Goal: Task Accomplishment & Management: Manage account settings

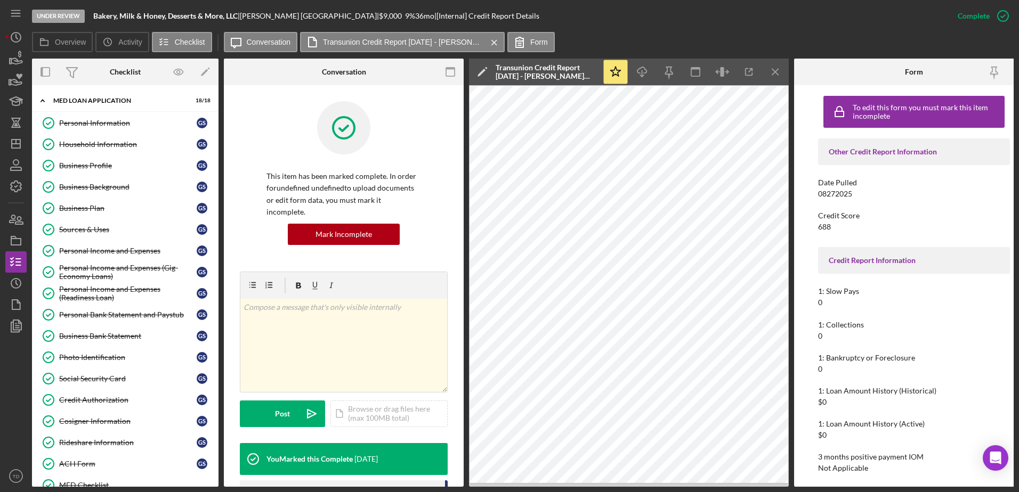
scroll to position [198, 0]
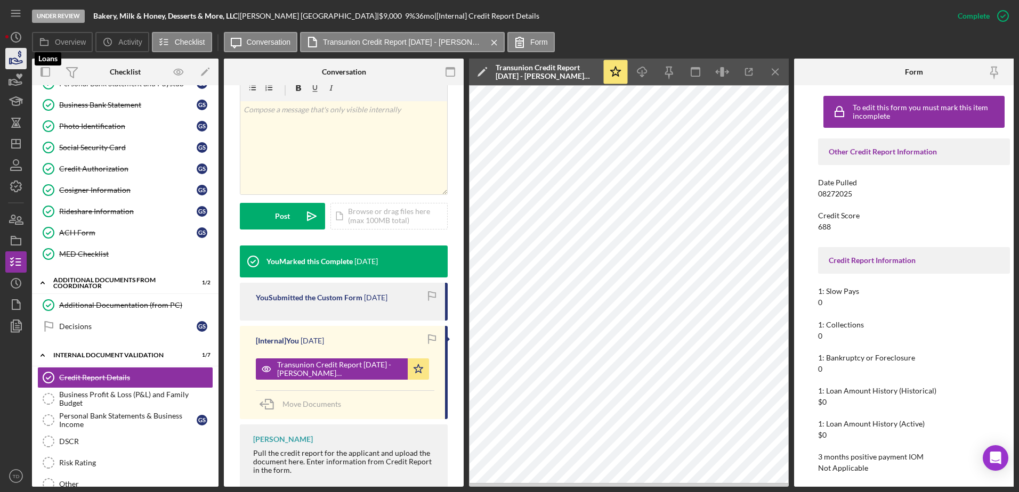
click at [21, 54] on icon "button" at bounding box center [16, 58] width 27 height 27
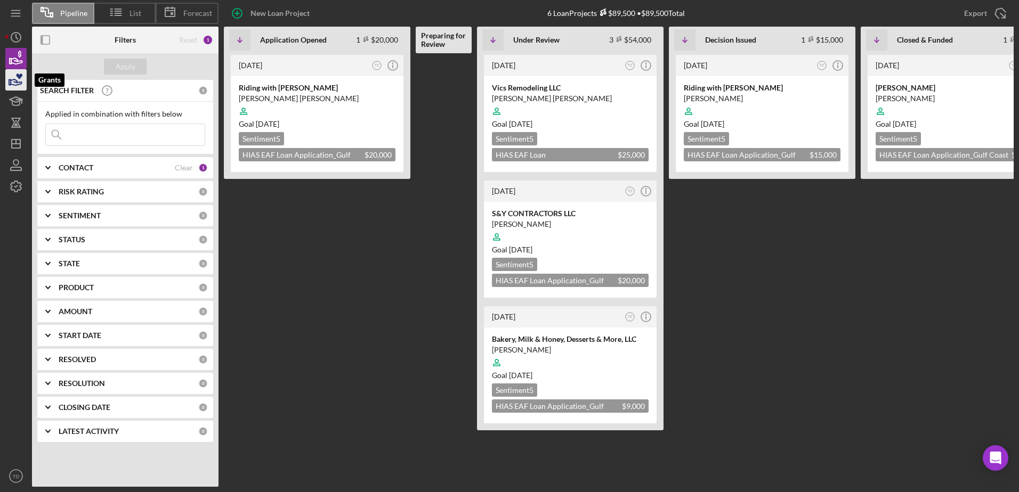
click at [20, 80] on icon "button" at bounding box center [16, 80] width 27 height 27
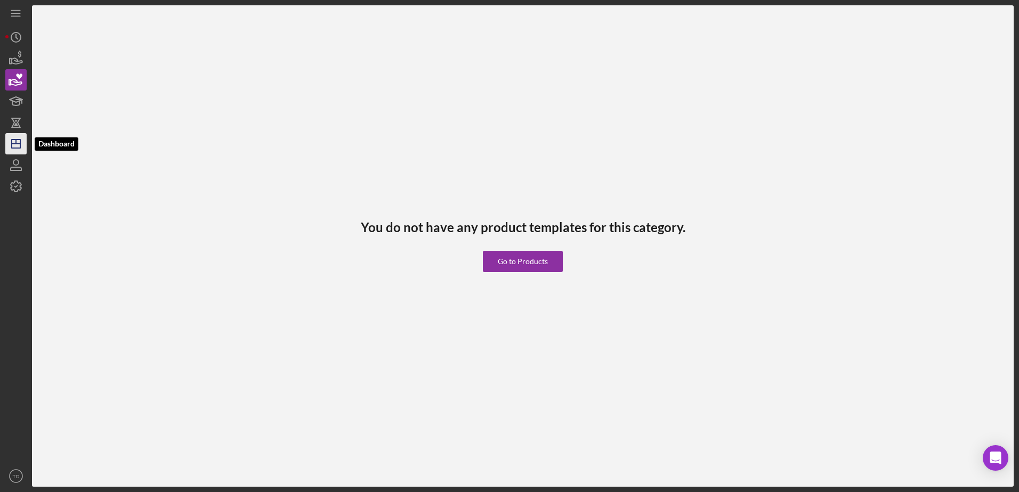
click at [17, 135] on icon "Icon/Dashboard" at bounding box center [16, 144] width 27 height 27
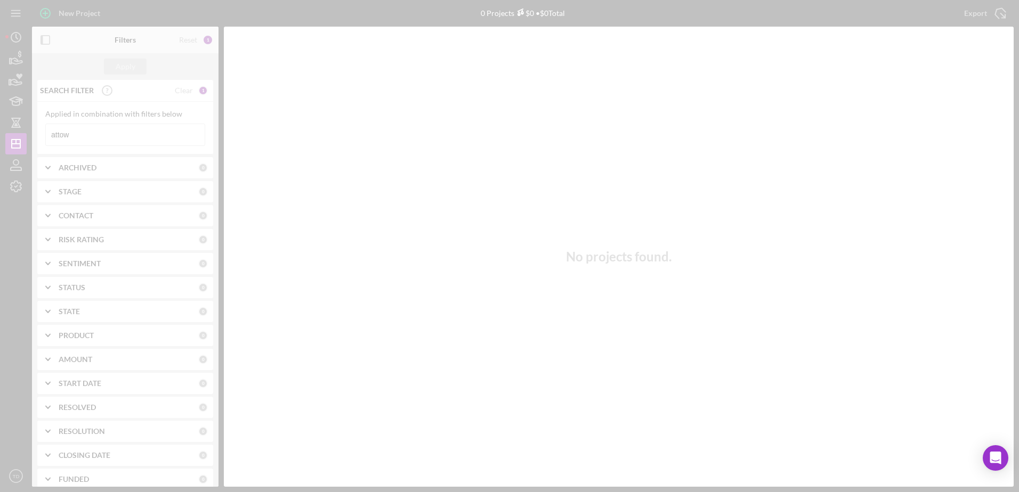
click at [116, 137] on div at bounding box center [509, 246] width 1019 height 492
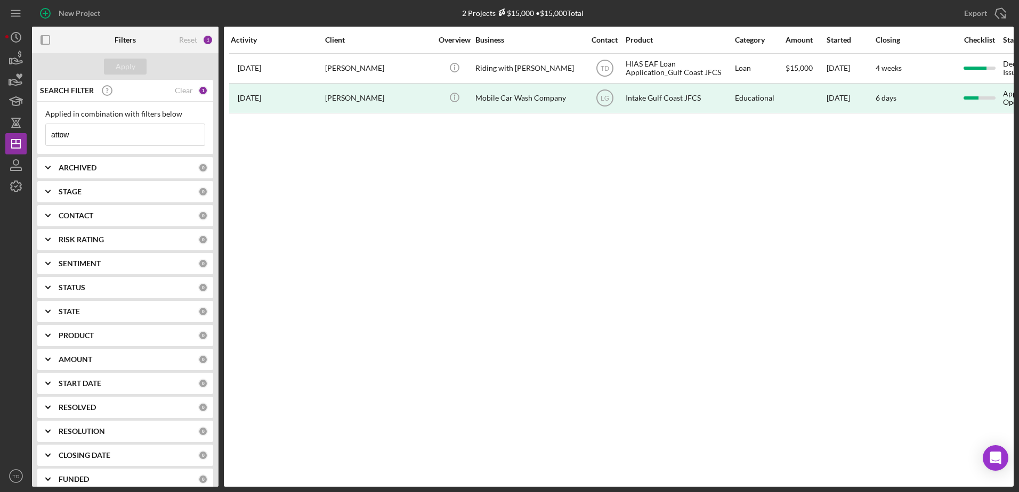
click at [100, 133] on input "attow" at bounding box center [125, 134] width 159 height 21
type input "a"
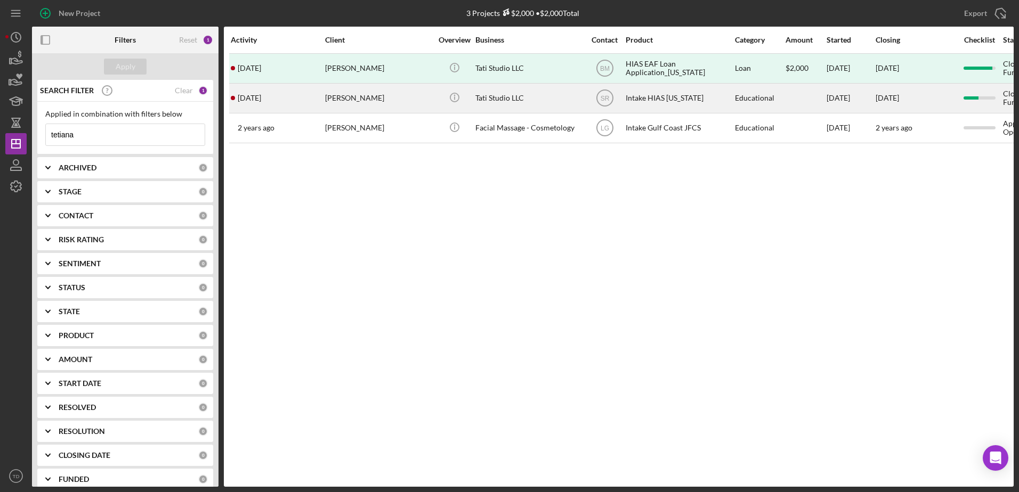
type input "tetiana"
click at [364, 102] on div "[PERSON_NAME]" at bounding box center [378, 98] width 107 height 28
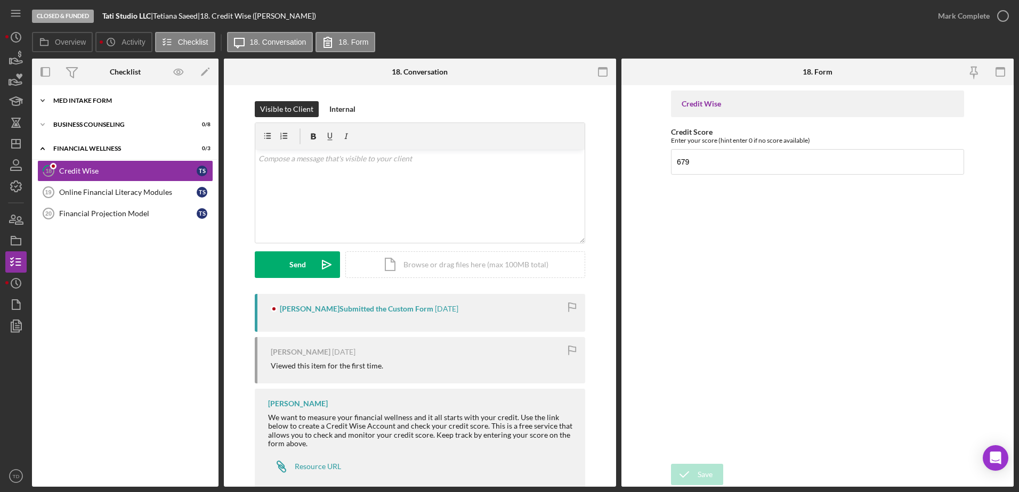
click at [145, 104] on div "Icon/Expander MED Intake Form 10 / 10" at bounding box center [125, 100] width 186 height 21
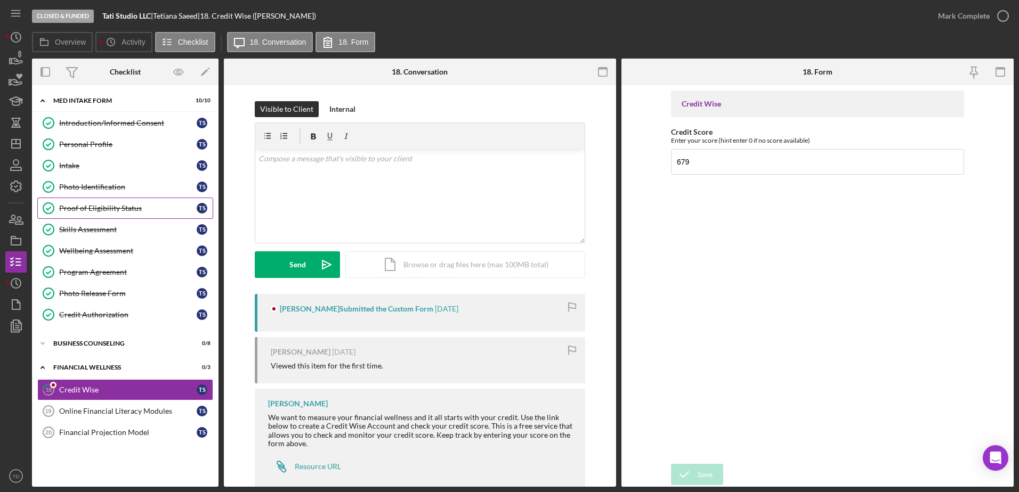
click at [128, 215] on link "Proof of Eligibility Status Proof of Eligibility Status T S" at bounding box center [125, 208] width 176 height 21
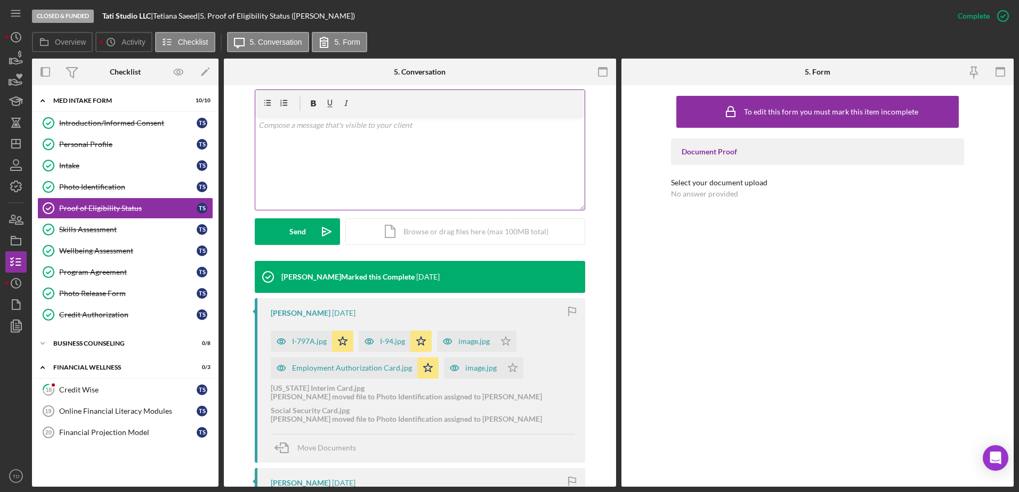
scroll to position [217, 0]
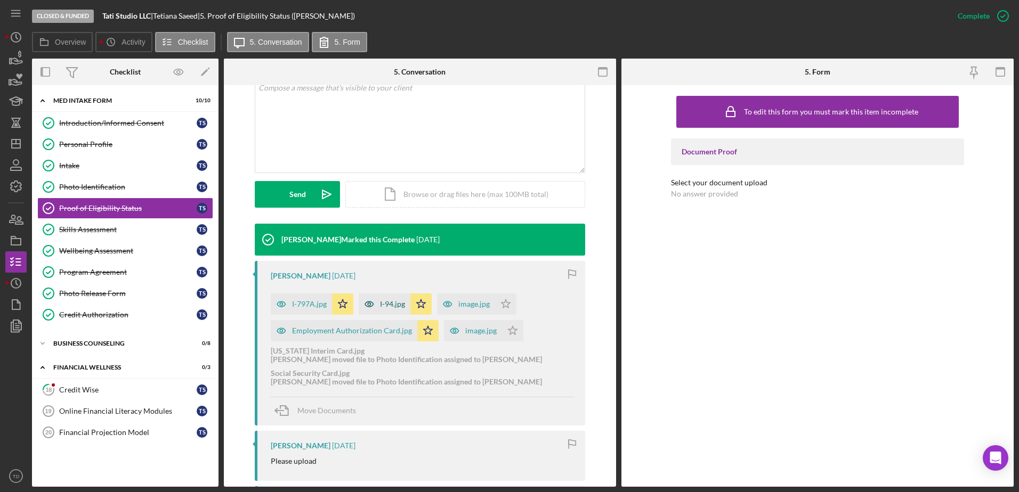
click at [389, 307] on div "I-94.jpg" at bounding box center [392, 304] width 25 height 9
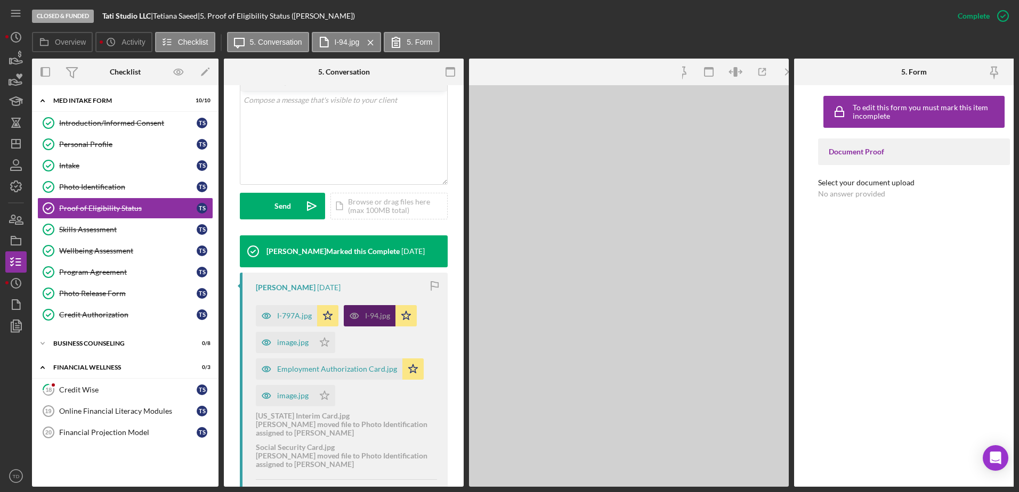
scroll to position [229, 0]
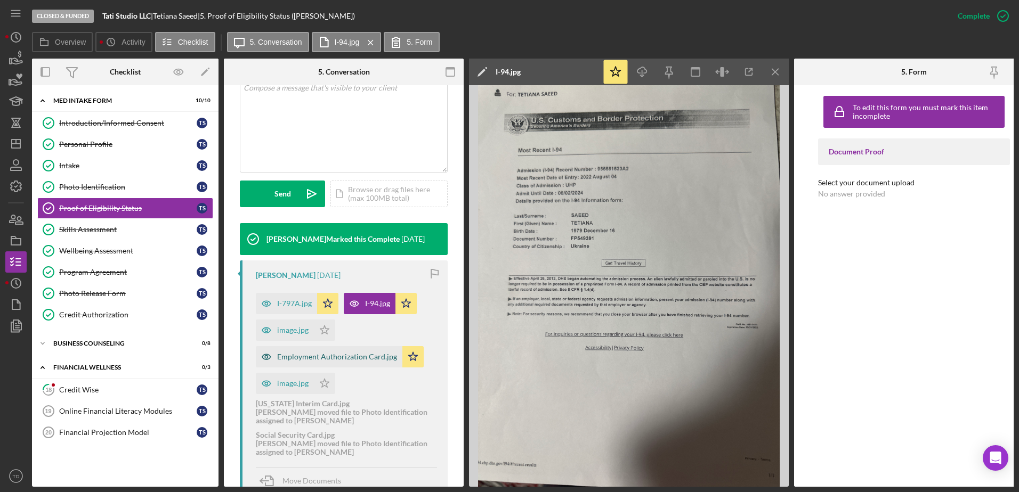
click at [360, 361] on div "Employment Authorization Card.jpg" at bounding box center [337, 357] width 120 height 9
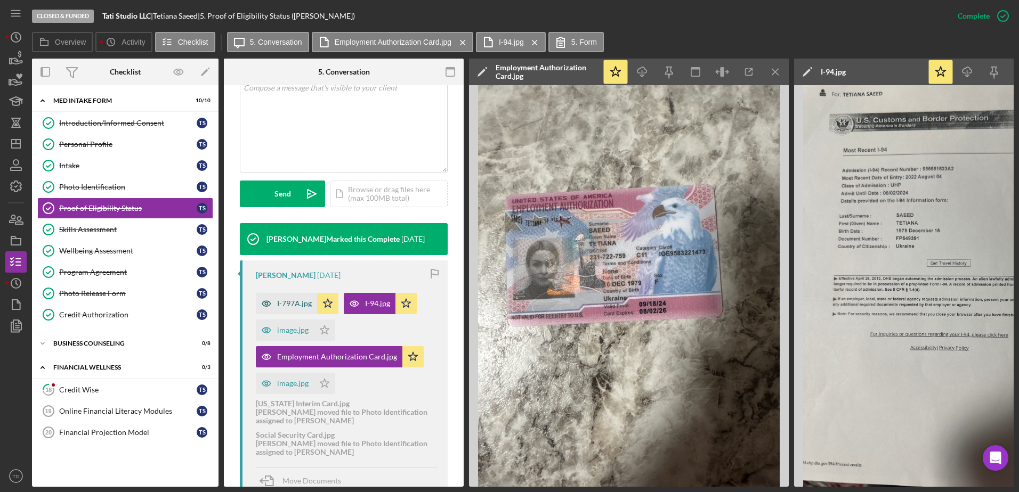
click at [296, 298] on div "I-797A.jpg" at bounding box center [286, 303] width 61 height 21
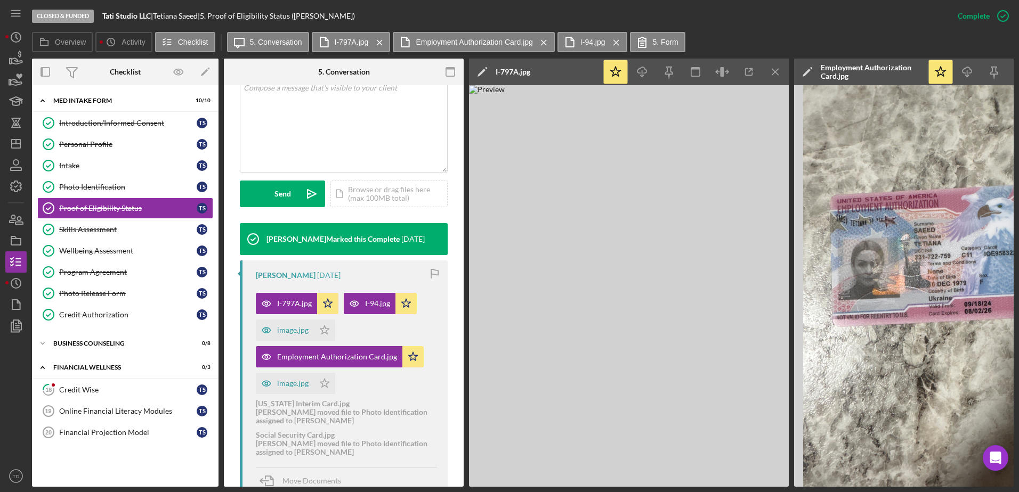
click at [556, 320] on img at bounding box center [629, 286] width 320 height 402
click at [553, 264] on img at bounding box center [629, 286] width 320 height 402
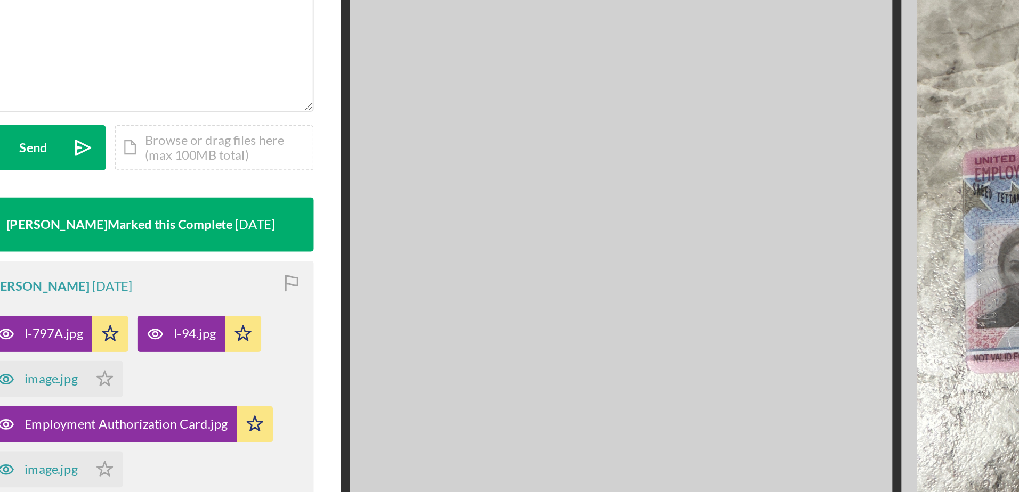
scroll to position [0, 0]
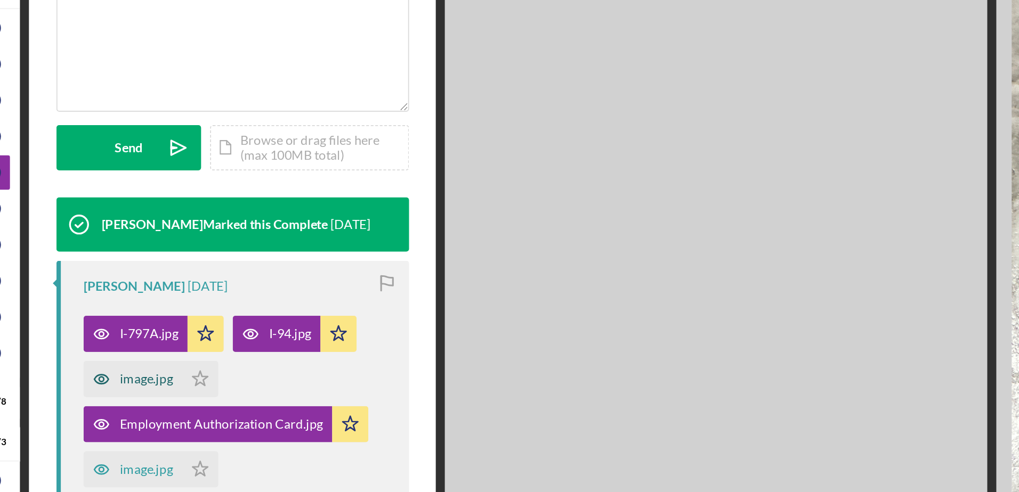
click at [282, 326] on div "image.jpg" at bounding box center [292, 330] width 31 height 9
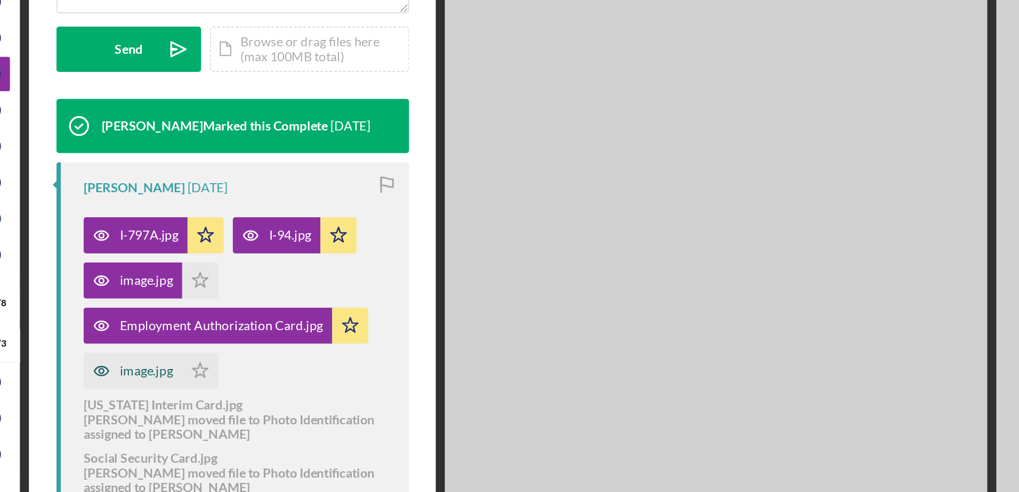
click at [289, 387] on div "image.jpg" at bounding box center [292, 383] width 31 height 9
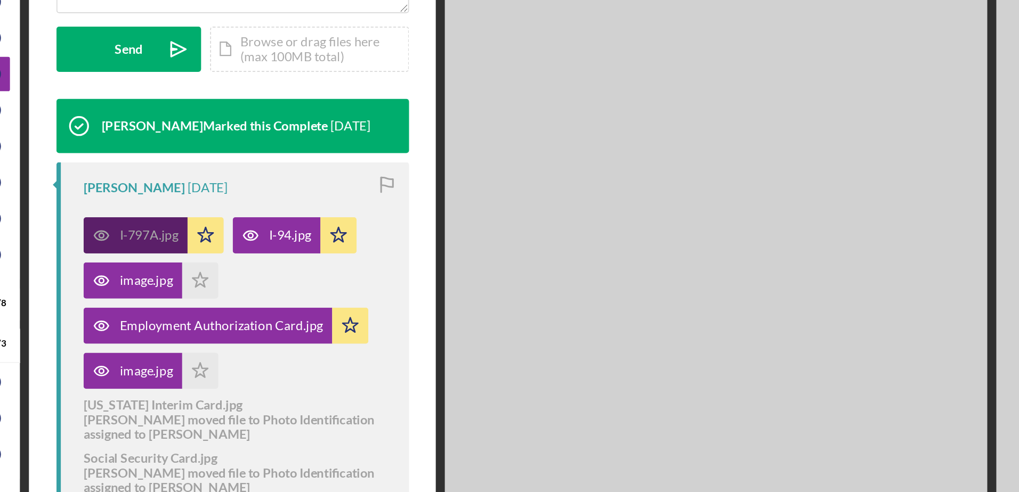
click at [301, 304] on div "I-797A.jpg" at bounding box center [294, 303] width 35 height 9
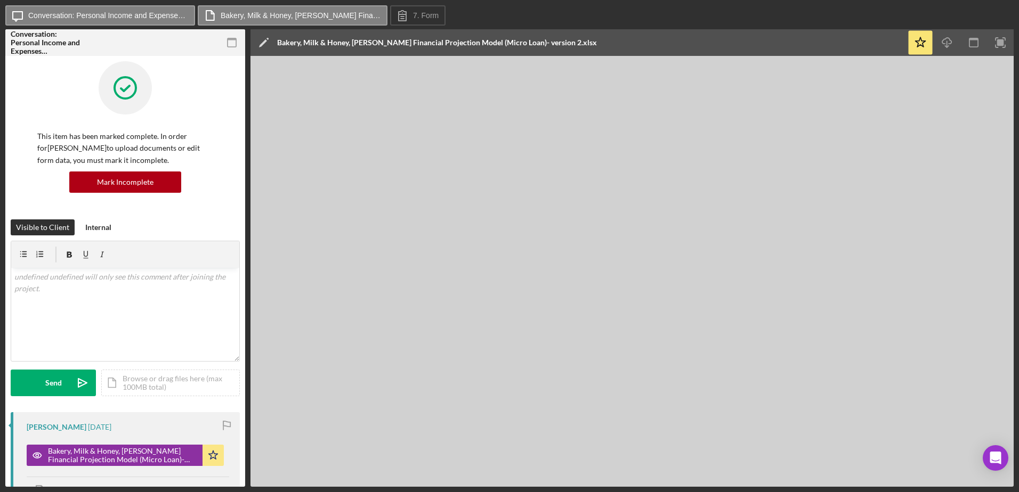
scroll to position [5, 0]
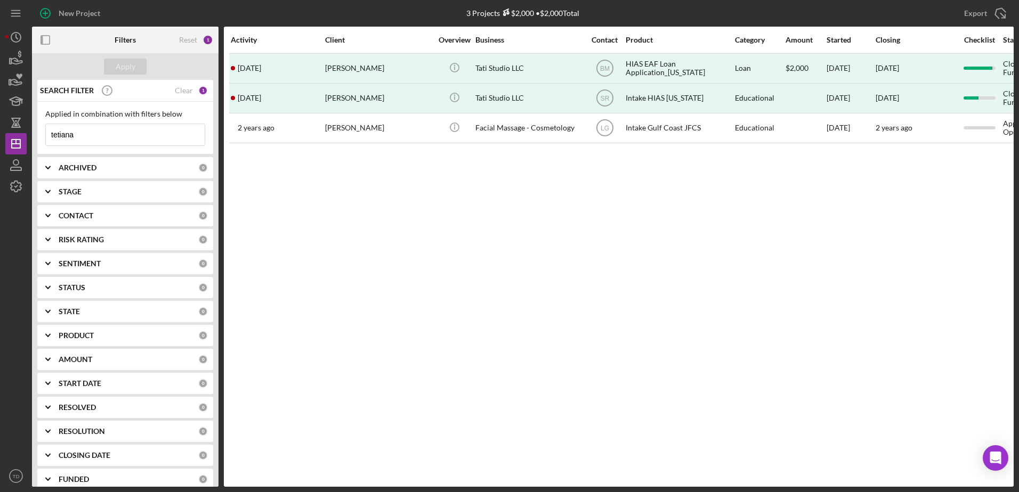
click at [100, 133] on input "tetiana" at bounding box center [125, 134] width 159 height 21
type input "t"
click at [17, 65] on icon "button" at bounding box center [16, 58] width 27 height 27
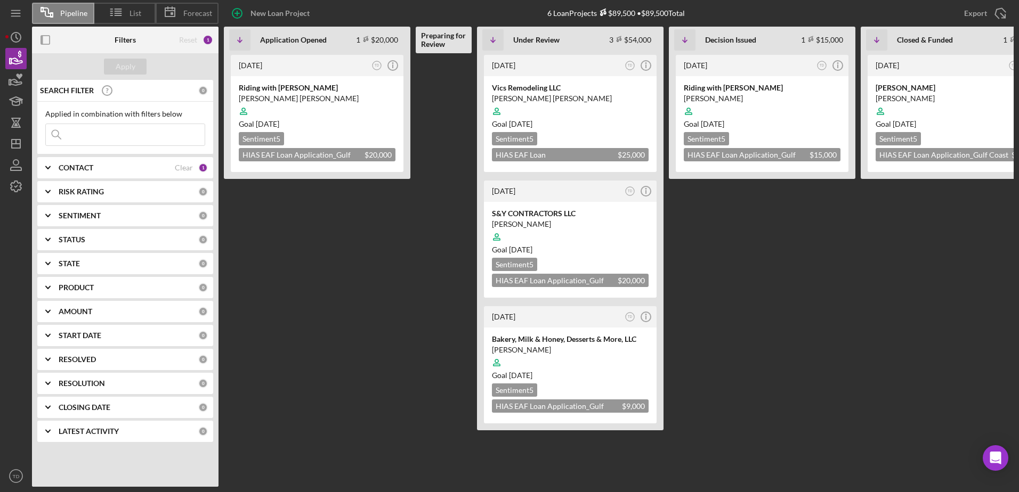
click at [173, 168] on div "CONTACT" at bounding box center [117, 168] width 116 height 9
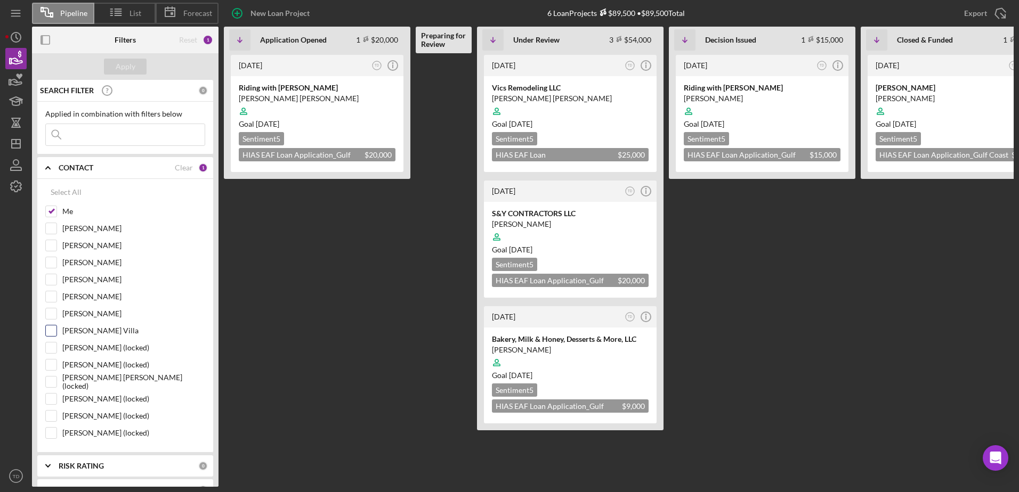
click at [54, 337] on div at bounding box center [51, 331] width 12 height 12
click at [55, 330] on input "[PERSON_NAME] Villa" at bounding box center [51, 331] width 11 height 11
checkbox input "true"
click at [141, 70] on button "Apply" at bounding box center [125, 67] width 43 height 16
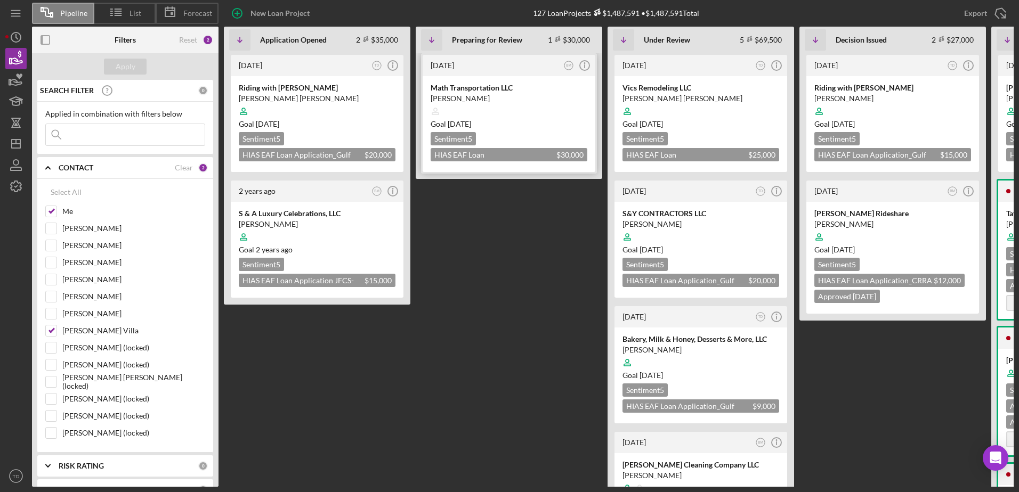
click at [466, 90] on div "Math Transportation LLC" at bounding box center [509, 88] width 157 height 11
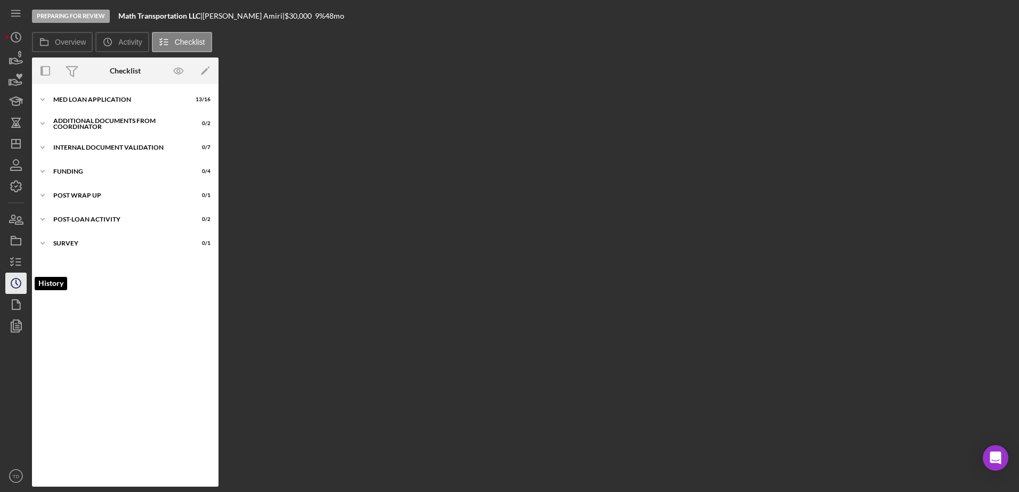
click at [12, 288] on icon "Icon/History" at bounding box center [16, 283] width 27 height 27
click at [12, 282] on circle "button" at bounding box center [16, 284] width 10 height 10
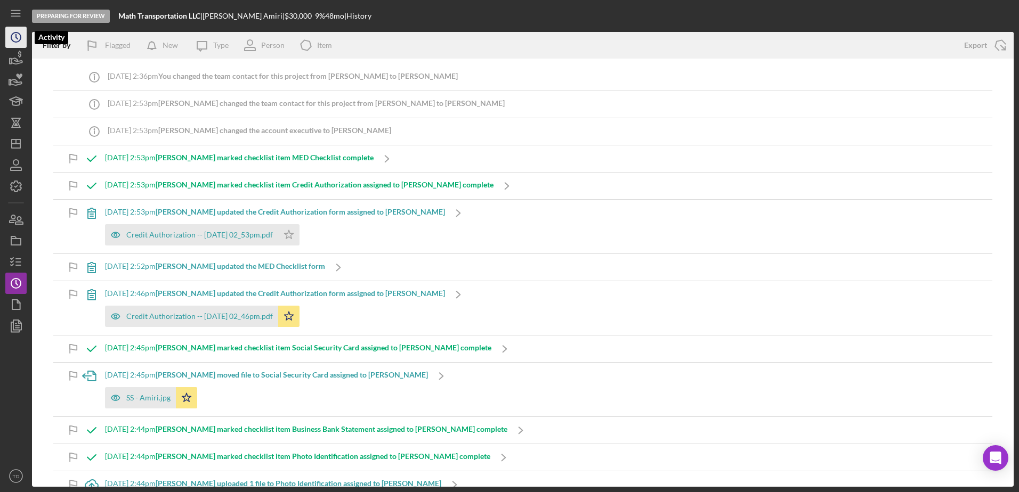
click at [14, 39] on icon "Icon/History" at bounding box center [16, 37] width 27 height 27
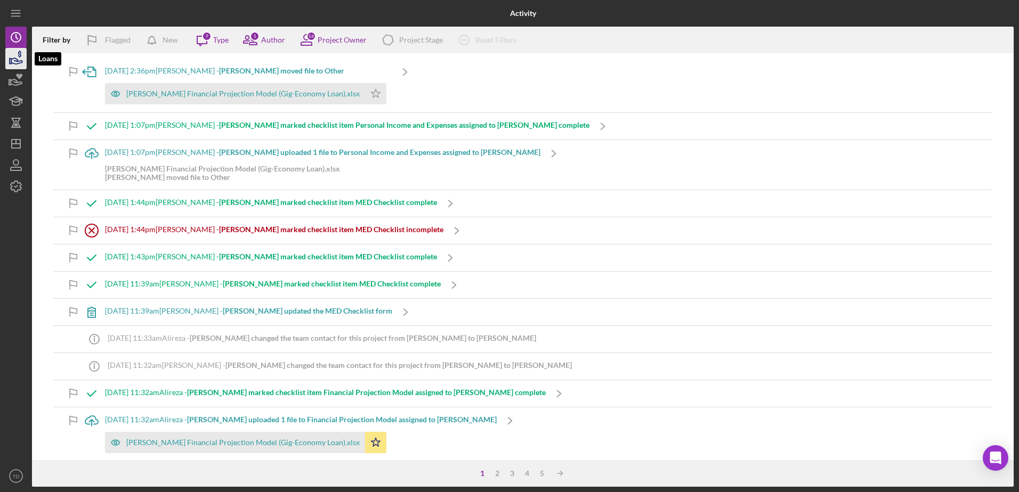
click at [20, 63] on icon "button" at bounding box center [16, 61] width 11 height 6
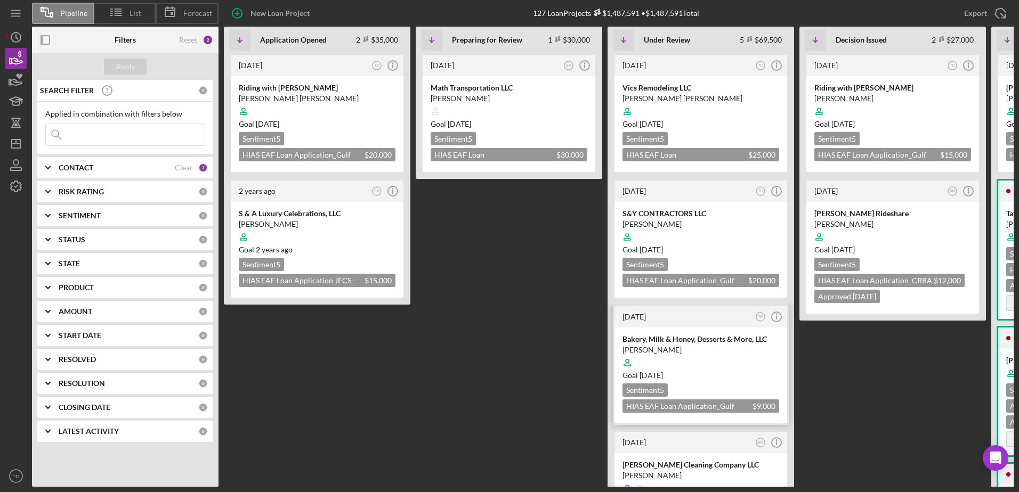
click at [663, 341] on div "Bakery, Milk & Honey, Desserts & More, LLC" at bounding box center [700, 339] width 157 height 11
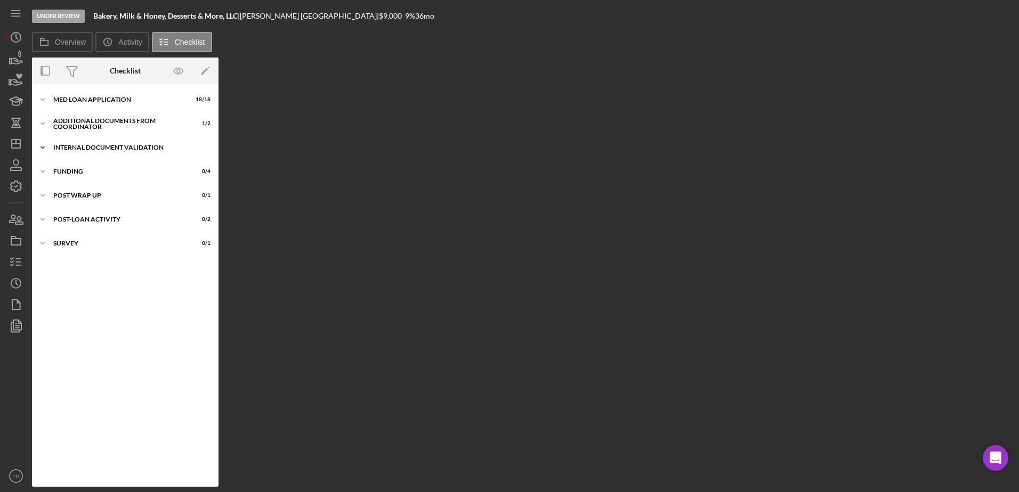
click at [83, 146] on div "Internal Document Validation" at bounding box center [129, 147] width 152 height 6
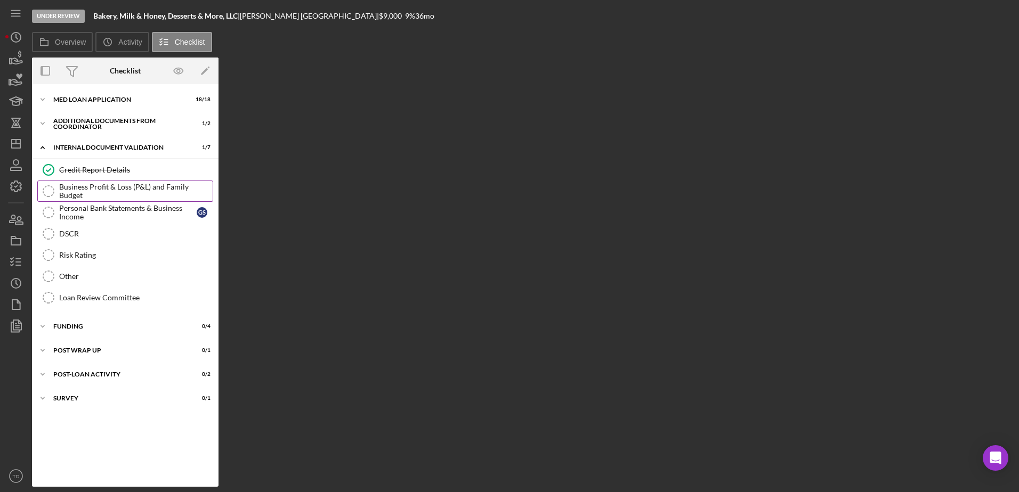
click at [81, 188] on div "Business Profit & Loss (P&L) and Family Budget" at bounding box center [135, 191] width 153 height 17
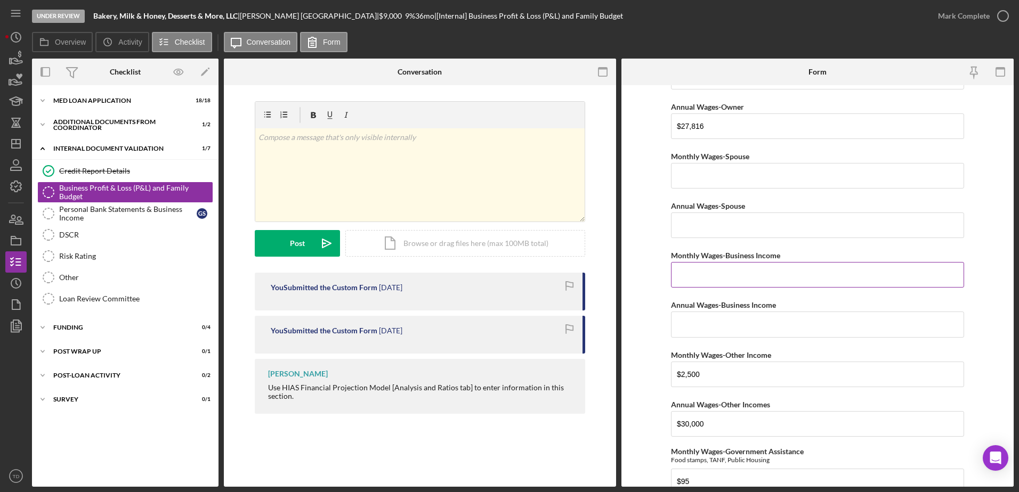
scroll to position [77, 0]
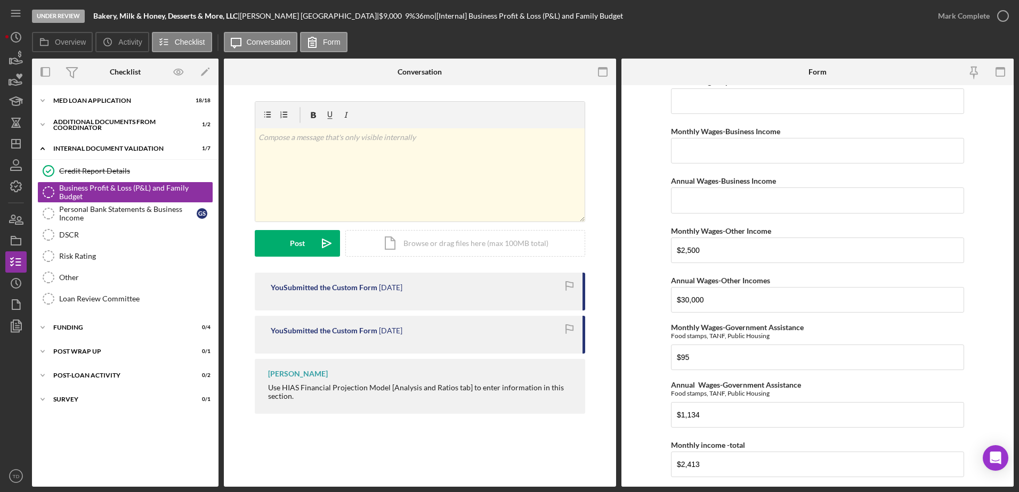
scroll to position [209, 0]
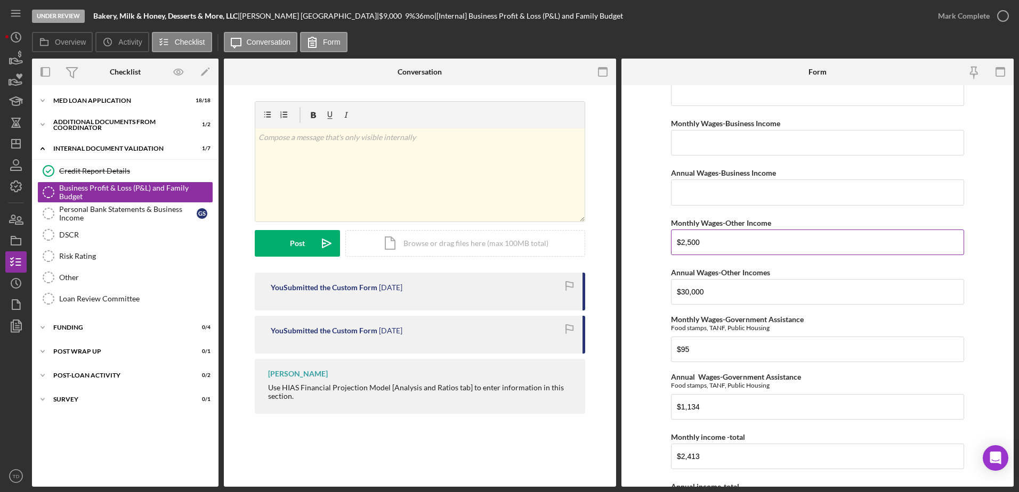
click at [704, 254] on input "$2,500" at bounding box center [817, 243] width 293 height 26
drag, startPoint x: 704, startPoint y: 254, endPoint x: 622, endPoint y: 236, distance: 84.1
click at [622, 236] on form "Net Personal Income Monthly Wages-Owner $2,318 Annual Wages-Owner $27,816 Month…" at bounding box center [817, 286] width 392 height 402
drag, startPoint x: 726, startPoint y: 296, endPoint x: 635, endPoint y: 285, distance: 91.7
click at [635, 285] on form "Net Personal Income Monthly Wages-Owner $2,318 Annual Wages-Owner $27,816 Month…" at bounding box center [817, 286] width 392 height 402
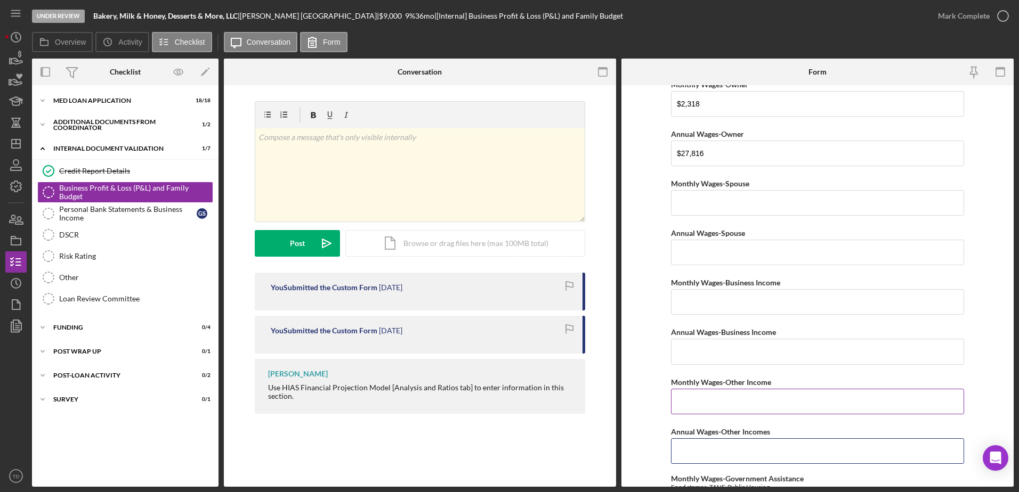
scroll to position [50, 0]
click at [693, 197] on input "Monthly Wages-Spouse" at bounding box center [817, 204] width 293 height 26
type input "$700"
click at [694, 255] on input "Annual Wages-Spouse" at bounding box center [817, 253] width 293 height 26
type input "$8,400"
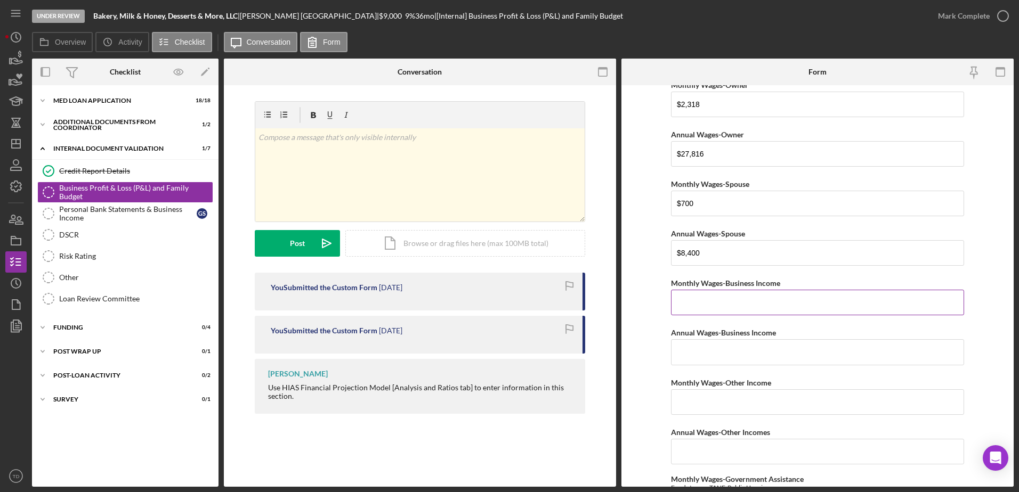
click at [693, 307] on input "Monthly Wages-Business Income" at bounding box center [817, 303] width 293 height 26
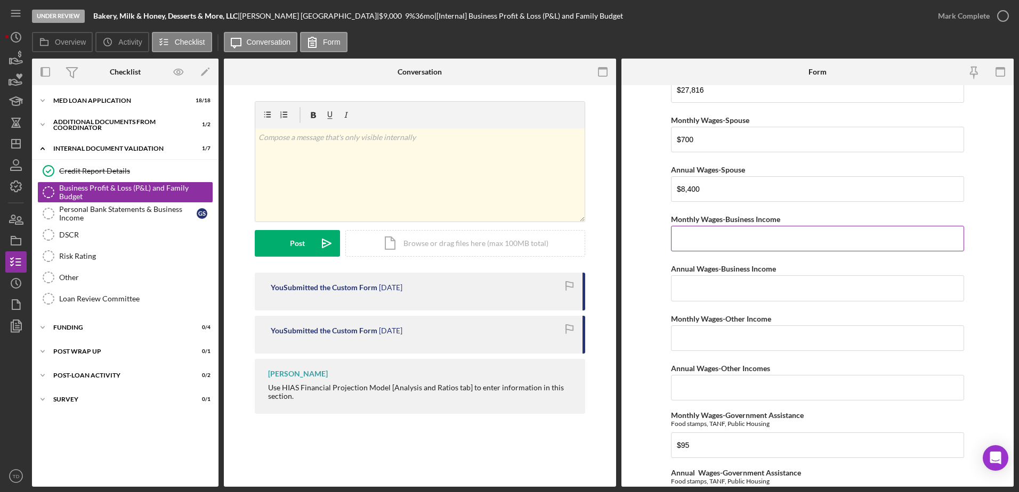
scroll to position [114, 0]
click at [701, 295] on input "Annual Wages-Business Income" at bounding box center [817, 288] width 293 height 26
type input "$2,500"
click at [701, 334] on input "Monthly Wages-Other Income" at bounding box center [817, 338] width 293 height 26
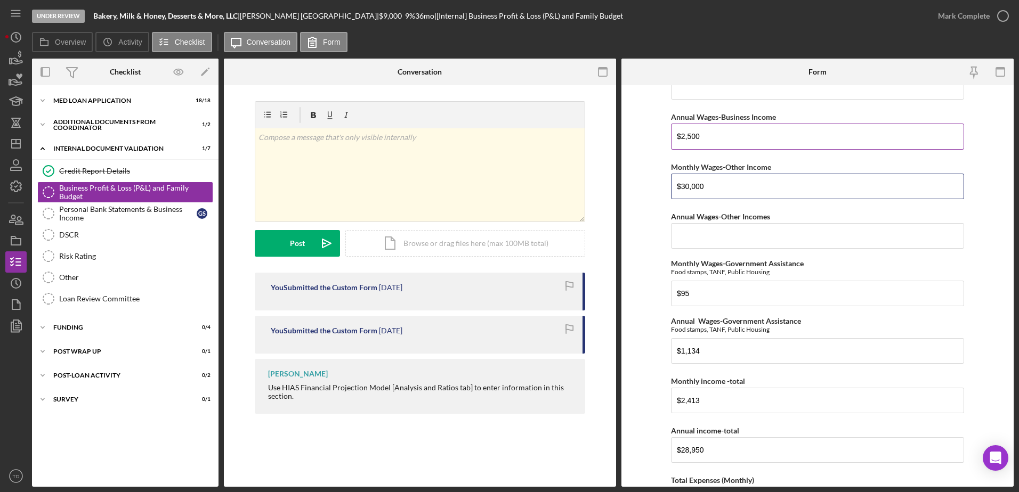
scroll to position [265, 0]
click at [695, 234] on input "Annual Wages-Other Incomes" at bounding box center [817, 237] width 293 height 26
drag, startPoint x: 715, startPoint y: 140, endPoint x: 670, endPoint y: 136, distance: 45.4
click at [671, 136] on input "$2,500" at bounding box center [817, 137] width 293 height 26
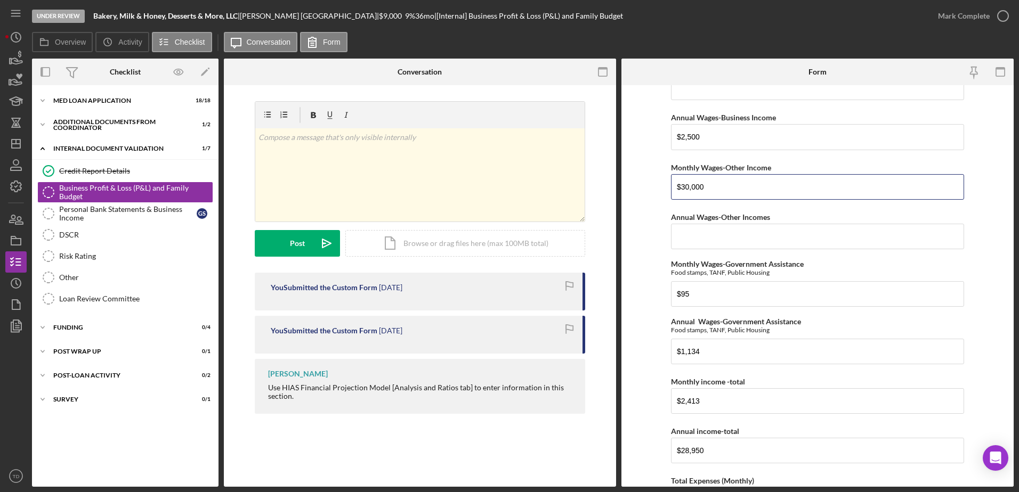
drag, startPoint x: 715, startPoint y: 189, endPoint x: 632, endPoint y: 181, distance: 83.5
click at [632, 181] on form "Net Personal Income Monthly Wages-Owner $2,318 Annual Wages-Owner $27,816 Month…" at bounding box center [817, 286] width 392 height 402
paste input "2,5"
type input "$2,500"
drag, startPoint x: 708, startPoint y: 139, endPoint x: 620, endPoint y: 134, distance: 88.6
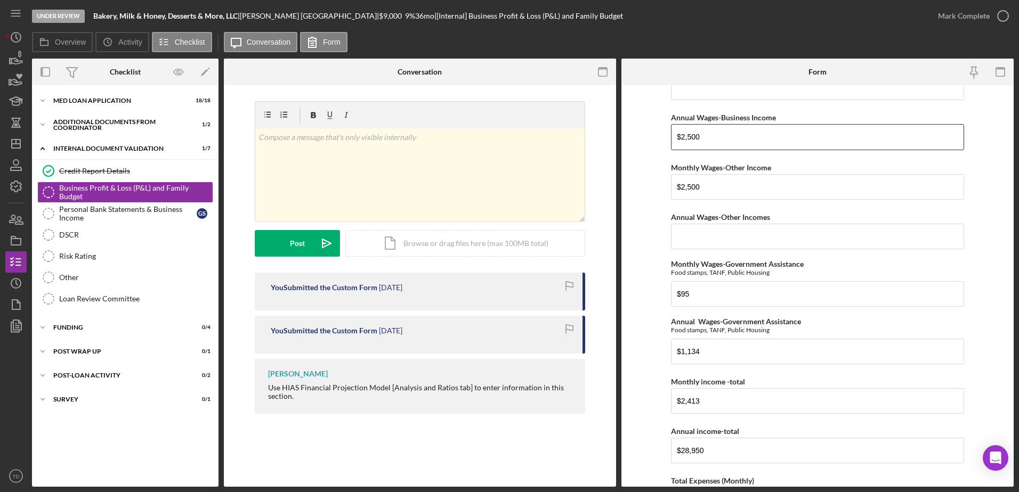
click at [620, 134] on div "Overview Internal Workflow Stage Under Review Icon/Dropdown Arrow Archive (can …" at bounding box center [522, 273] width 981 height 428
click at [687, 241] on input "Annual Wages-Other Incomes" at bounding box center [817, 237] width 293 height 26
type input "$30,000"
click at [651, 262] on form "Net Personal Income Monthly Wages-Owner $2,318 Annual Wages-Owner $27,816 Month…" at bounding box center [817, 286] width 392 height 402
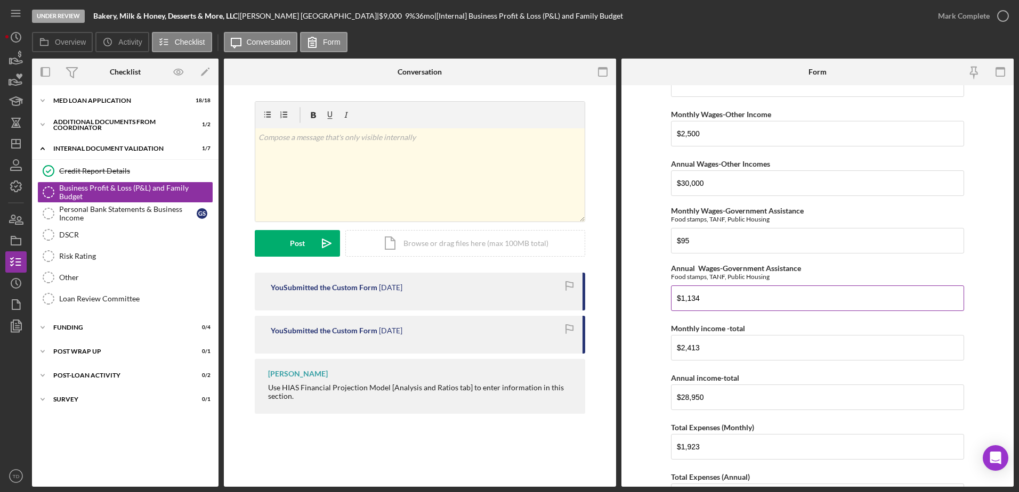
scroll to position [322, 0]
drag, startPoint x: 696, startPoint y: 249, endPoint x: 618, endPoint y: 233, distance: 80.5
click at [618, 233] on div "Overview Internal Workflow Stage Under Review Icon/Dropdown Arrow Archive (can …" at bounding box center [522, 273] width 981 height 428
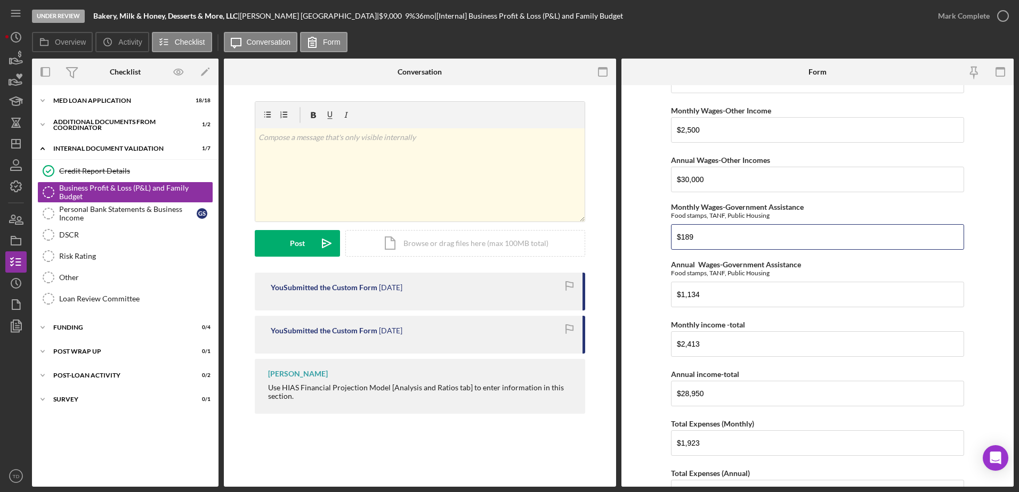
type input "$189"
click at [717, 342] on input "$2,413" at bounding box center [817, 344] width 293 height 26
drag, startPoint x: 711, startPoint y: 290, endPoint x: 625, endPoint y: 291, distance: 85.8
click at [625, 291] on form "Net Personal Income Monthly Wages-Owner $2,318 Annual Wages-Owner $27,816 Month…" at bounding box center [817, 286] width 392 height 402
type input "$2,268"
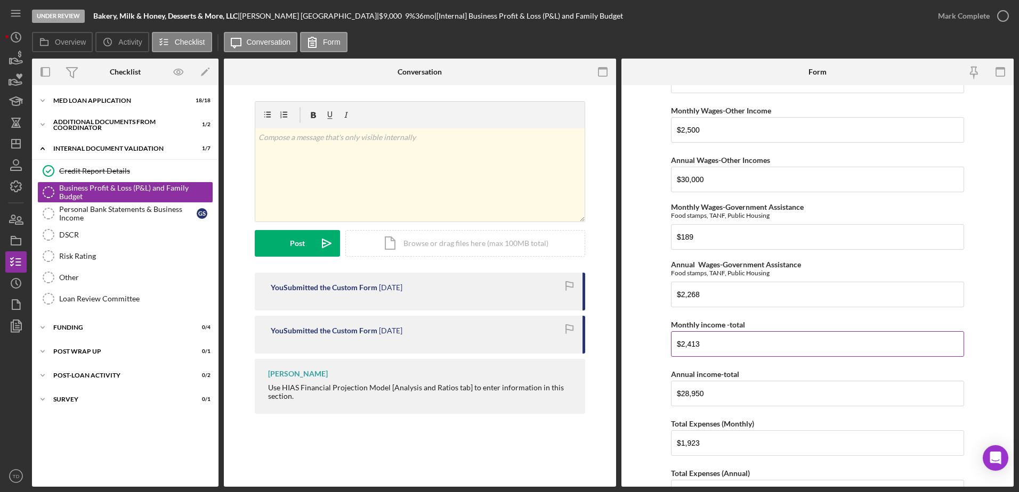
click at [736, 353] on input "$2,413" at bounding box center [817, 344] width 293 height 26
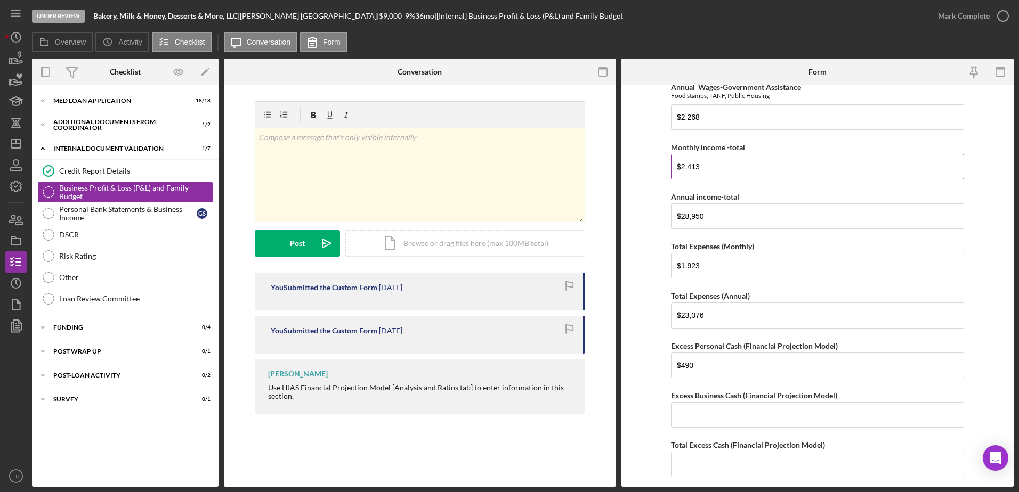
scroll to position [500, 0]
drag, startPoint x: 709, startPoint y: 266, endPoint x: 692, endPoint y: 264, distance: 17.8
click at [692, 264] on input "$1,923" at bounding box center [817, 266] width 293 height 26
type input "$1,958"
click at [733, 327] on input "$23,076" at bounding box center [817, 315] width 293 height 26
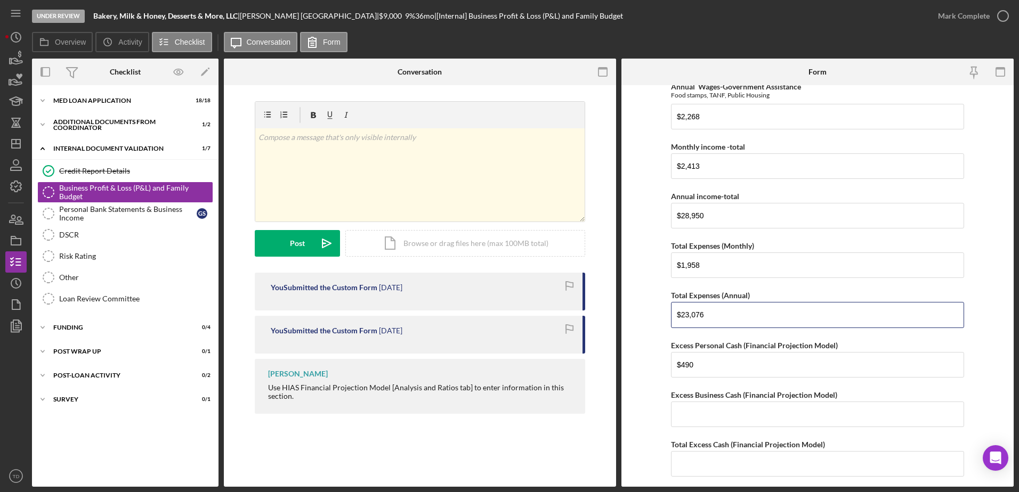
drag, startPoint x: 725, startPoint y: 320, endPoint x: 593, endPoint y: 327, distance: 132.4
click at [593, 327] on div "Overview Internal Workflow Stage Under Review Icon/Dropdown Arrow Archive (can …" at bounding box center [522, 273] width 981 height 428
type input "$23,496"
click at [708, 368] on input "$490" at bounding box center [817, 365] width 293 height 26
drag, startPoint x: 708, startPoint y: 368, endPoint x: 655, endPoint y: 367, distance: 53.3
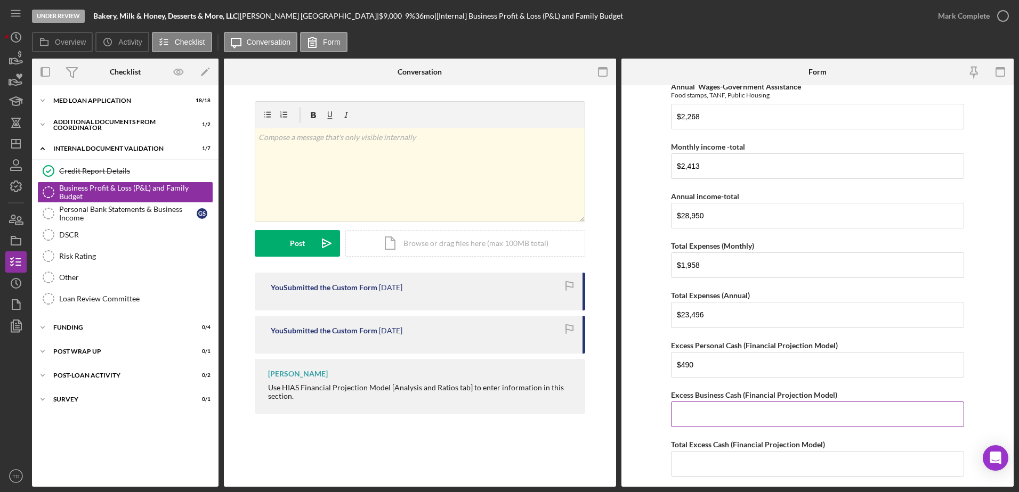
drag, startPoint x: 655, startPoint y: 367, endPoint x: 792, endPoint y: 415, distance: 144.9
click at [792, 415] on input "Excess Business Cash (Financial Projection Model)" at bounding box center [817, 415] width 293 height 26
drag, startPoint x: 751, startPoint y: 419, endPoint x: 743, endPoint y: 416, distance: 8.6
click at [743, 416] on input "Excess Business Cash (Financial Projection Model)" at bounding box center [817, 415] width 293 height 26
type input "$1,715"
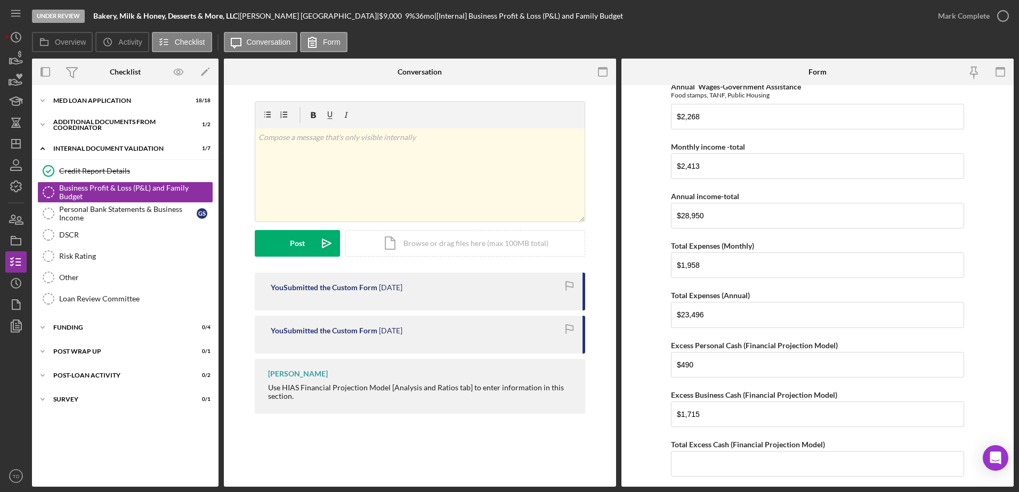
drag, startPoint x: 661, startPoint y: 427, endPoint x: 642, endPoint y: 428, distance: 19.2
click at [642, 428] on form "Net Personal Income Monthly Wages-Owner $2,318 Annual Wages-Owner $27,816 Month…" at bounding box center [817, 286] width 392 height 402
click at [761, 462] on input "Total Excess Cash (Financial Projection Model)" at bounding box center [817, 464] width 293 height 26
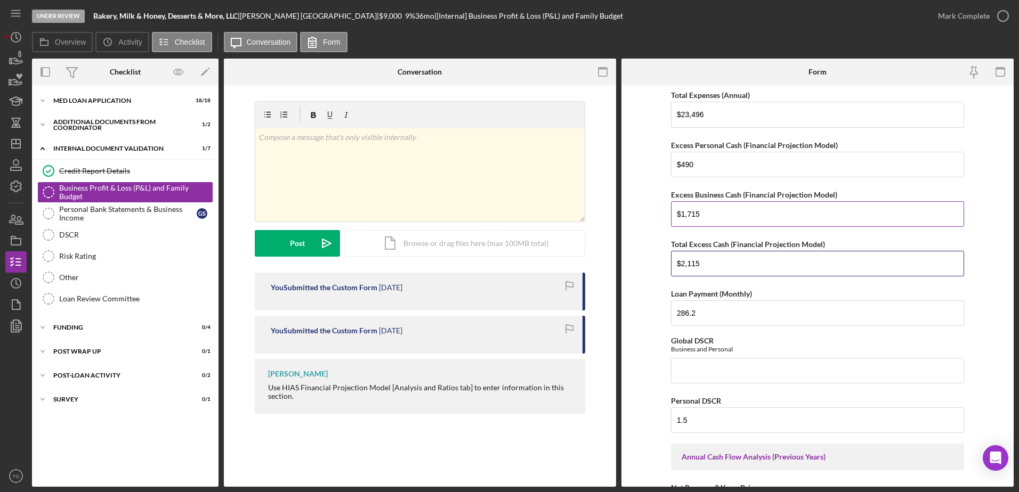
scroll to position [700, 0]
type input "$2,115"
click at [700, 314] on input "286.2" at bounding box center [817, 314] width 293 height 26
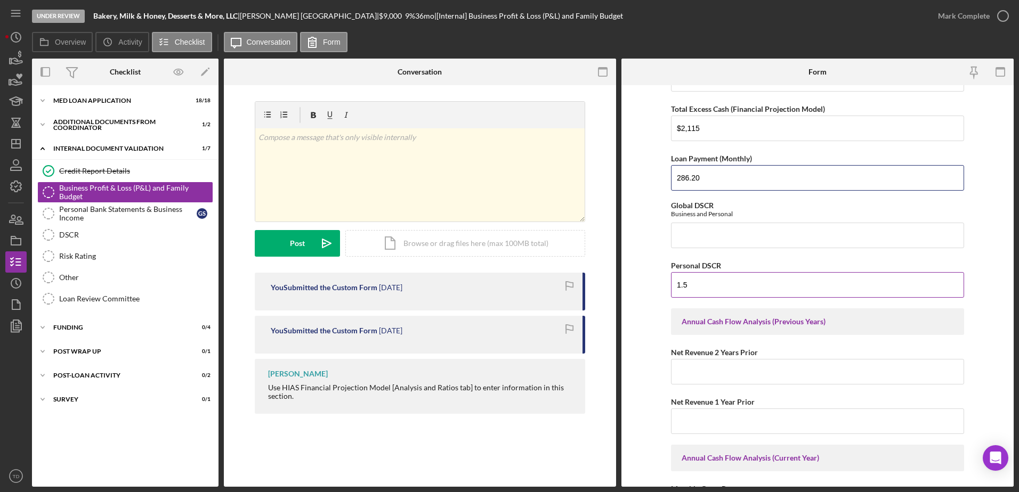
scroll to position [836, 0]
type input "286.2"
click at [707, 285] on input "1.5" at bounding box center [817, 285] width 293 height 26
type input "1"
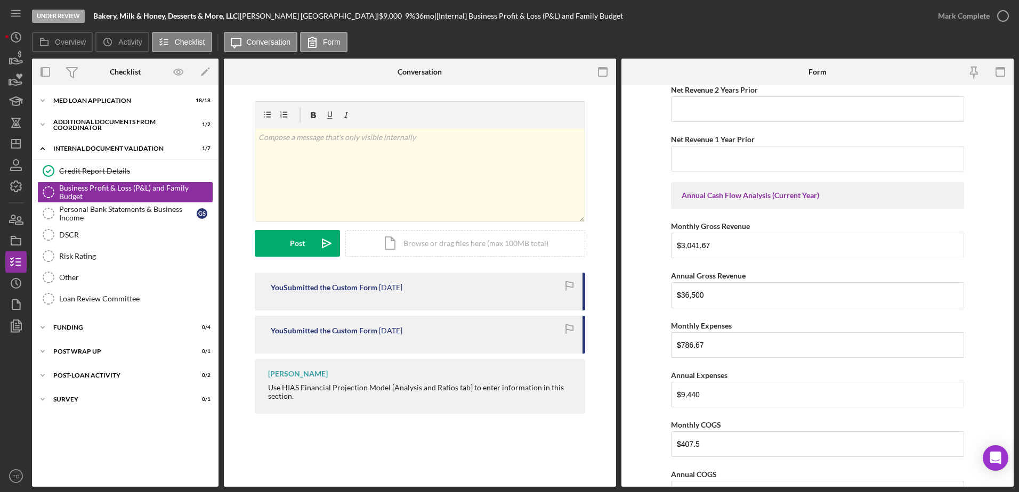
scroll to position [1098, 0]
drag, startPoint x: 731, startPoint y: 248, endPoint x: 617, endPoint y: 249, distance: 113.5
click at [617, 249] on div "Overview Internal Workflow Stage Under Review Icon/Dropdown Arrow Archive (can …" at bounding box center [522, 273] width 981 height 428
type input "$3,083"
drag, startPoint x: 717, startPoint y: 293, endPoint x: 653, endPoint y: 296, distance: 64.0
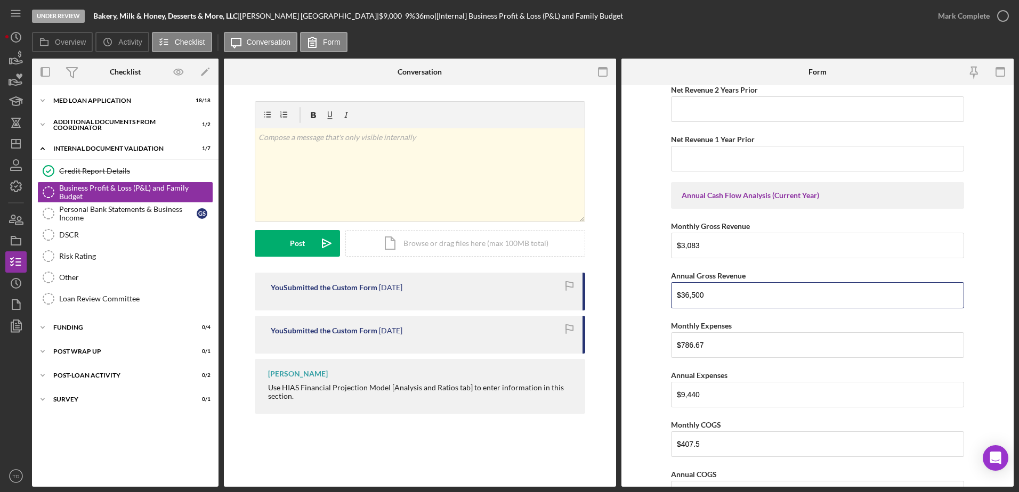
click at [653, 296] on form "Net Personal Income Monthly Wages-Owner $2,318 Annual Wages-Owner $27,816 Month…" at bounding box center [817, 286] width 392 height 402
click at [683, 295] on input "$27,000" at bounding box center [817, 295] width 293 height 26
type input "$37,000"
drag, startPoint x: 709, startPoint y: 345, endPoint x: 578, endPoint y: 341, distance: 130.6
click at [578, 341] on div "Overview Internal Workflow Stage Under Review Icon/Dropdown Arrow Archive (can …" at bounding box center [522, 273] width 981 height 428
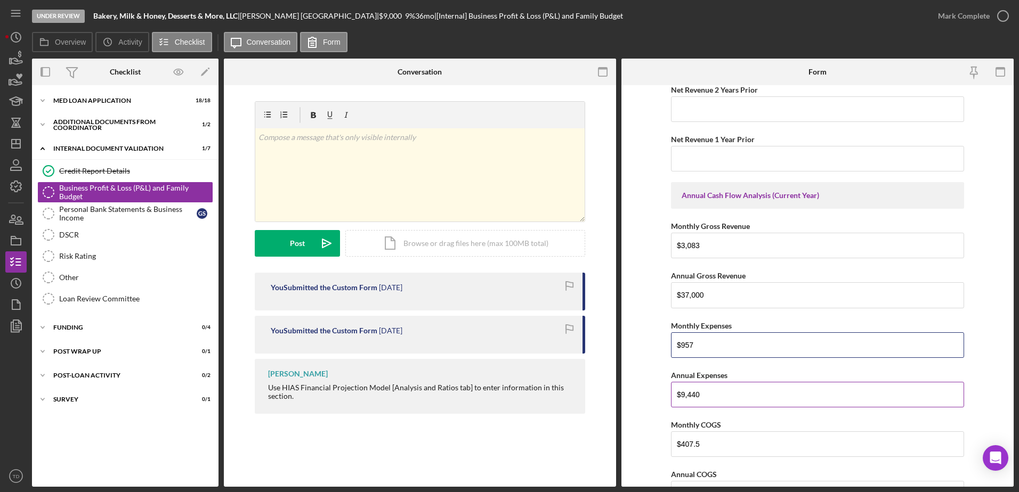
type input "$957"
drag, startPoint x: 715, startPoint y: 402, endPoint x: 595, endPoint y: 394, distance: 120.2
click at [595, 394] on div "Overview Internal Workflow Stage Under Review Icon/Dropdown Arrow Archive (can …" at bounding box center [522, 273] width 981 height 428
type input "$11,480"
click at [708, 443] on input "$407.5" at bounding box center [817, 445] width 293 height 26
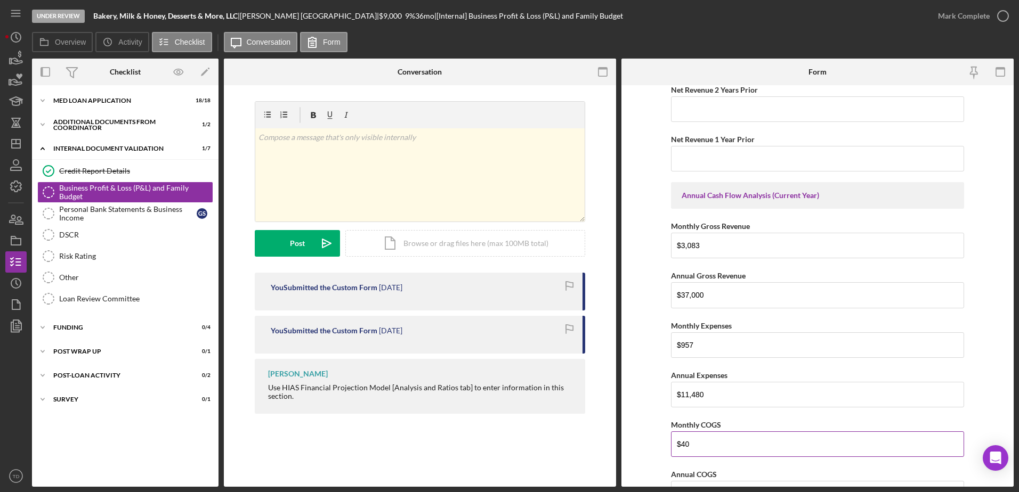
type input "$4"
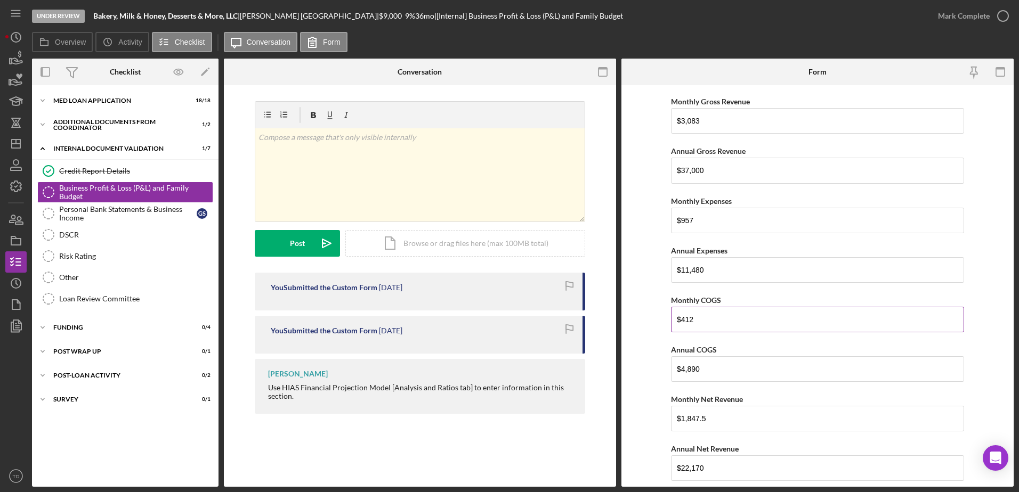
scroll to position [1223, 0]
type input "$412"
drag, startPoint x: 725, startPoint y: 367, endPoint x: 603, endPoint y: 366, distance: 121.5
click at [603, 366] on div "Overview Internal Workflow Stage Under Review Icon/Dropdown Arrow Archive (can …" at bounding box center [522, 273] width 981 height 428
type input "$4,940"
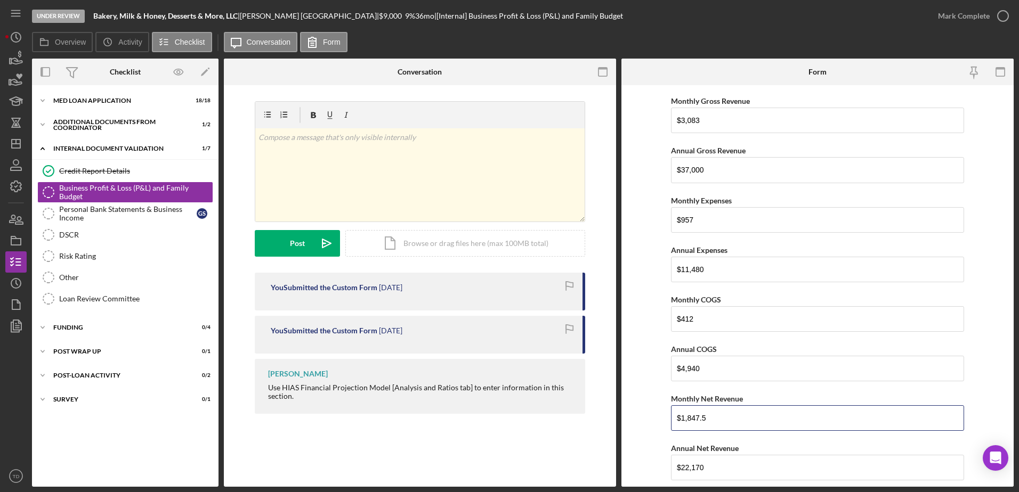
drag, startPoint x: 722, startPoint y: 417, endPoint x: 634, endPoint y: 411, distance: 88.1
click at [634, 411] on form "Net Personal Income Monthly Wages-Owner $2,318 Annual Wages-Owner $27,816 Month…" at bounding box center [817, 286] width 392 height 402
type input "$1,715"
click at [716, 467] on input "$22,170" at bounding box center [817, 468] width 293 height 26
type input "$2"
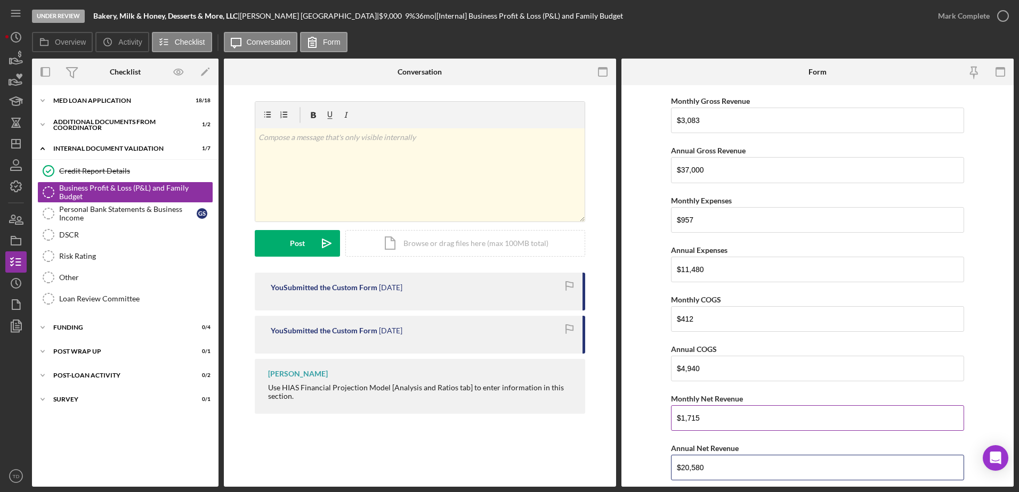
type input "$20,580"
click at [772, 420] on input "$1,715" at bounding box center [817, 418] width 293 height 26
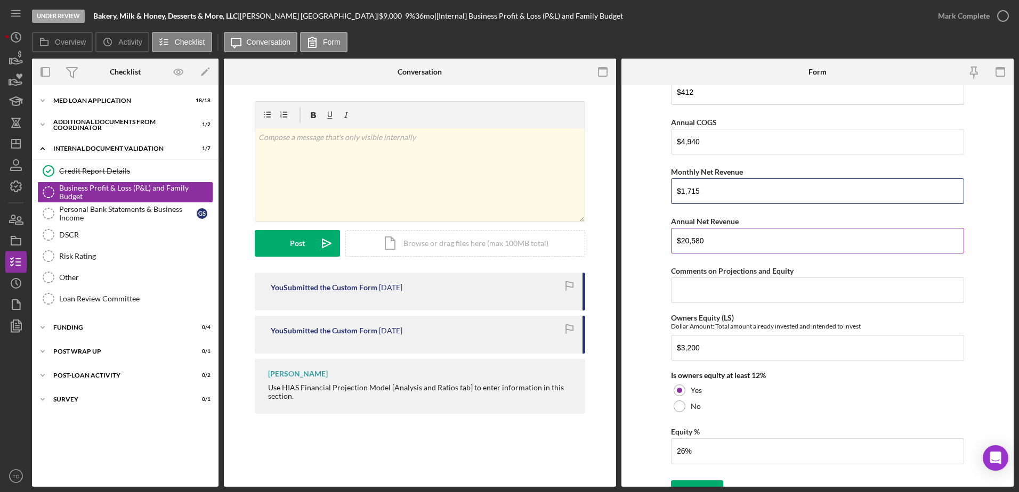
scroll to position [1456, 0]
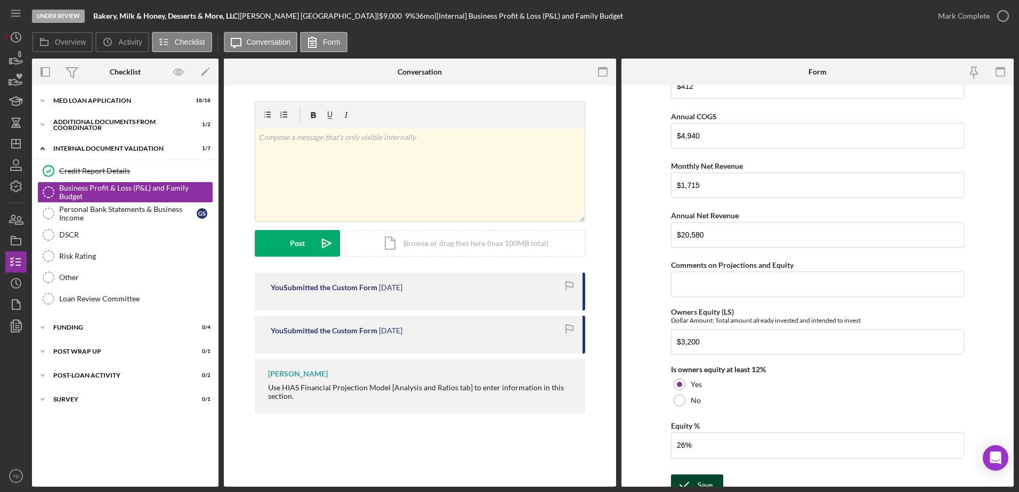
click at [701, 479] on div "Save" at bounding box center [704, 485] width 15 height 21
click at [134, 212] on div "Personal Bank Statements & Business Income" at bounding box center [127, 213] width 137 height 17
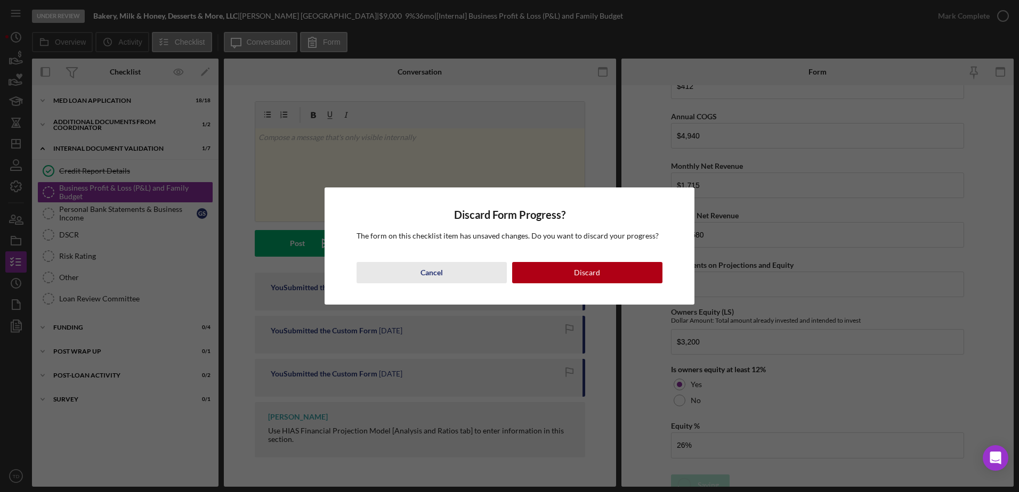
click at [418, 278] on button "Cancel" at bounding box center [431, 272] width 150 height 21
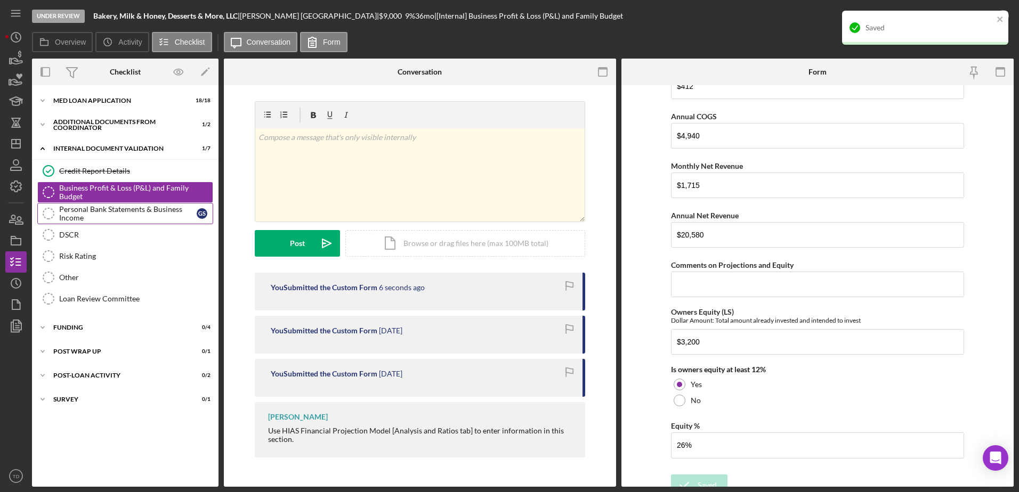
click at [122, 214] on div "Personal Bank Statements & Business Income" at bounding box center [127, 213] width 137 height 17
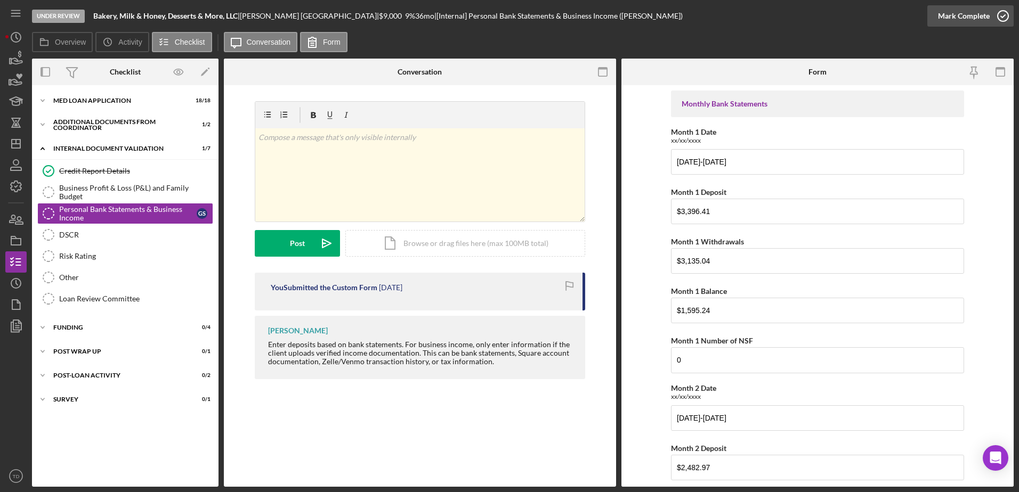
click at [999, 15] on icon "button" at bounding box center [1002, 16] width 27 height 27
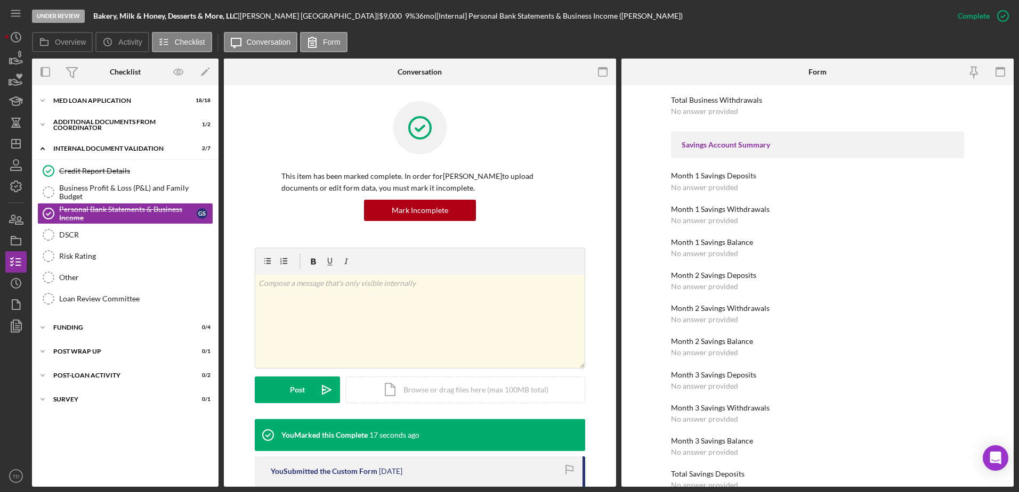
scroll to position [1096, 0]
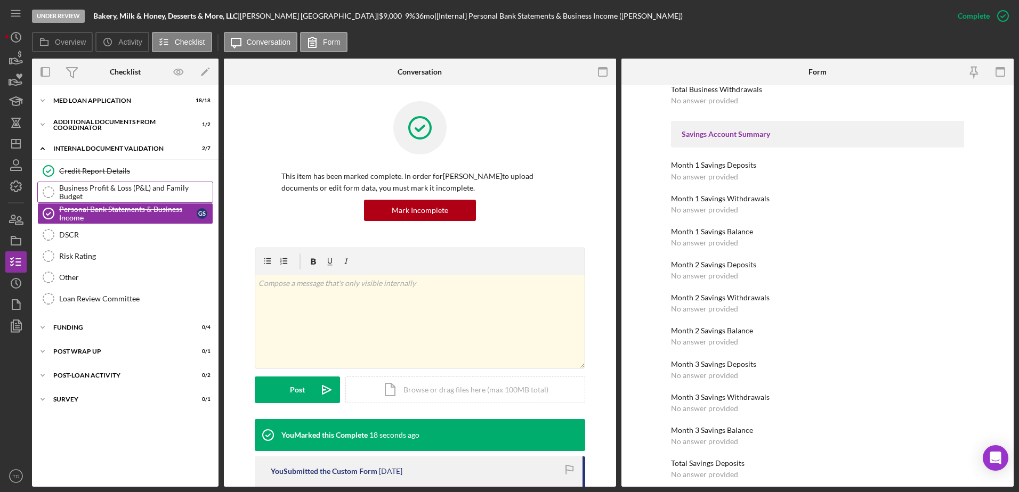
click at [147, 192] on div "Business Profit & Loss (P&L) and Family Budget" at bounding box center [135, 192] width 153 height 17
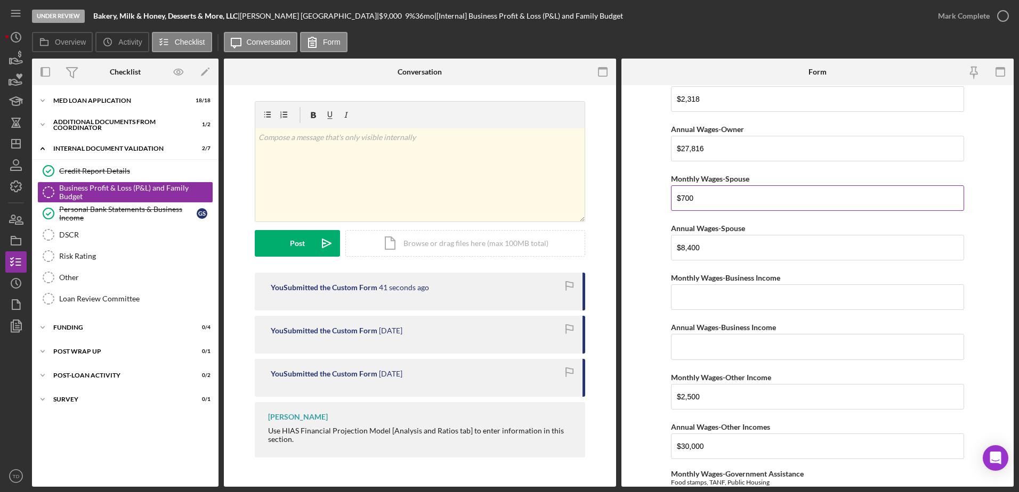
scroll to position [54, 0]
click at [271, 150] on div "v Color teal Color pink Remove color Add row above Add row below Add column bef…" at bounding box center [419, 174] width 329 height 93
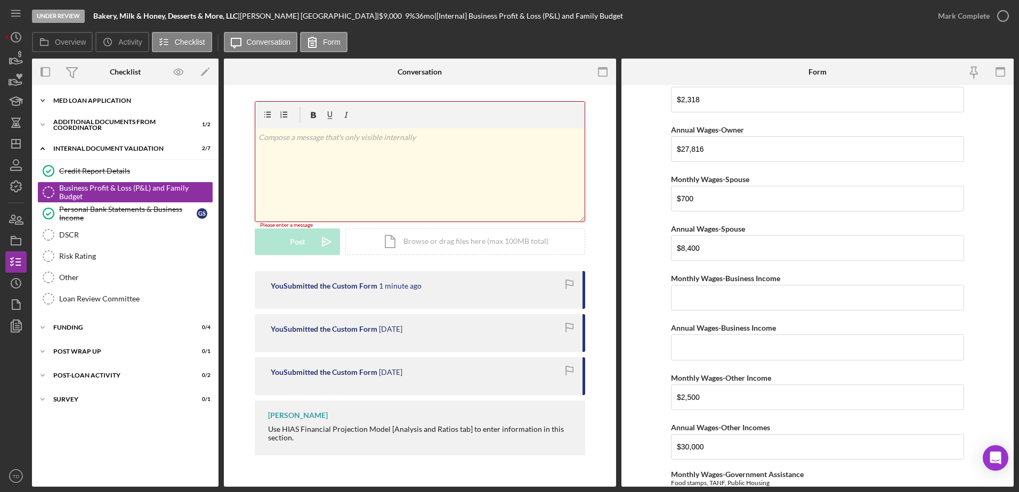
click at [93, 109] on div "Icon/Expander MED Loan Application 18 / 18" at bounding box center [125, 100] width 186 height 21
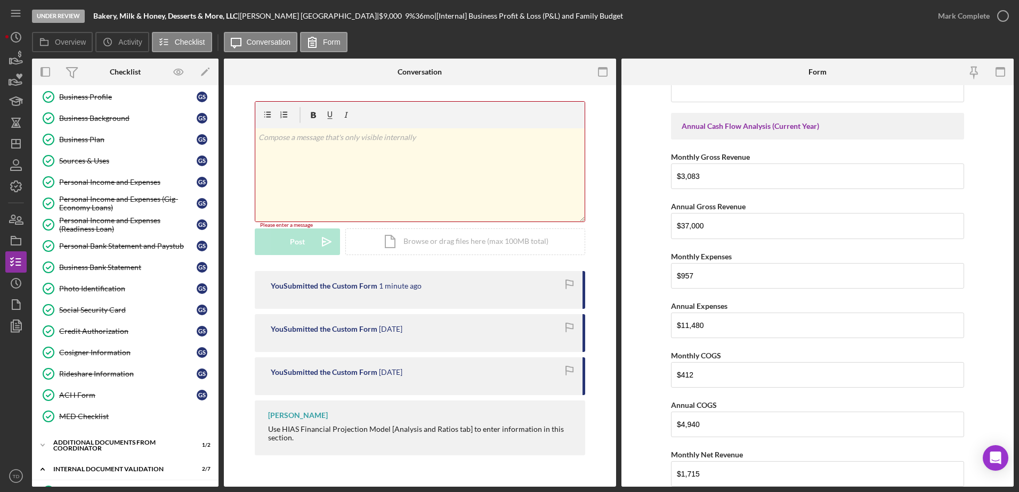
scroll to position [1467, 0]
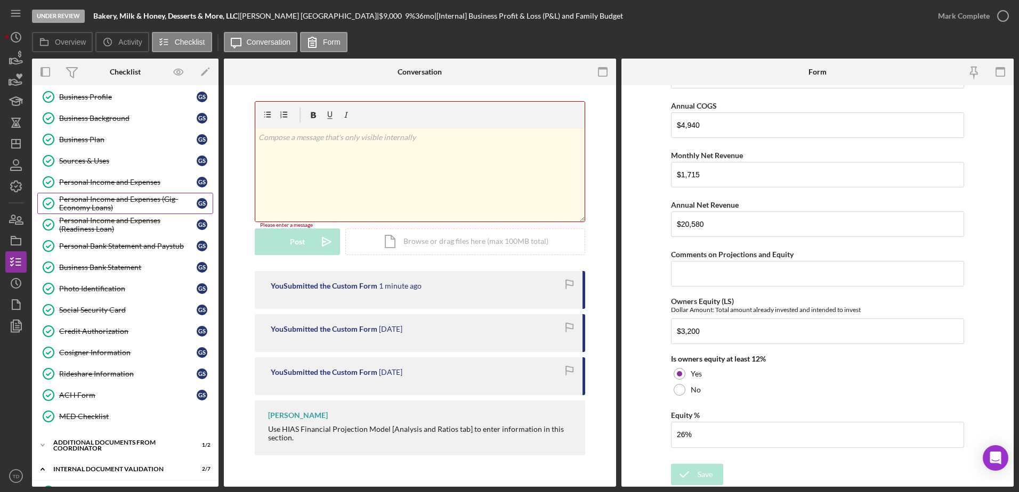
click at [110, 201] on div "Personal Income and Expenses (Gig-Economy Loans)" at bounding box center [127, 203] width 137 height 17
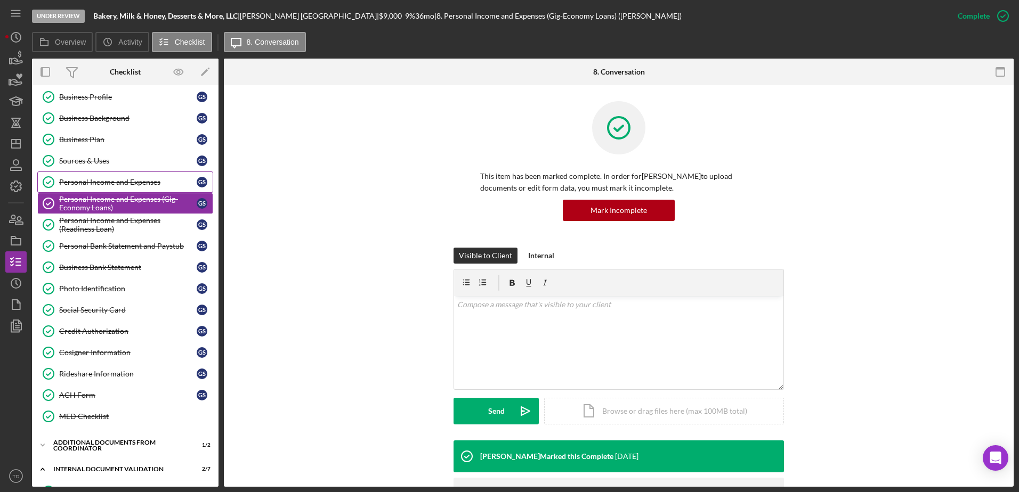
click at [107, 185] on div "Personal Income and Expenses" at bounding box center [127, 182] width 137 height 9
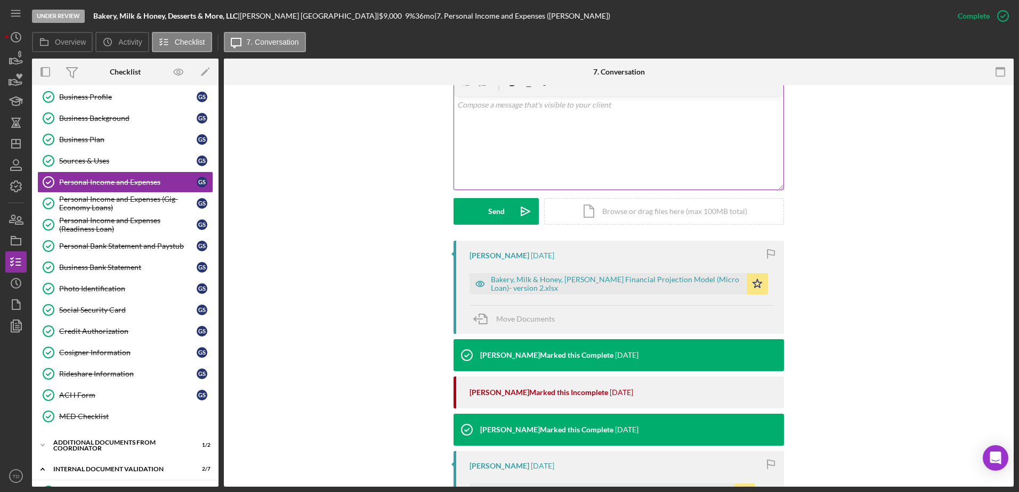
scroll to position [199, 0]
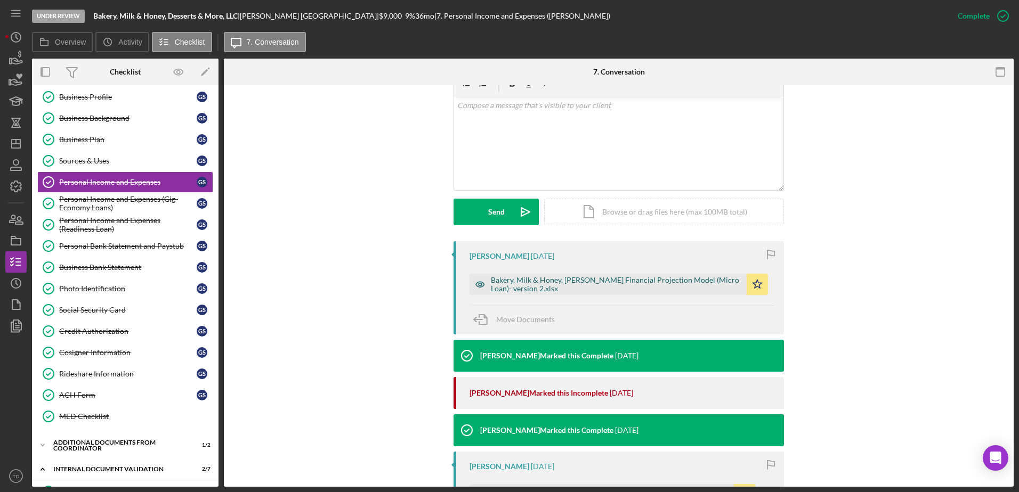
click at [579, 288] on div "Bakery, Milk & Honey, Gabriel Segovia Financial Projection Model (Micro Loan)- …" at bounding box center [616, 284] width 250 height 17
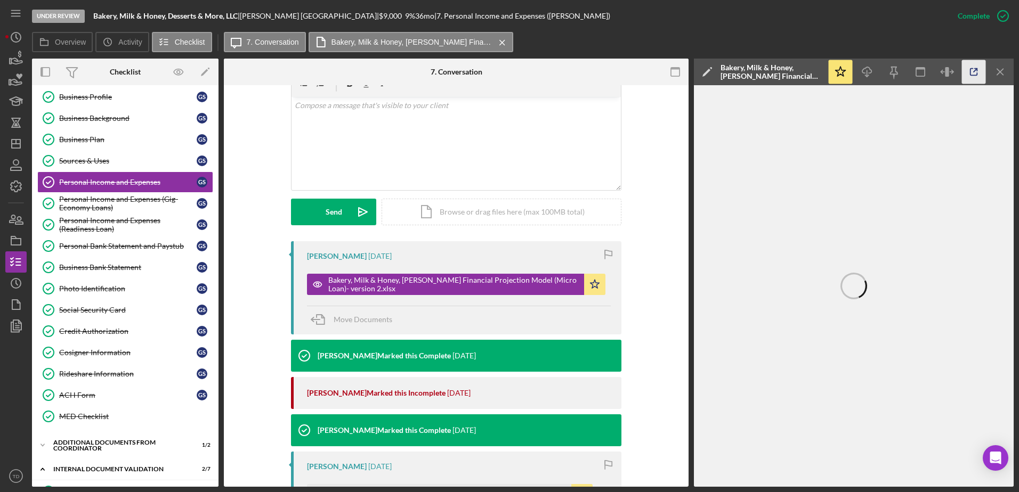
click at [970, 79] on icon "button" at bounding box center [974, 72] width 24 height 24
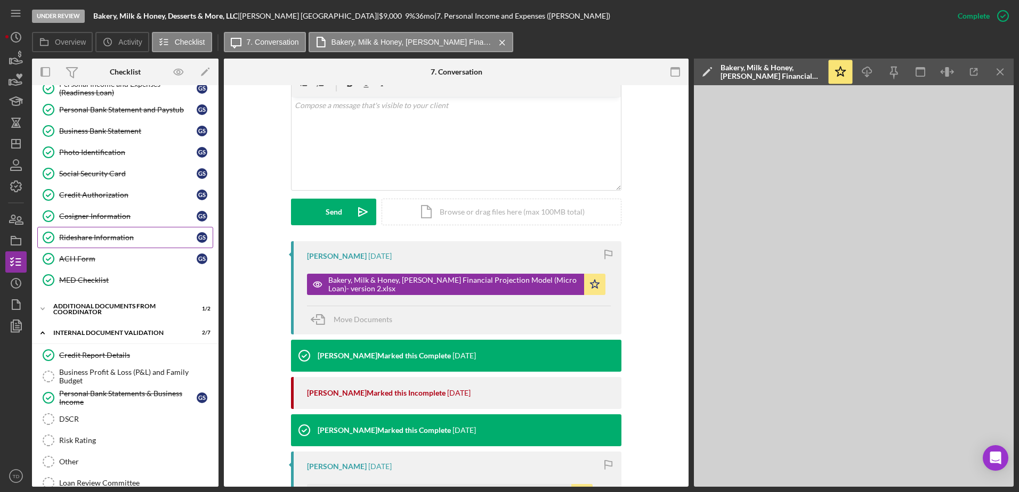
scroll to position [212, 0]
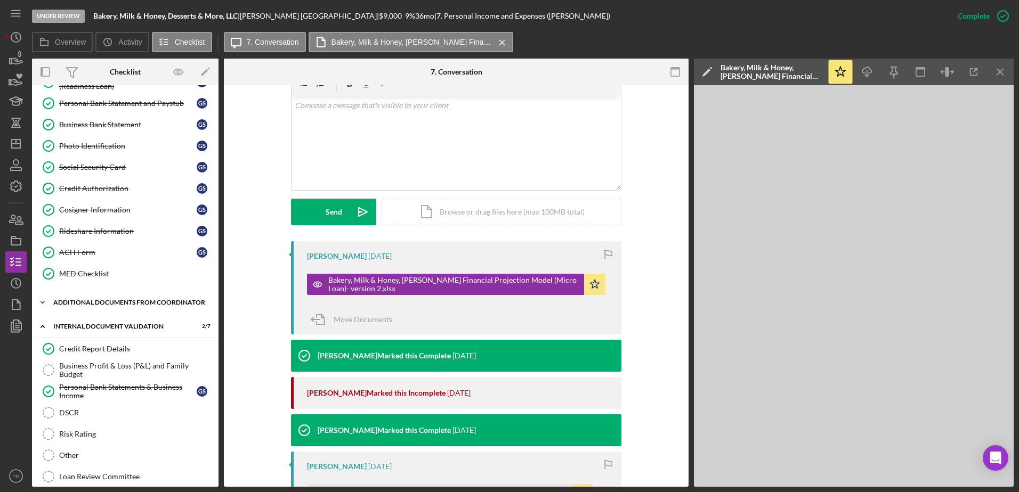
click at [92, 306] on div "Additional Documents from Coordinator" at bounding box center [129, 302] width 152 height 6
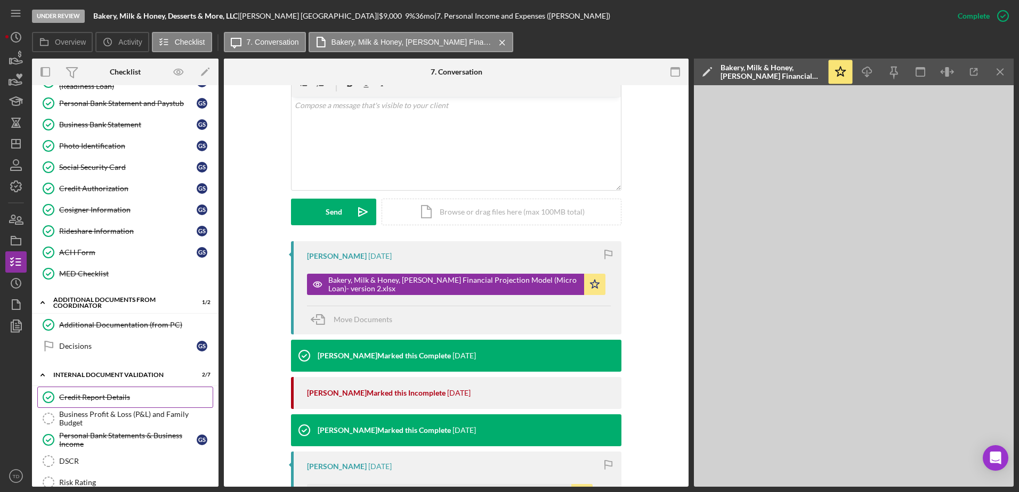
click at [102, 401] on div "Credit Report Details" at bounding box center [135, 397] width 153 height 9
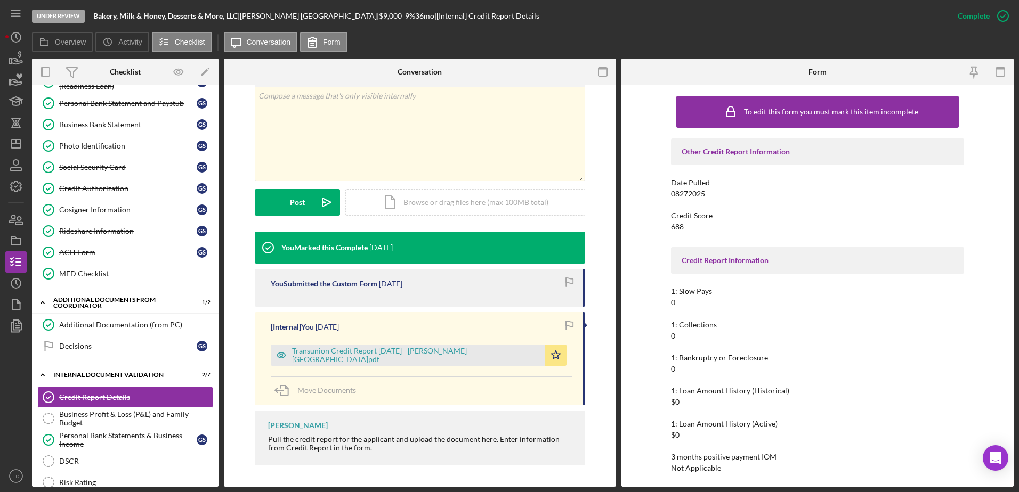
scroll to position [187, 0]
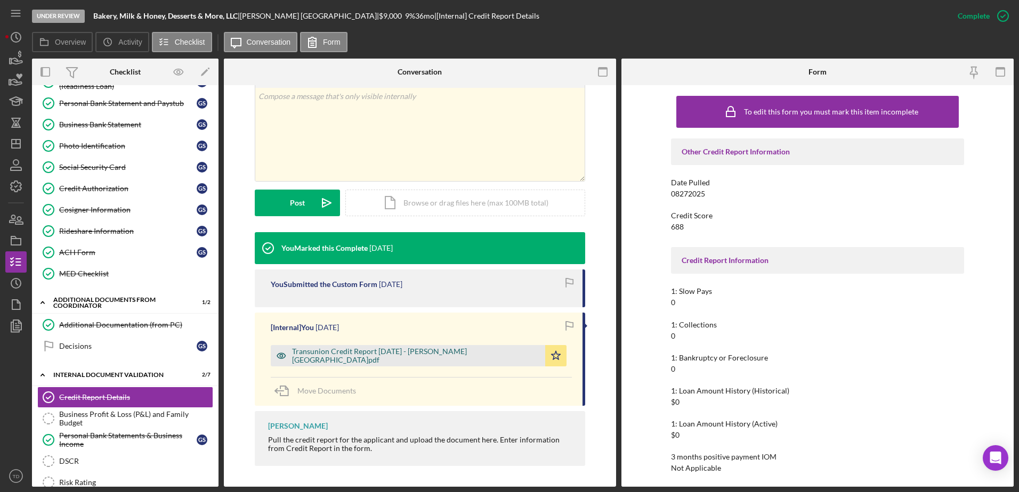
click at [443, 348] on div "Transunion Credit Report 8.27.2025 - Segovia Barrios.pdf" at bounding box center [408, 355] width 274 height 21
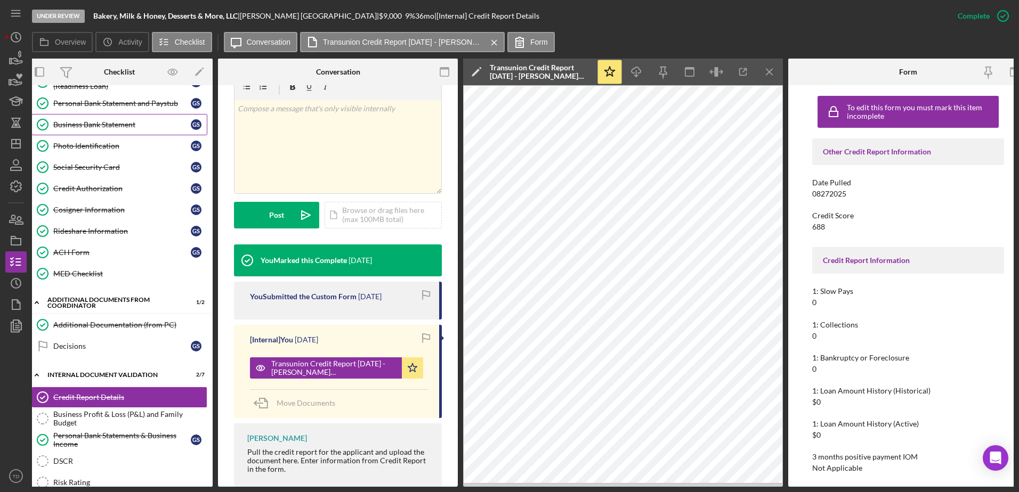
scroll to position [0, 0]
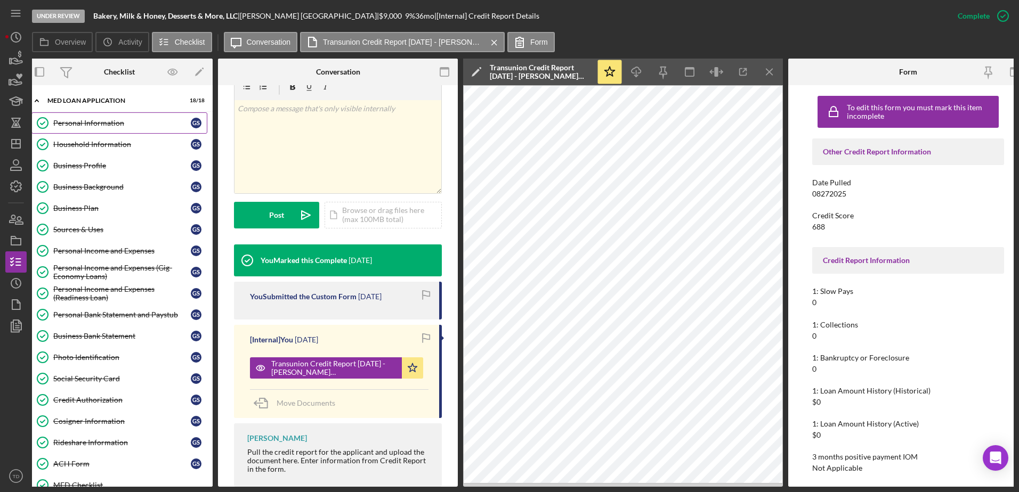
click at [88, 127] on div "Personal Information" at bounding box center [121, 123] width 137 height 9
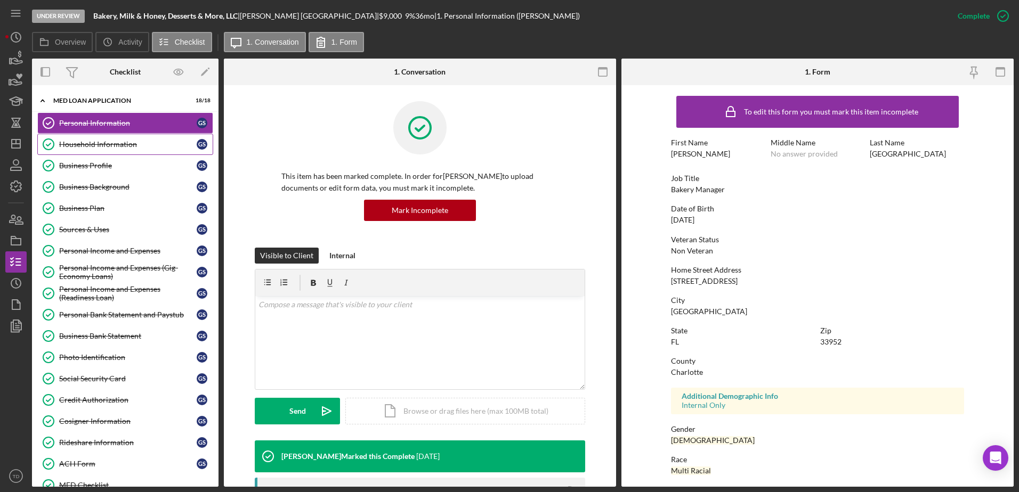
click at [87, 142] on div "Household Information" at bounding box center [127, 144] width 137 height 9
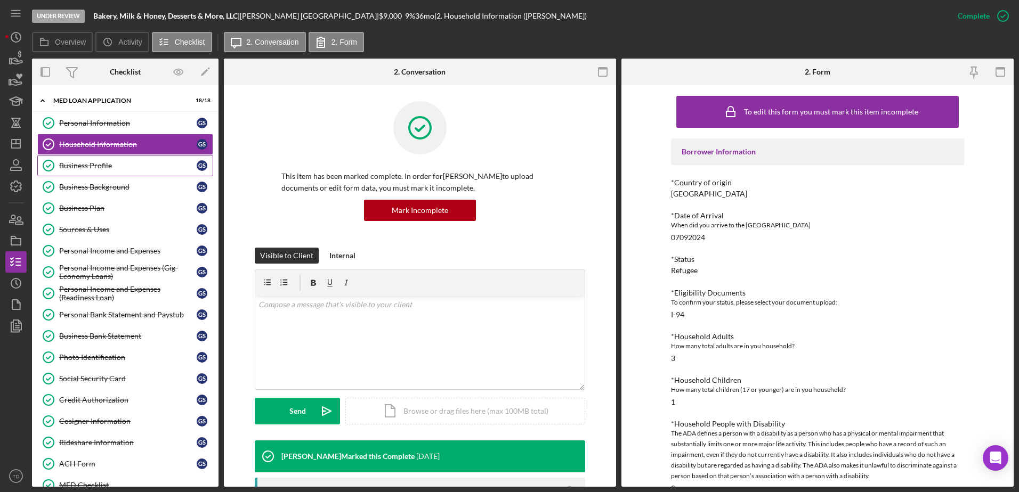
click at [88, 167] on div "Business Profile" at bounding box center [127, 165] width 137 height 9
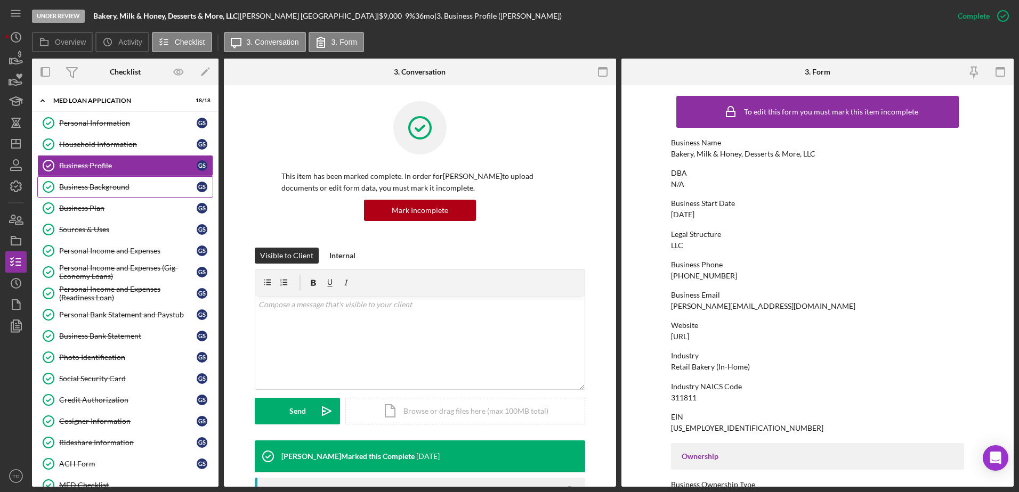
click at [92, 183] on div "Business Background" at bounding box center [127, 187] width 137 height 9
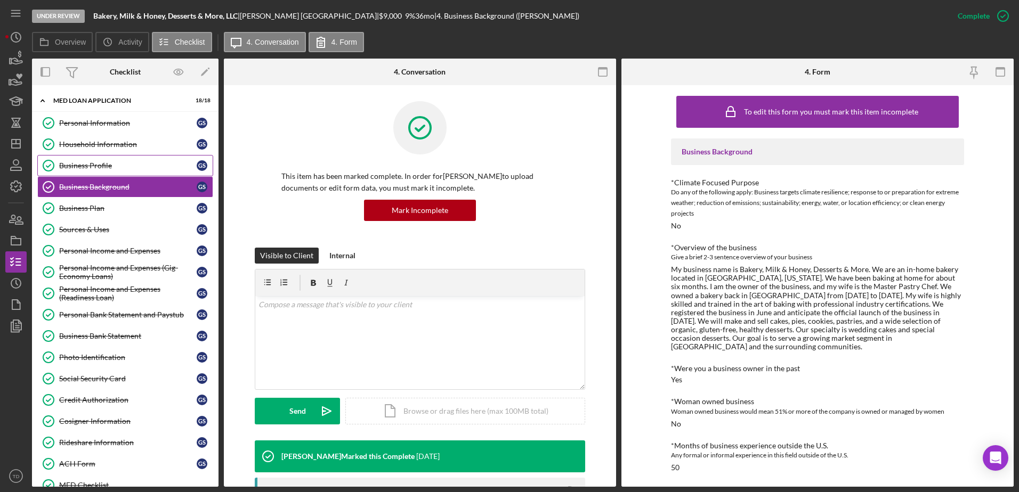
click at [91, 167] on div "Business Profile" at bounding box center [127, 165] width 137 height 9
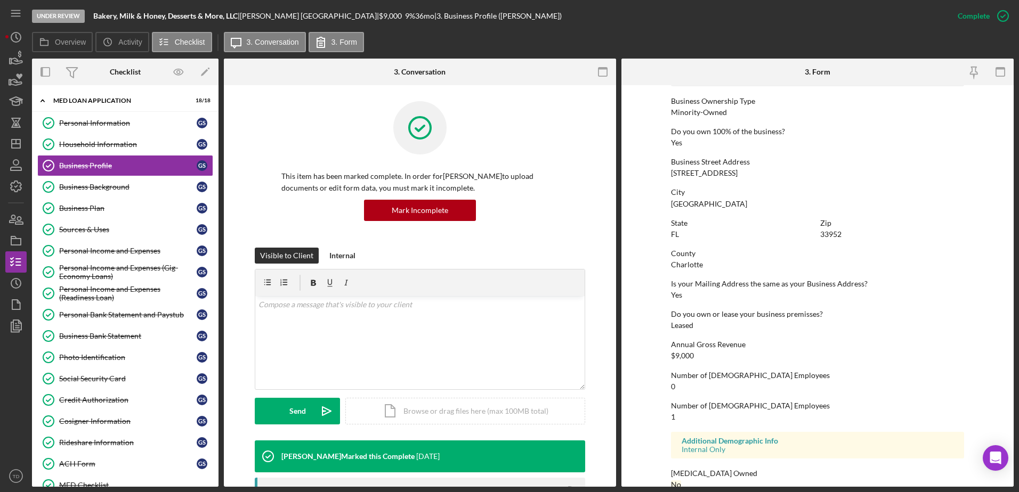
scroll to position [402, 0]
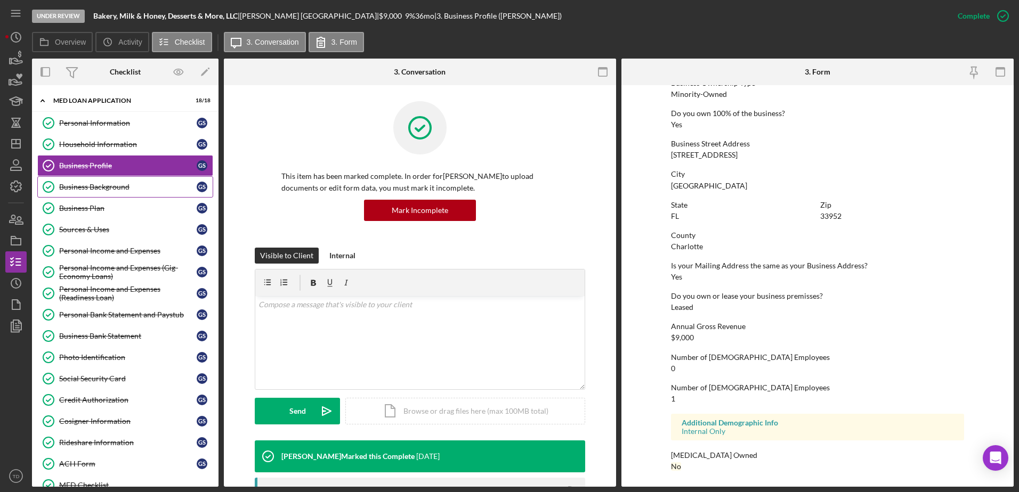
click at [131, 196] on link "Business Background Business Background G S" at bounding box center [125, 186] width 176 height 21
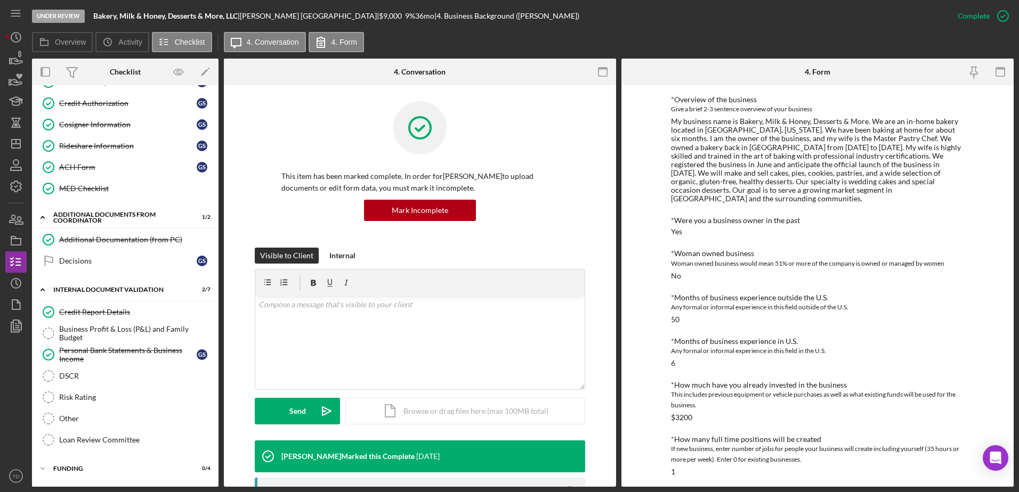
scroll to position [297, 0]
click at [124, 314] on div "Credit Report Details" at bounding box center [135, 312] width 153 height 9
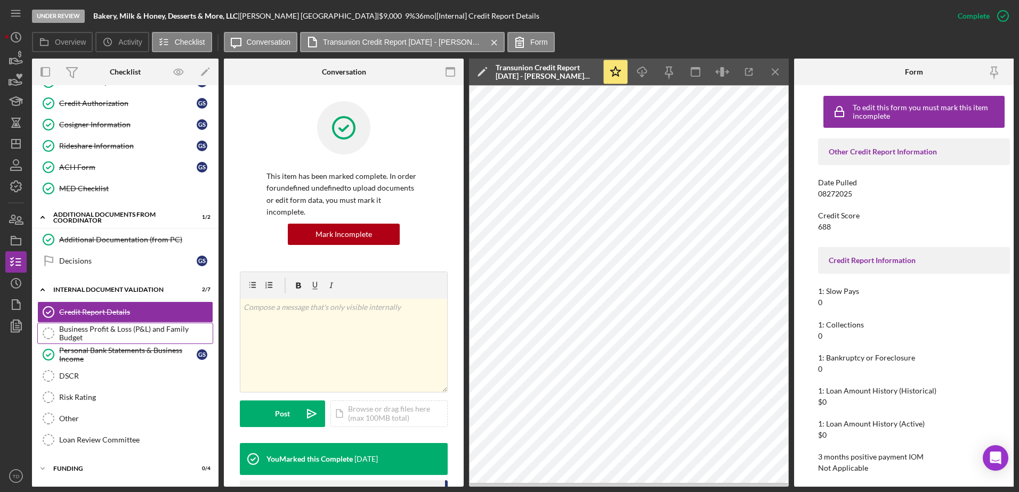
click at [118, 329] on div "Business Profit & Loss (P&L) and Family Budget" at bounding box center [135, 333] width 153 height 17
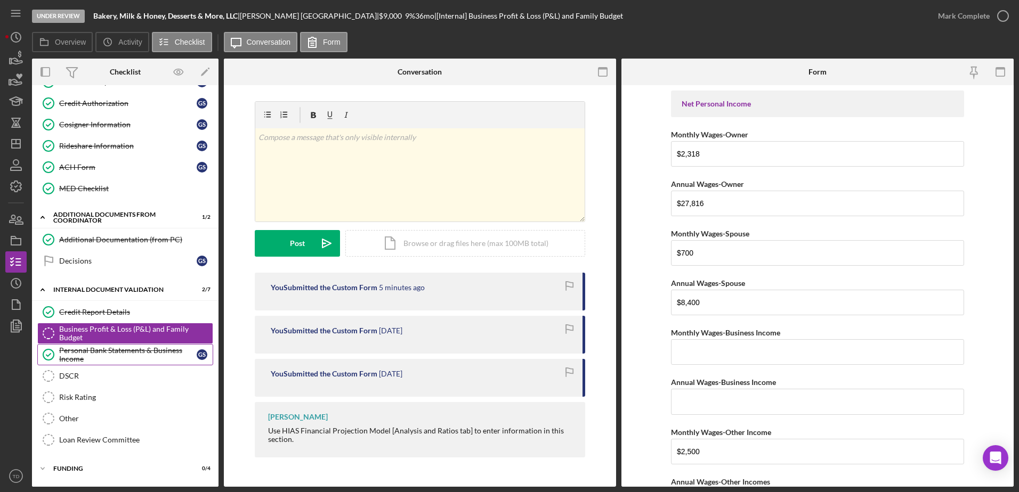
click at [107, 352] on div "Personal Bank Statements & Business Income" at bounding box center [127, 354] width 137 height 17
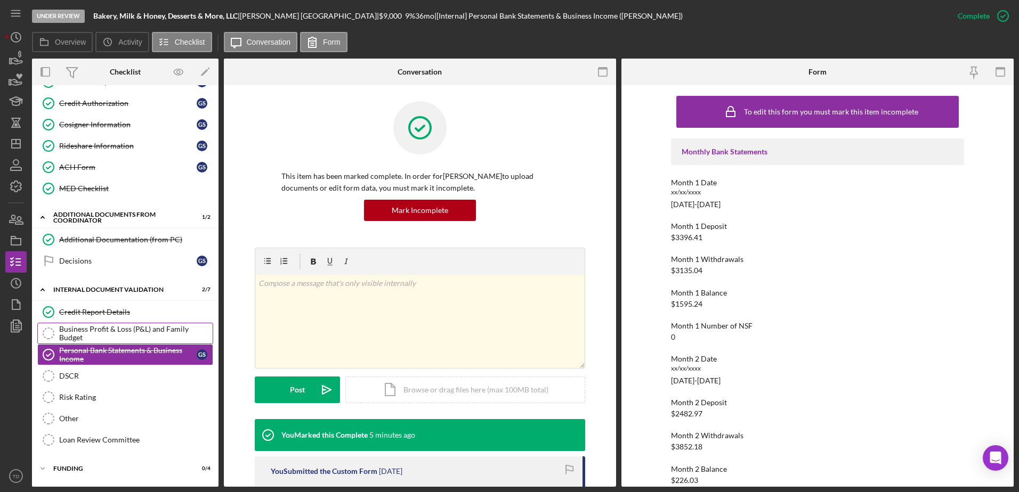
click at [105, 338] on div "Business Profit & Loss (P&L) and Family Budget" at bounding box center [135, 333] width 153 height 17
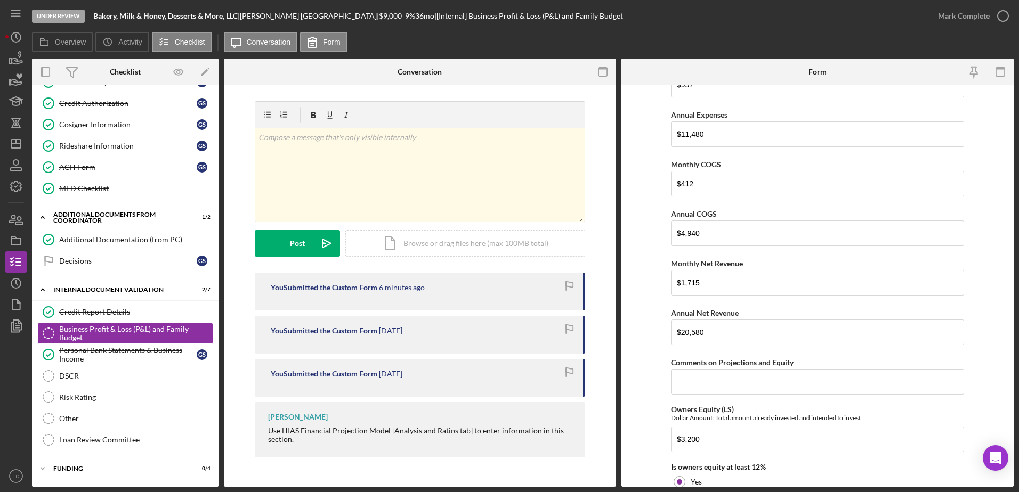
scroll to position [1467, 0]
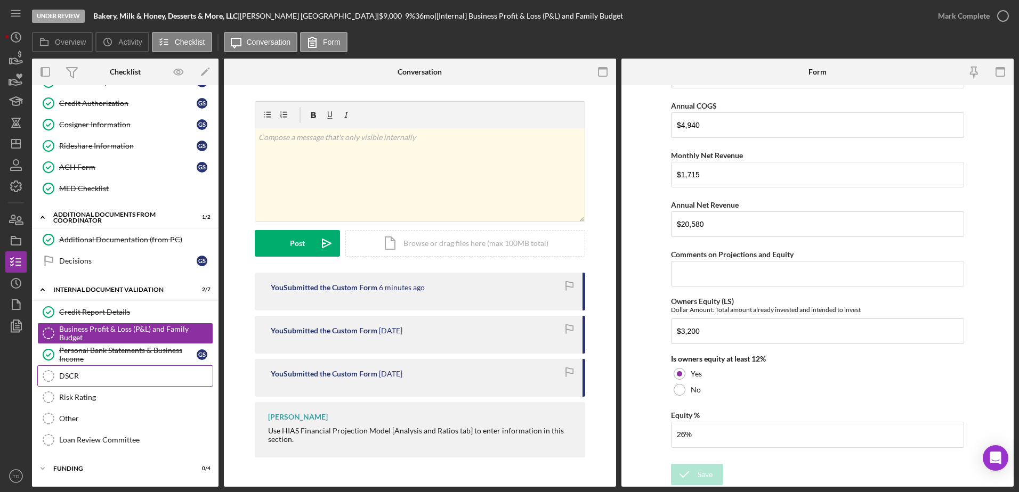
click at [128, 376] on div "DSCR" at bounding box center [135, 376] width 153 height 9
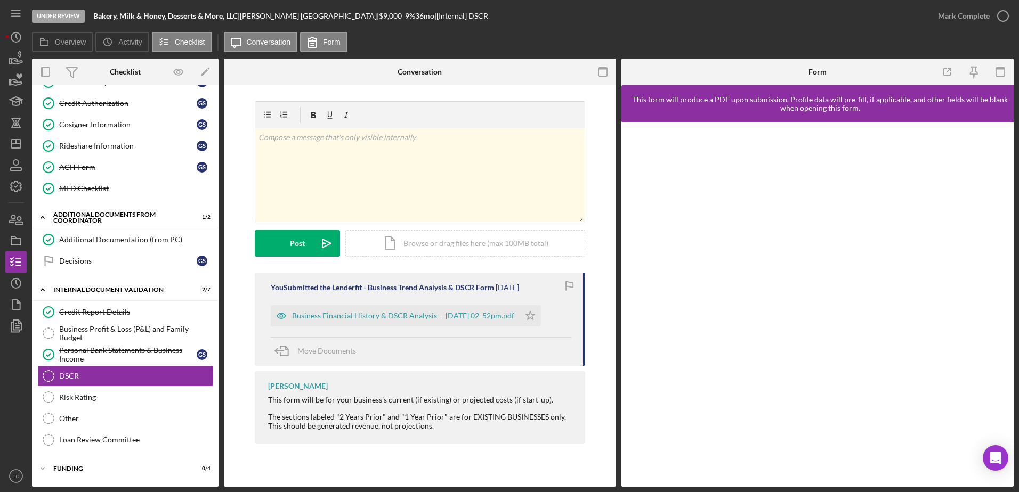
click at [19, 394] on div at bounding box center [15, 401] width 21 height 129
click at [434, 19] on div "| [Internal] DSCR" at bounding box center [461, 16] width 54 height 9
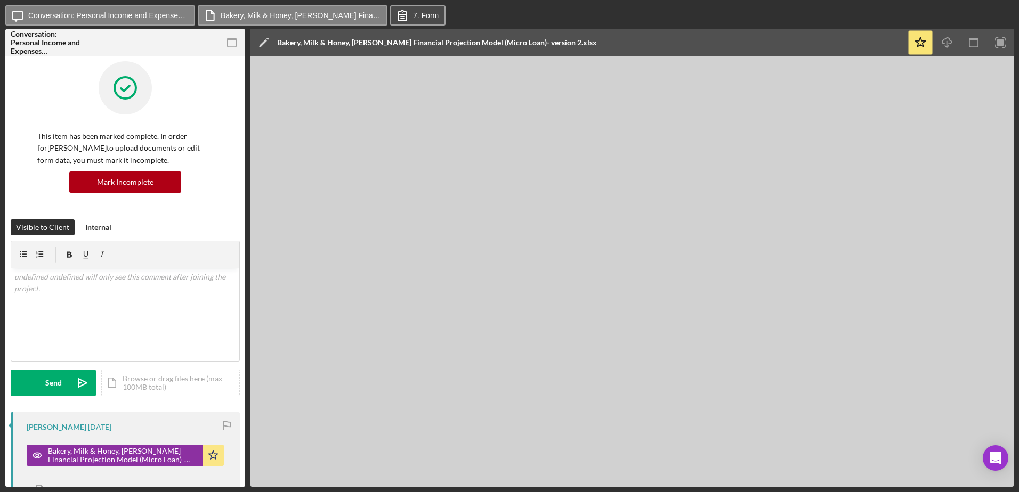
click at [408, 5] on icon at bounding box center [402, 15] width 27 height 27
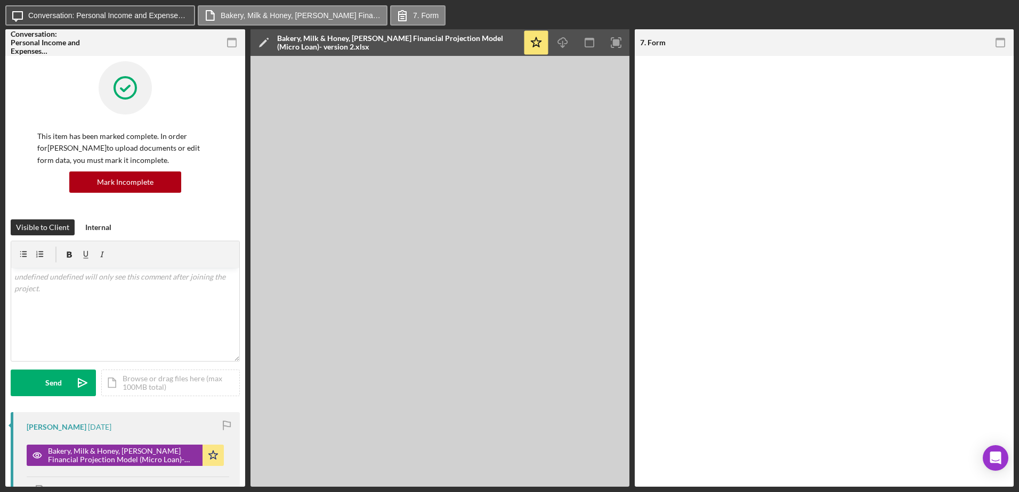
click at [145, 15] on label "Conversation: Personal Income and Expenses (Gabriel S.)" at bounding box center [108, 15] width 160 height 9
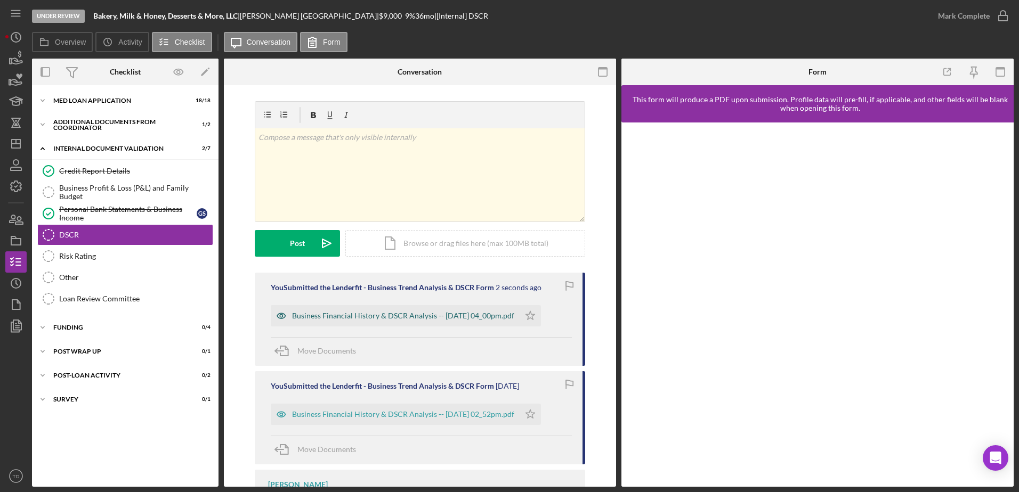
click at [389, 315] on div "Business Financial History & DSCR Analysis -- [DATE] 04_00pm.pdf" at bounding box center [403, 316] width 222 height 9
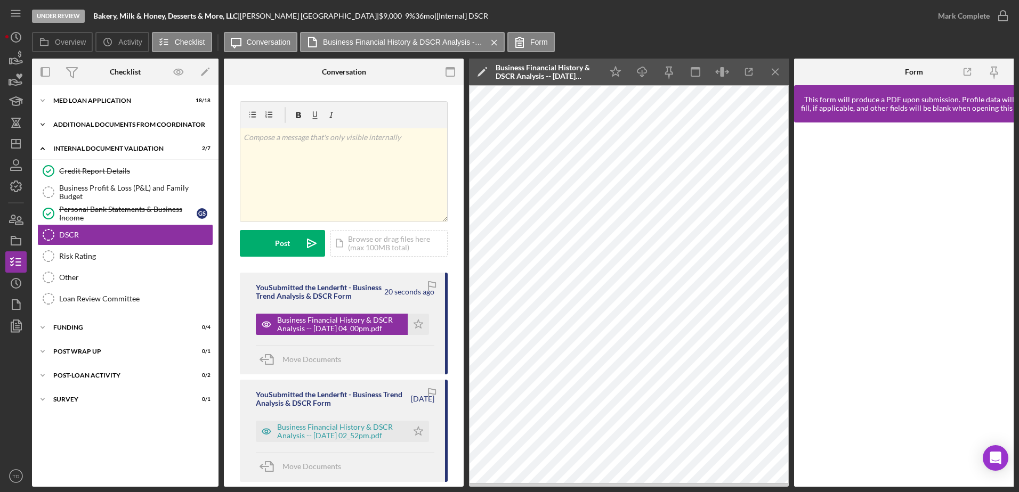
click at [97, 126] on div "Additional Documents from Coordinator" at bounding box center [129, 124] width 152 height 6
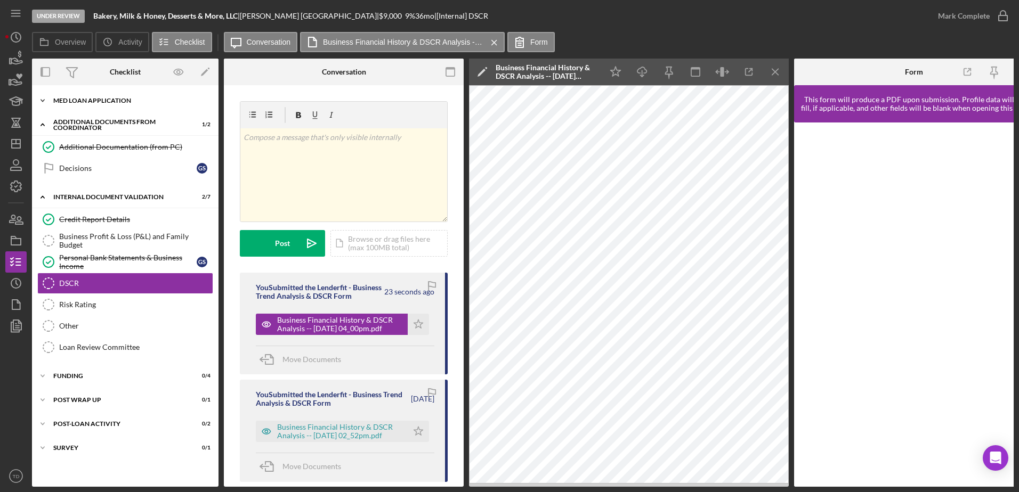
click at [102, 95] on div "Icon/Expander MED Loan Application 18 / 18" at bounding box center [125, 100] width 186 height 21
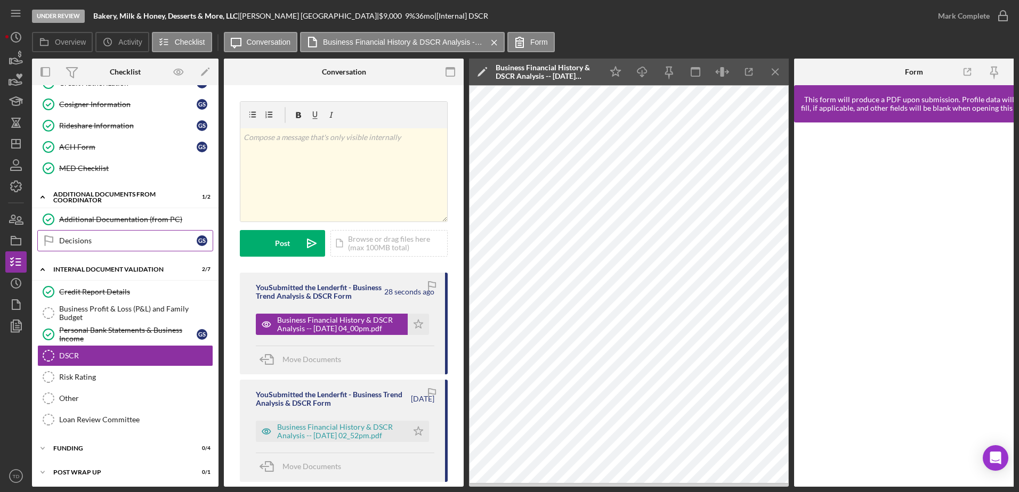
scroll to position [312, 0]
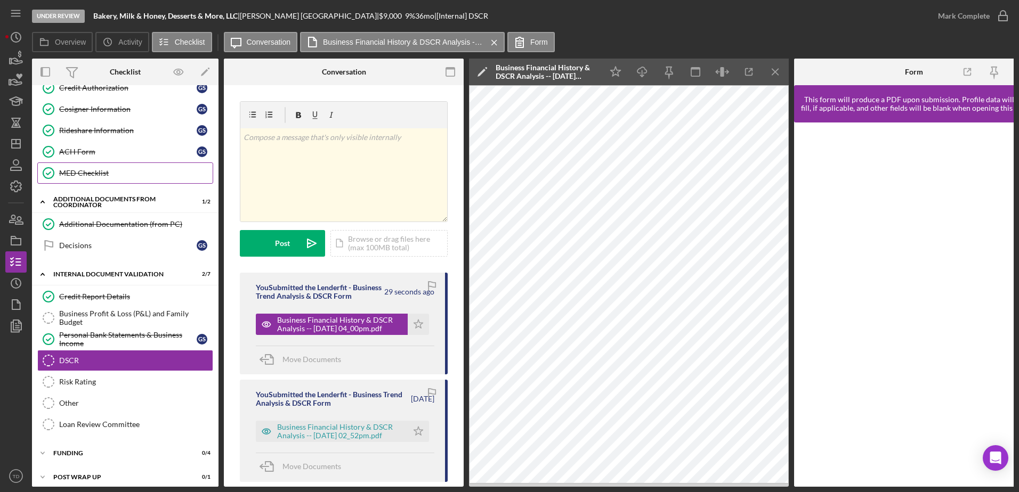
click at [106, 183] on link "MED Checklist MED Checklist" at bounding box center [125, 173] width 176 height 21
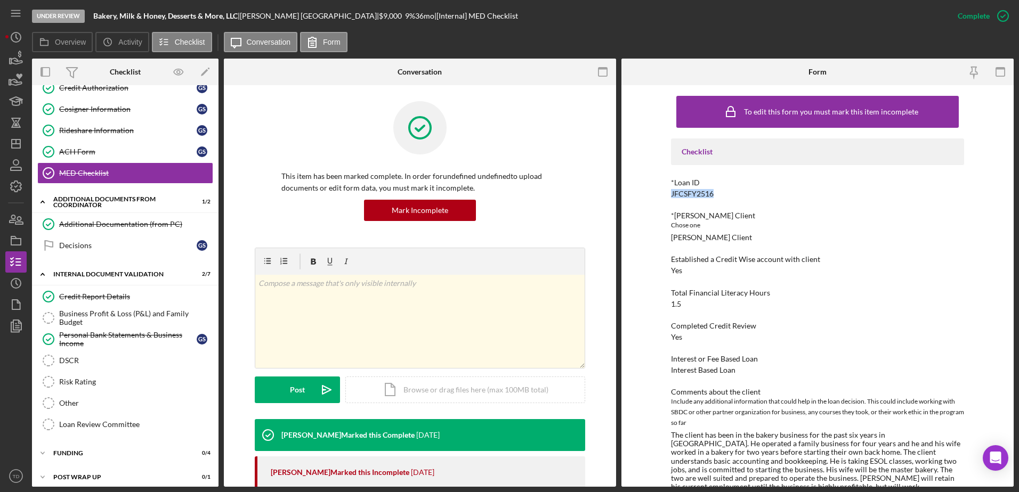
drag, startPoint x: 723, startPoint y: 197, endPoint x: 651, endPoint y: 198, distance: 71.4
click at [651, 198] on div "To edit this form you must mark this item incomplete Checklist *Loan ID JFCSFY2…" at bounding box center [817, 286] width 392 height 402
copy div "JFCSFY2516"
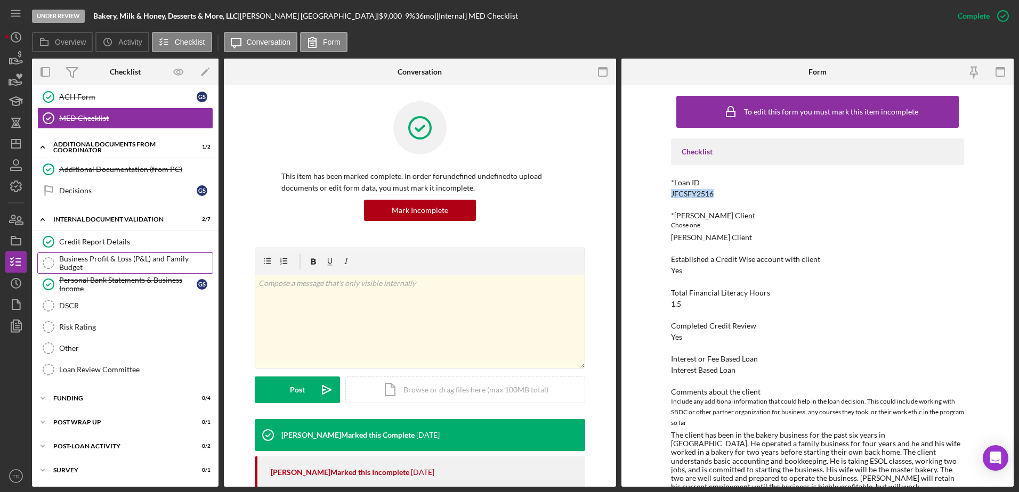
click at [122, 271] on div "Business Profit & Loss (P&L) and Family Budget" at bounding box center [135, 263] width 153 height 17
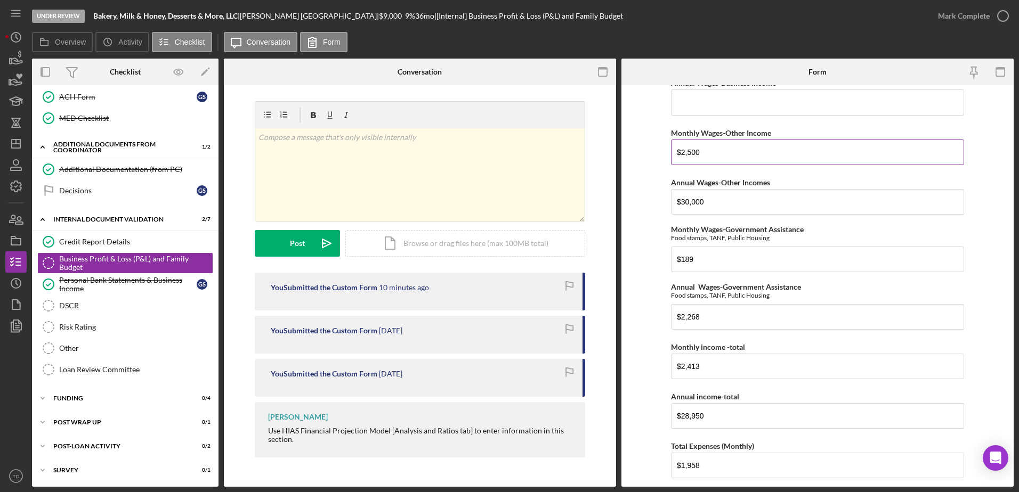
scroll to position [300, 0]
click at [89, 302] on div "DSCR" at bounding box center [135, 306] width 153 height 9
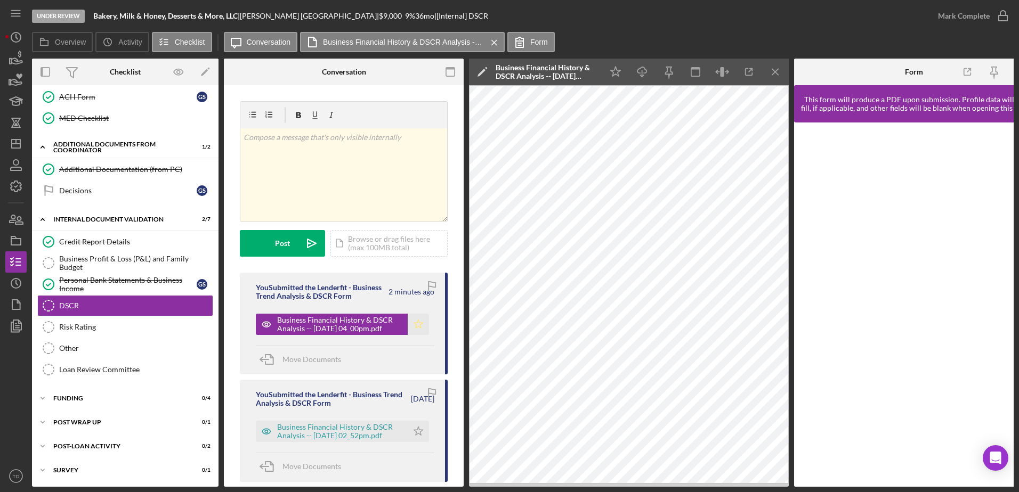
click at [414, 324] on polygon "button" at bounding box center [418, 324] width 9 height 9
click at [478, 67] on icon "Icon/Edit" at bounding box center [482, 72] width 27 height 27
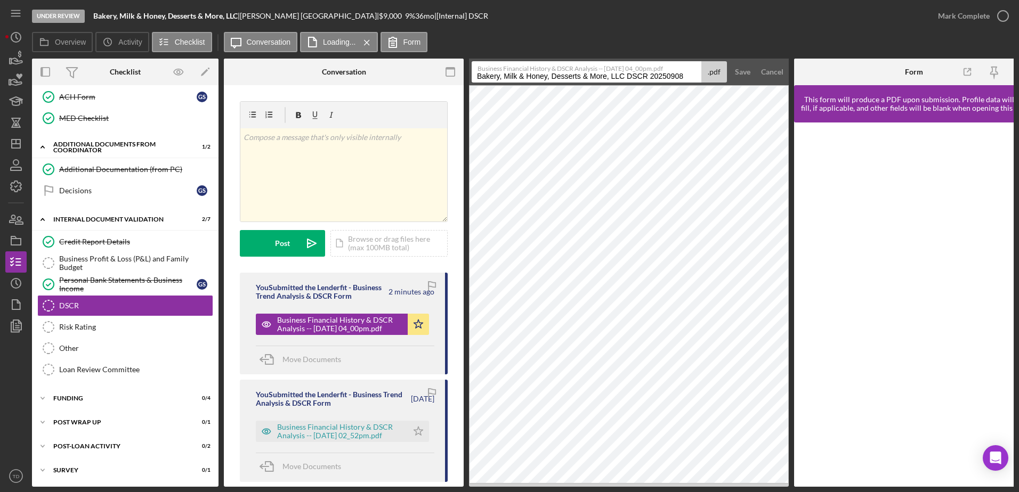
drag, startPoint x: 628, startPoint y: 75, endPoint x: 718, endPoint y: 76, distance: 89.5
click at [718, 76] on div "Business Financial History & DSCR Analysis -- 2025-09-08 04_00pm.pdf Bakery, Mi…" at bounding box center [599, 71] width 255 height 21
click at [475, 76] on input "Bakery, Milk & Honey, Desserts & More, LLC" at bounding box center [587, 71] width 230 height 21
type input "Personal DSCR -Bakery, Milk & Honey, Desserts & More, LLC"
click at [735, 71] on div "Save" at bounding box center [742, 71] width 15 height 21
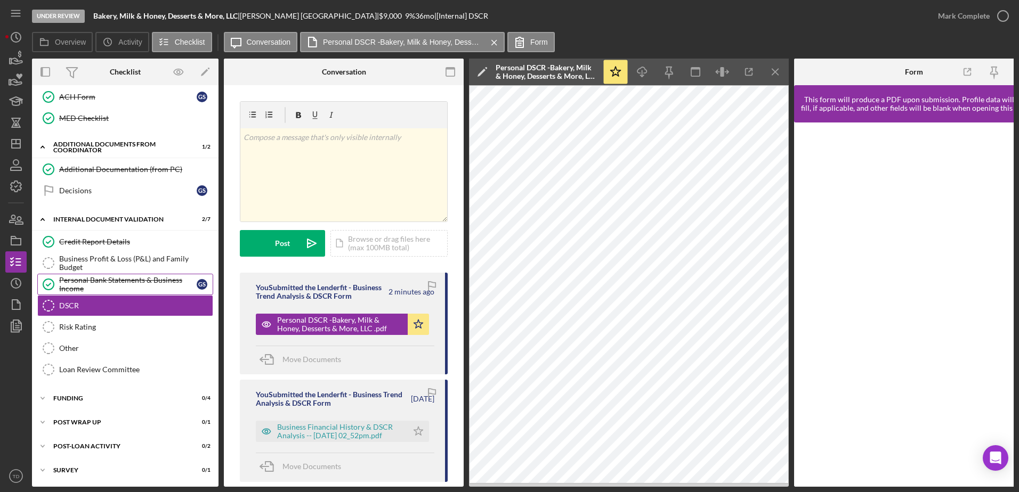
click at [106, 275] on link "Personal Bank Statements & Business Income Personal Bank Statements & Business …" at bounding box center [125, 284] width 176 height 21
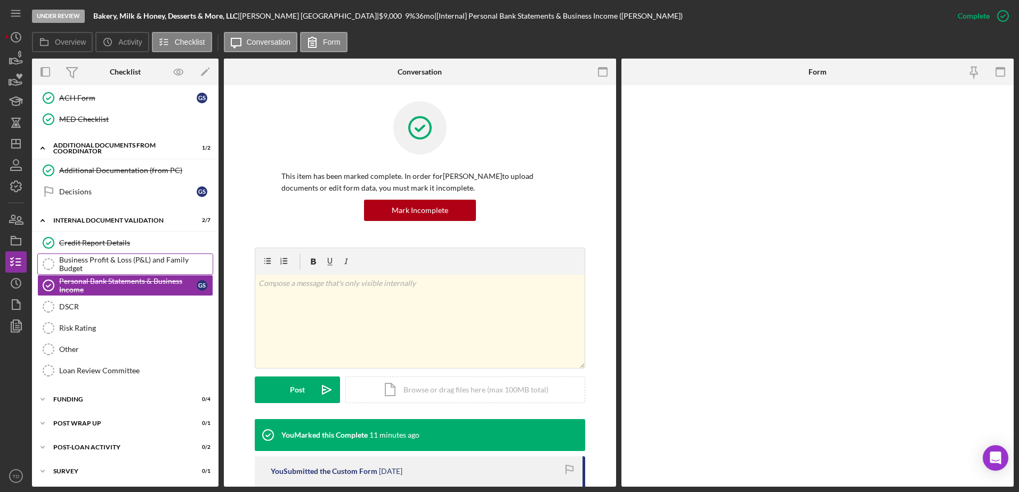
scroll to position [367, 0]
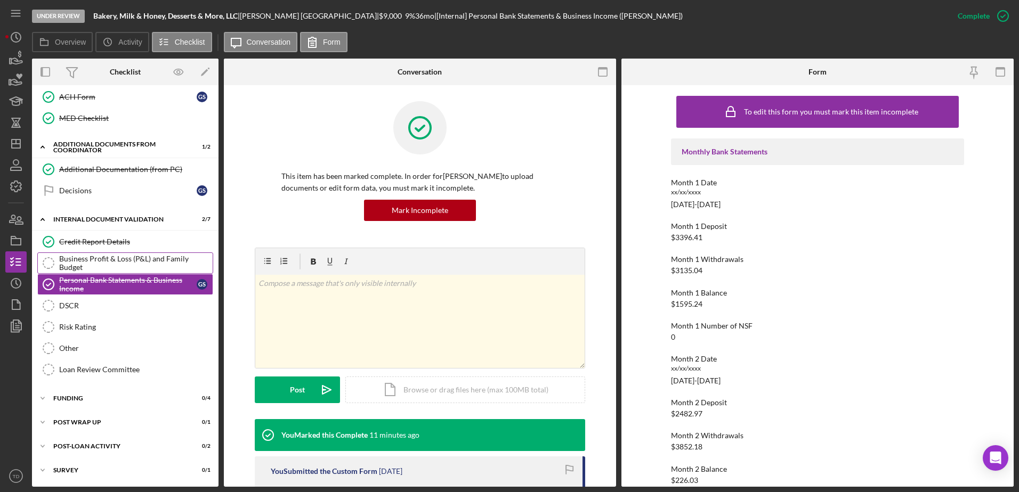
click at [104, 259] on div "Business Profit & Loss (P&L) and Family Budget" at bounding box center [135, 263] width 153 height 17
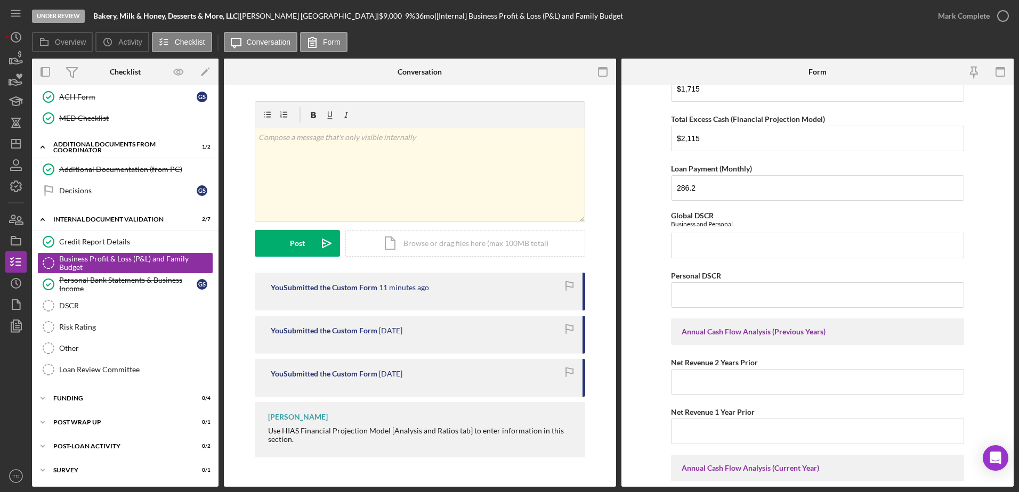
scroll to position [825, 0]
click at [701, 275] on label "Personal DSCR" at bounding box center [696, 275] width 50 height 9
click at [701, 282] on input "Personal DSCR" at bounding box center [817, 295] width 293 height 26
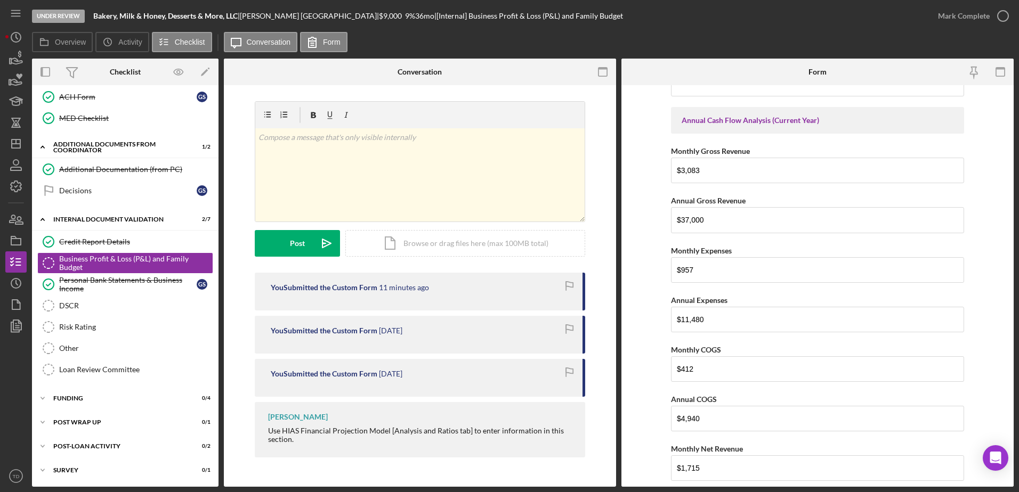
scroll to position [1467, 0]
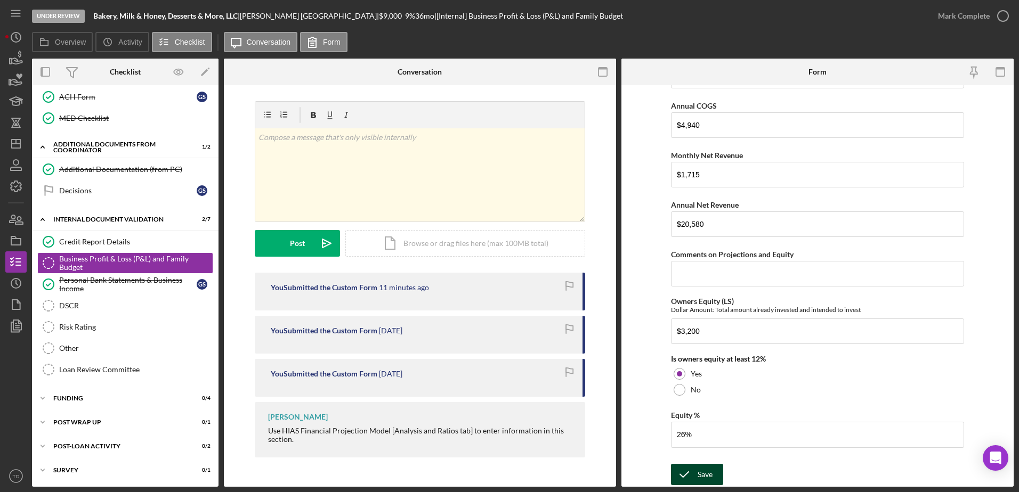
type input "1.5"
drag, startPoint x: 701, startPoint y: 470, endPoint x: 1000, endPoint y: 18, distance: 542.7
click at [1000, 18] on button "Mark Complete" at bounding box center [970, 15] width 86 height 21
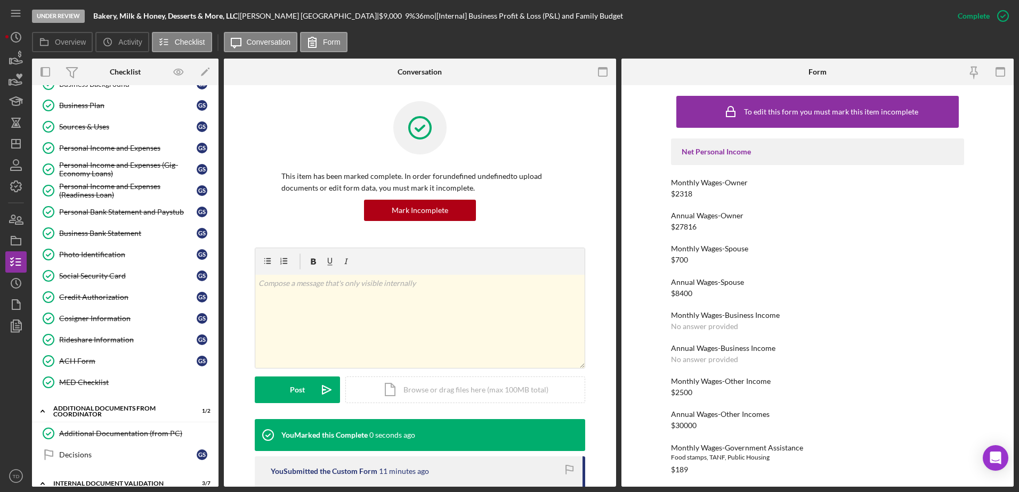
scroll to position [102, 0]
click at [139, 215] on div "Personal Bank Statement and Paystub" at bounding box center [127, 212] width 137 height 9
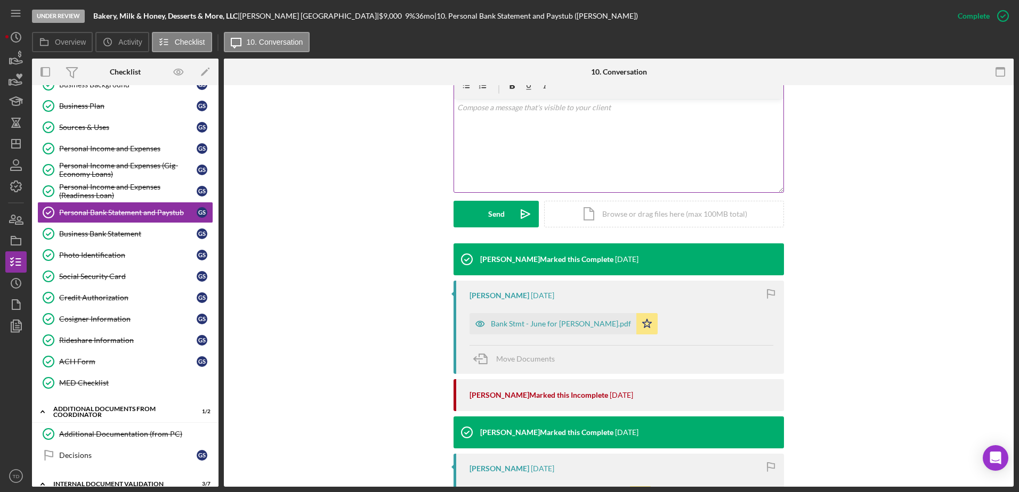
scroll to position [198, 0]
drag, startPoint x: 545, startPoint y: 316, endPoint x: 537, endPoint y: 326, distance: 13.2
click at [537, 326] on div "Bank Stmt - June for Gariel Segovia.pdf" at bounding box center [561, 323] width 140 height 9
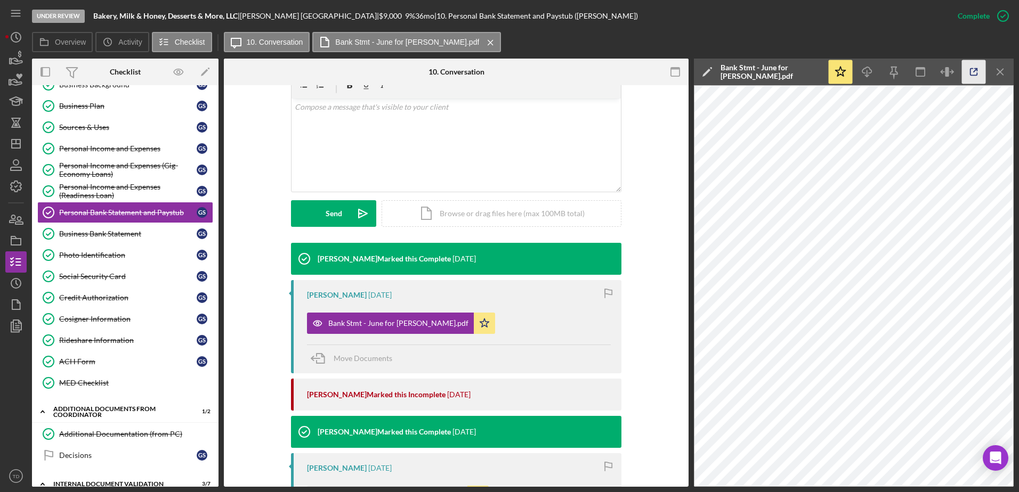
drag, startPoint x: 971, startPoint y: 75, endPoint x: 966, endPoint y: 69, distance: 7.9
click at [966, 69] on icon "button" at bounding box center [974, 72] width 24 height 24
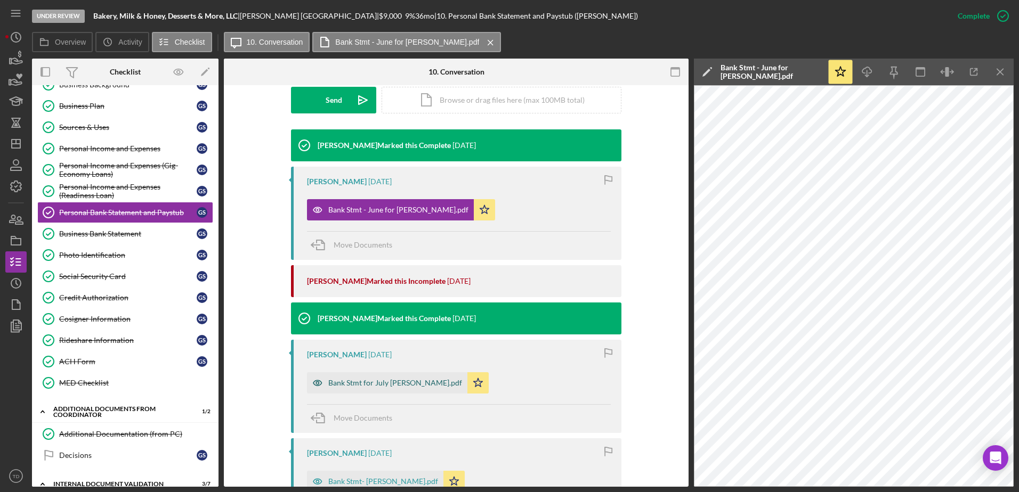
click at [435, 389] on div "Bank Stmt for July [PERSON_NAME].pdf" at bounding box center [387, 382] width 160 height 21
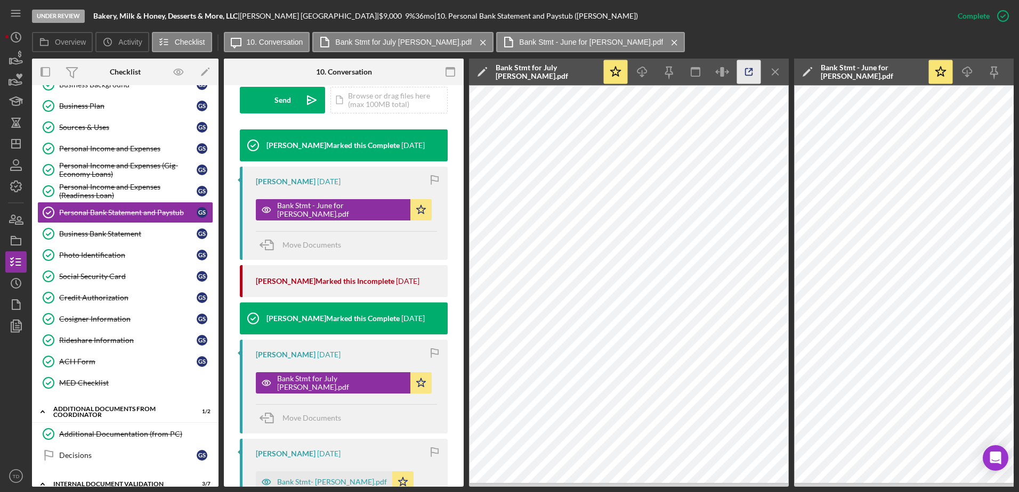
click at [748, 73] on icon "button" at bounding box center [749, 72] width 24 height 24
drag, startPoint x: 434, startPoint y: 436, endPoint x: 350, endPoint y: 382, distance: 99.9
click at [350, 382] on div "Bank Stmt for July Gabriel Segovia.pdf" at bounding box center [341, 383] width 128 height 17
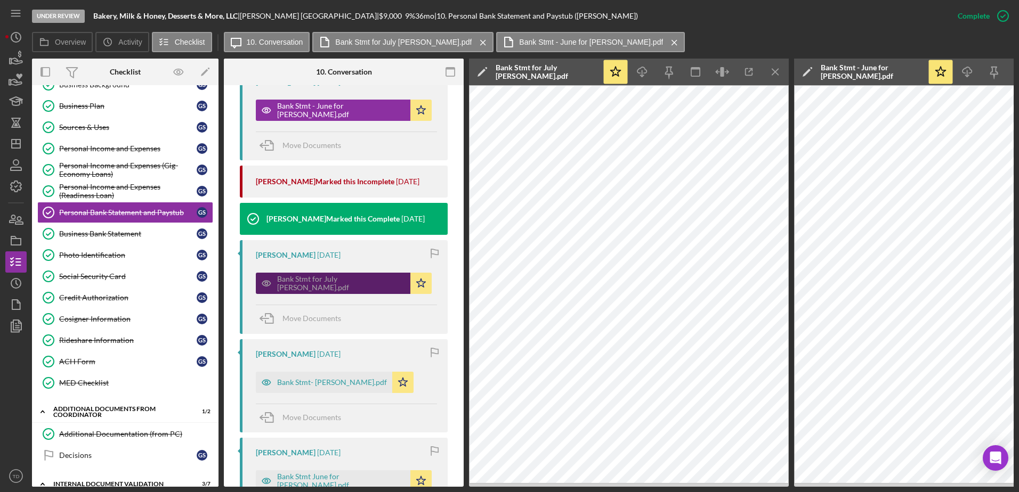
scroll to position [427, 0]
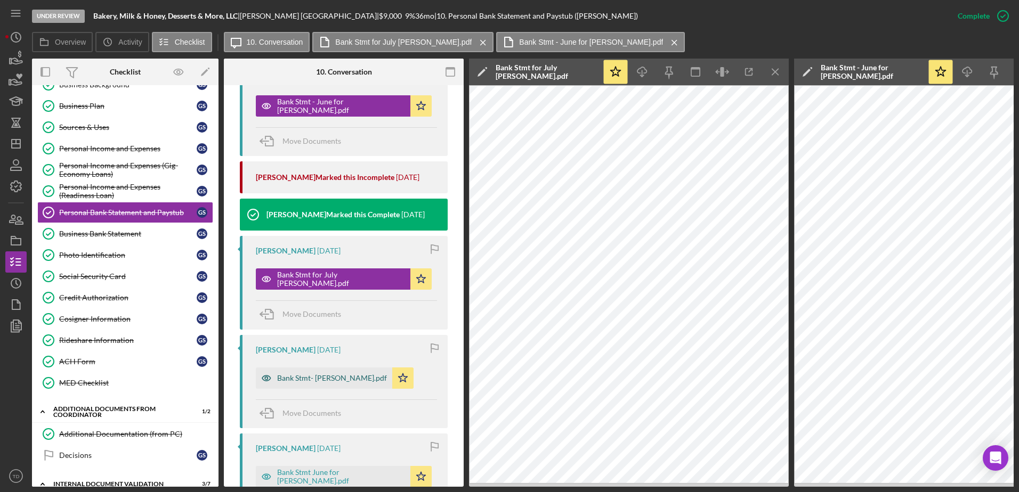
click at [340, 383] on div "Bank Stmt- August_Gabriel Segovia.pdf" at bounding box center [332, 378] width 110 height 9
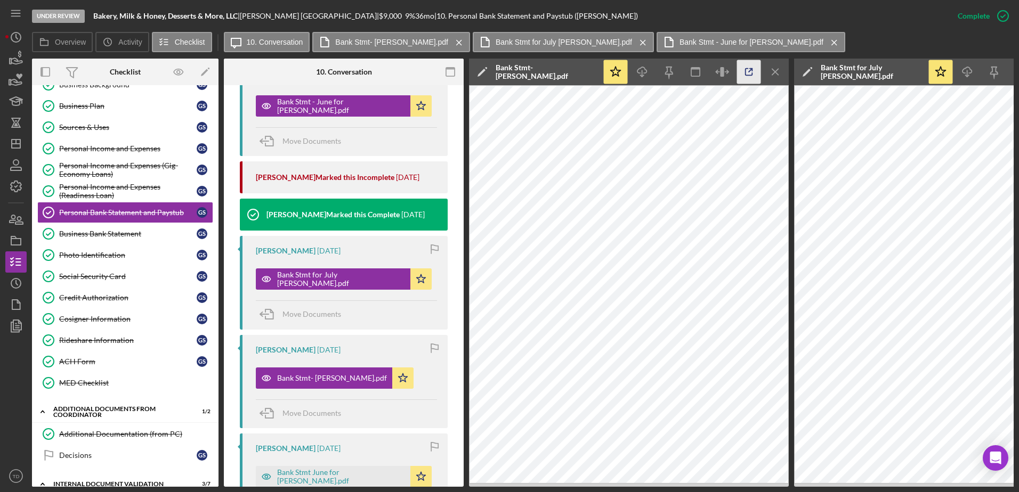
click at [743, 69] on icon "button" at bounding box center [749, 72] width 24 height 24
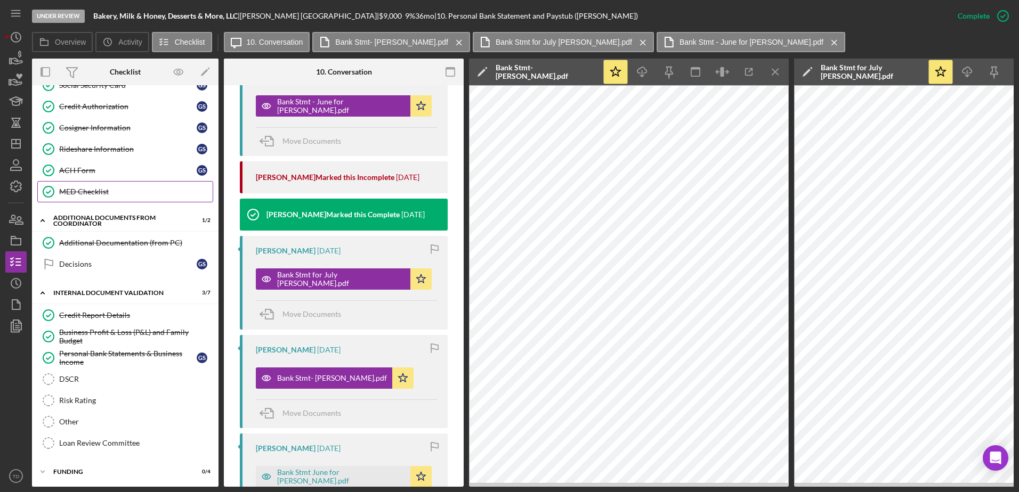
scroll to position [293, 0]
click at [115, 334] on div "Business Profit & Loss (P&L) and Family Budget" at bounding box center [135, 337] width 153 height 17
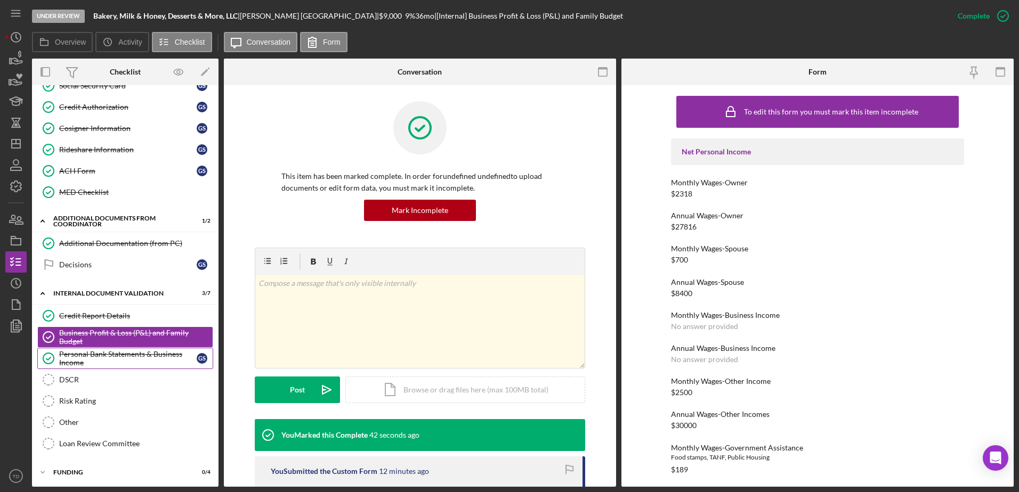
click at [111, 355] on div "Personal Bank Statements & Business Income" at bounding box center [127, 358] width 137 height 17
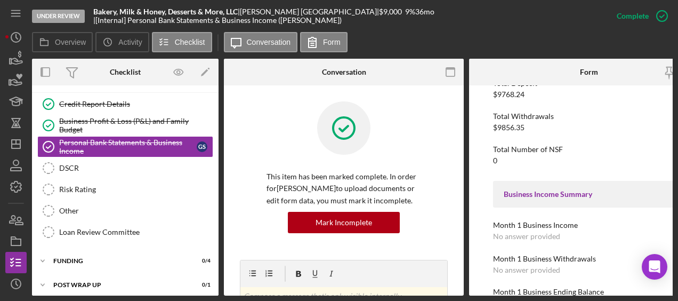
scroll to position [635, 0]
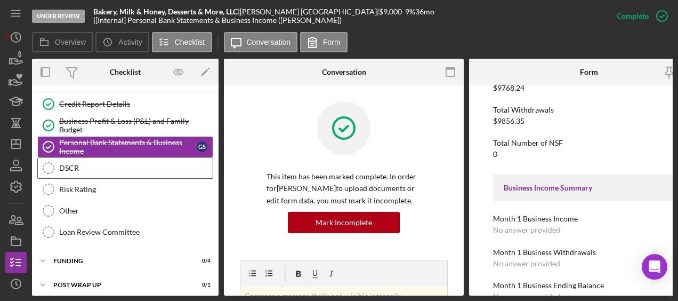
click at [109, 167] on div "DSCR" at bounding box center [135, 168] width 153 height 9
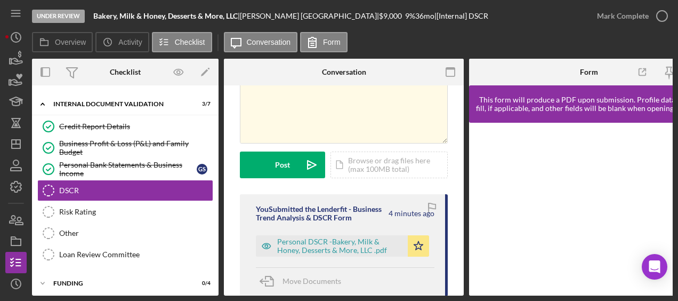
scroll to position [65, 0]
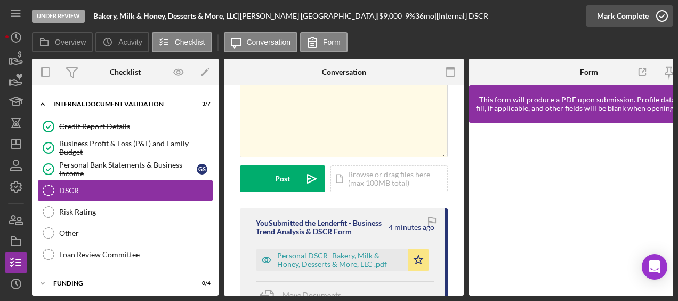
click at [664, 20] on icon "button" at bounding box center [661, 16] width 27 height 27
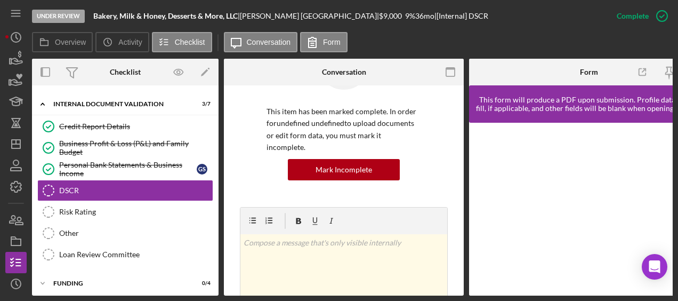
scroll to position [223, 0]
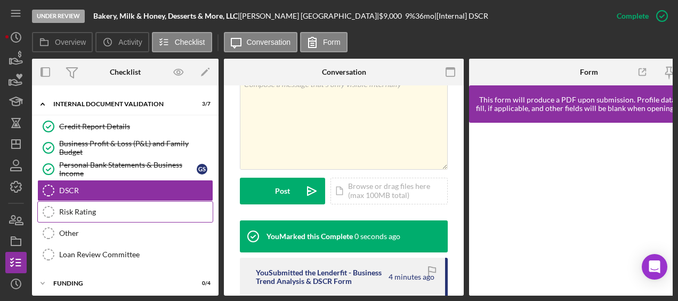
click at [99, 209] on div "Risk Rating" at bounding box center [135, 211] width 153 height 9
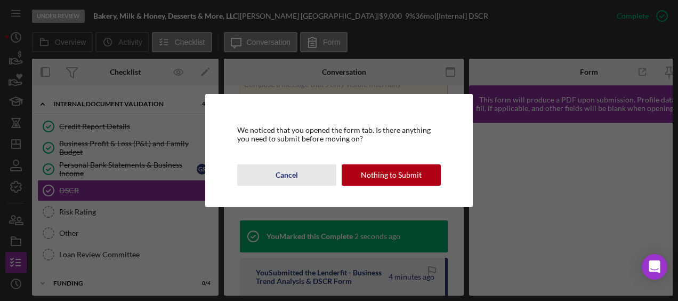
click at [273, 171] on button "Cancel" at bounding box center [286, 174] width 99 height 21
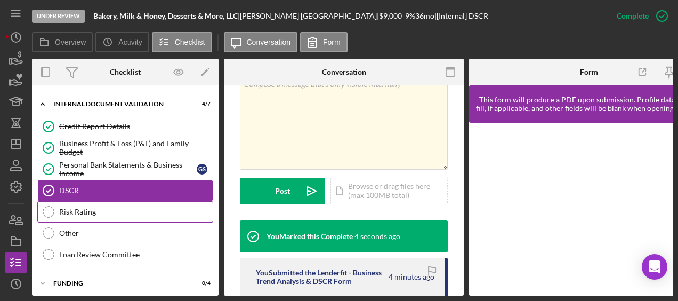
click at [149, 204] on link "Risk Rating Risk Rating" at bounding box center [125, 211] width 176 height 21
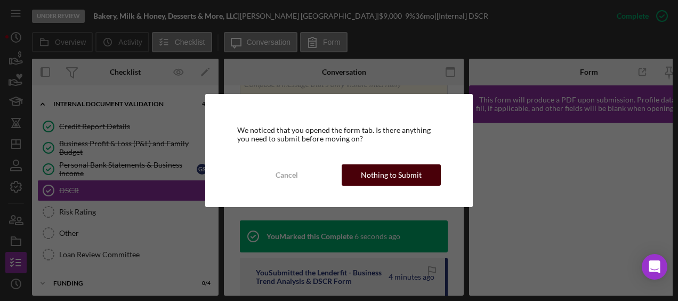
click at [410, 178] on div "Nothing to Submit" at bounding box center [391, 174] width 61 height 21
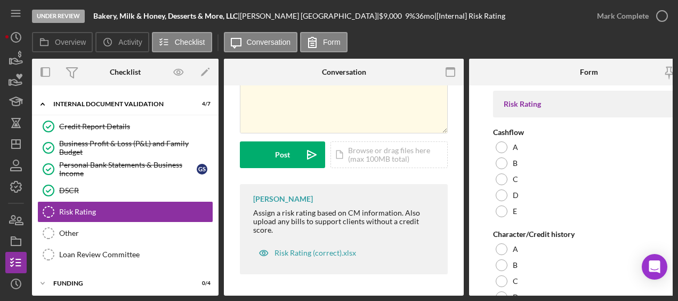
scroll to position [92, 0]
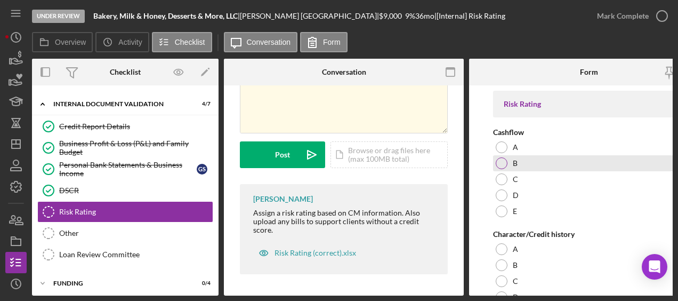
click at [494, 164] on div "B" at bounding box center [589, 163] width 192 height 16
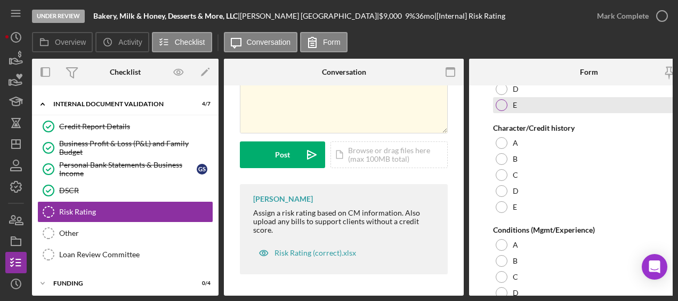
scroll to position [107, 0]
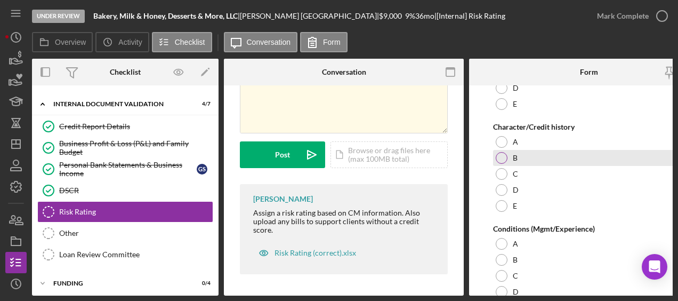
click at [500, 159] on div at bounding box center [502, 158] width 12 height 12
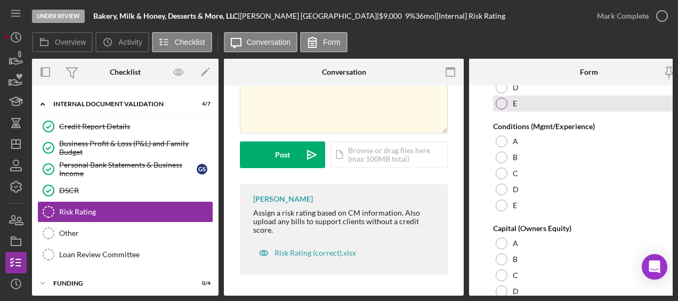
scroll to position [218, 0]
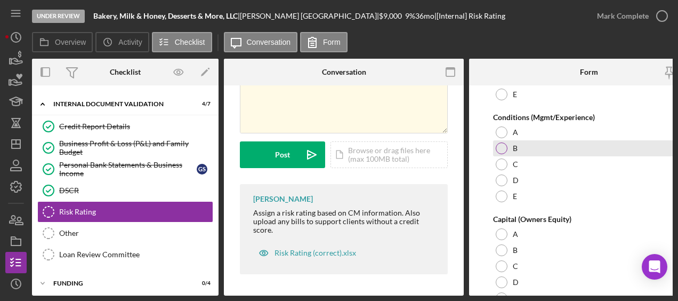
click at [499, 150] on div at bounding box center [502, 148] width 12 height 12
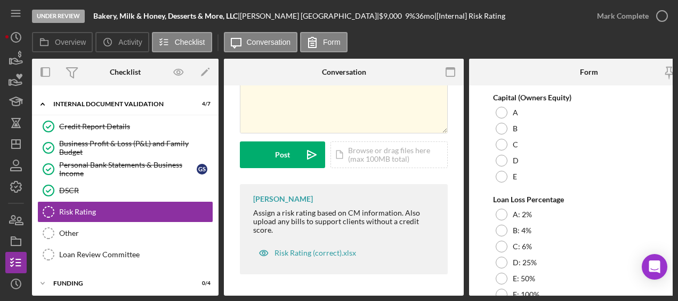
scroll to position [356, 0]
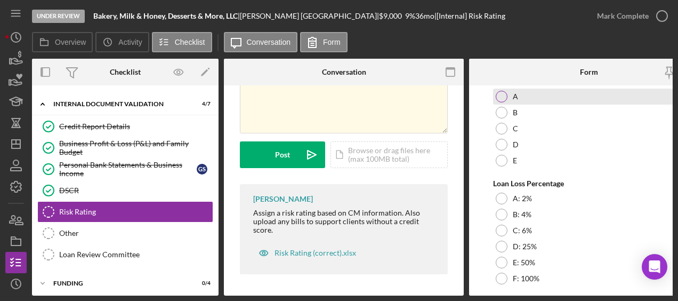
click at [502, 99] on div at bounding box center [502, 97] width 12 height 12
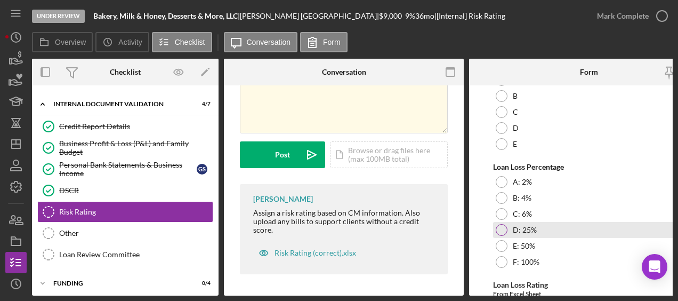
scroll to position [374, 0]
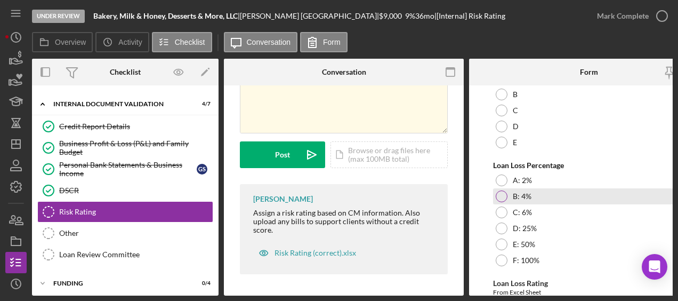
click at [504, 195] on div at bounding box center [502, 196] width 12 height 12
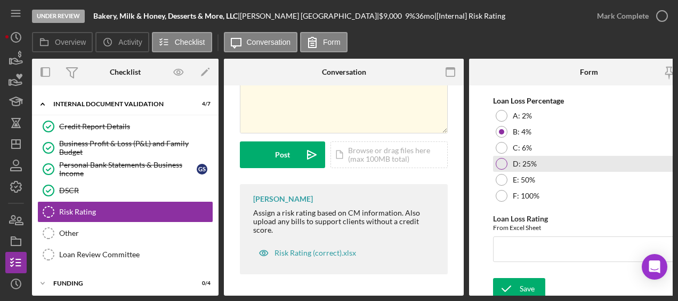
scroll to position [447, 0]
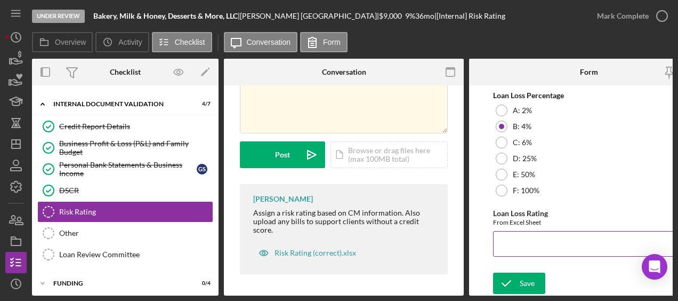
click at [520, 239] on input "Loan Loss Rating" at bounding box center [589, 244] width 192 height 26
type input "4.2"
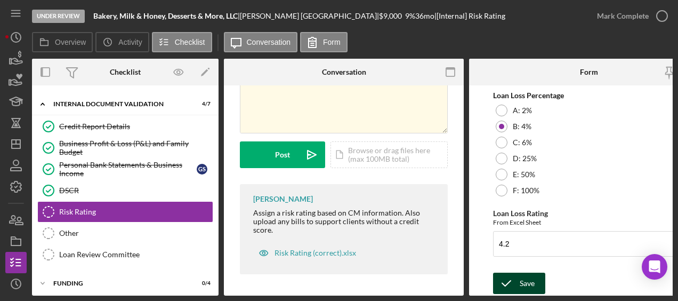
click at [507, 273] on icon "submit" at bounding box center [506, 283] width 27 height 27
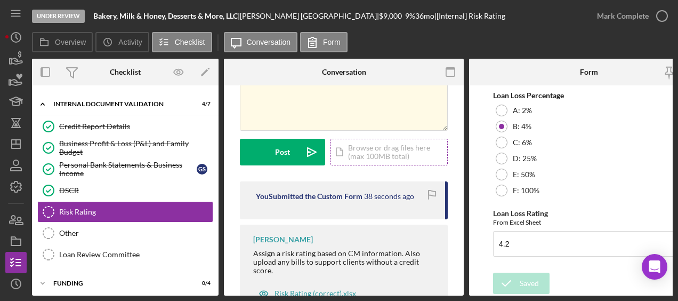
click at [411, 156] on div "Icon/Document Browse or drag files here (max 100MB total) Tap to choose files o…" at bounding box center [388, 152] width 117 height 27
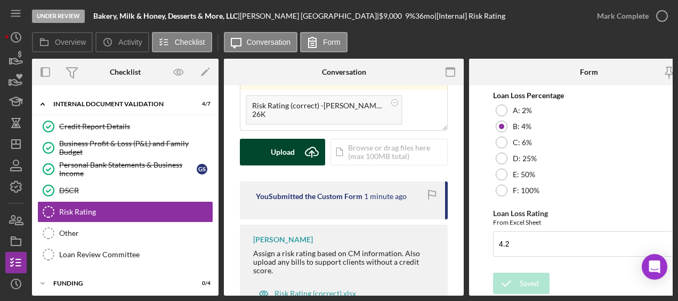
click at [280, 145] on div "Upload" at bounding box center [283, 152] width 24 height 27
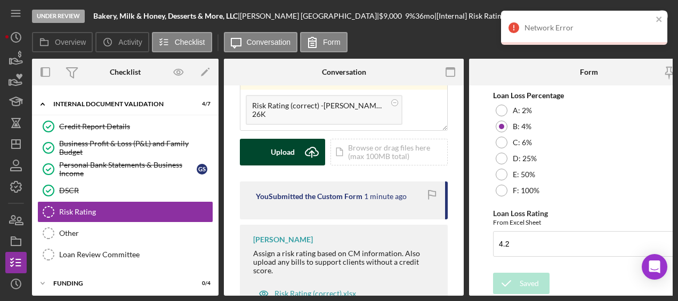
click at [290, 150] on div "Upload" at bounding box center [283, 152] width 24 height 27
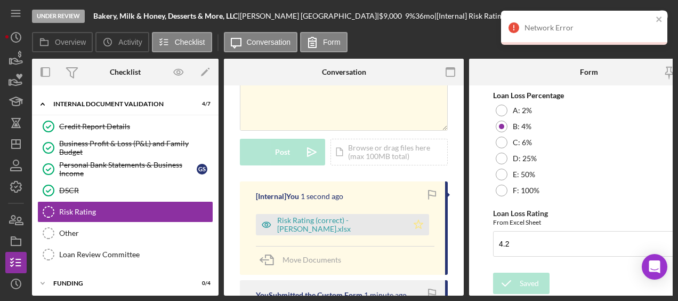
click at [419, 224] on icon "Icon/Star" at bounding box center [418, 224] width 21 height 21
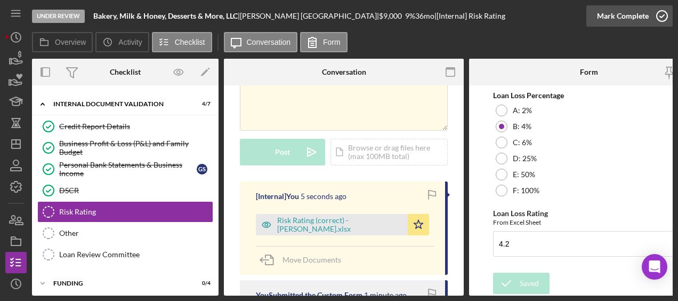
click at [658, 15] on icon "button" at bounding box center [661, 16] width 27 height 27
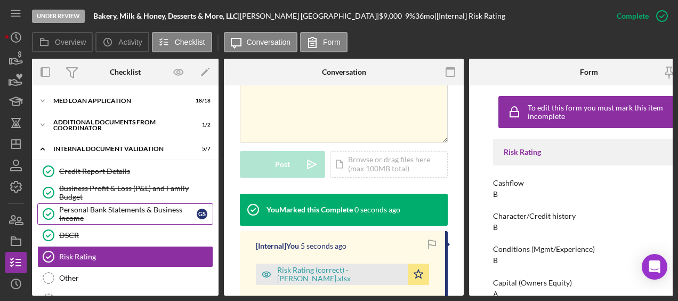
scroll to position [1, 0]
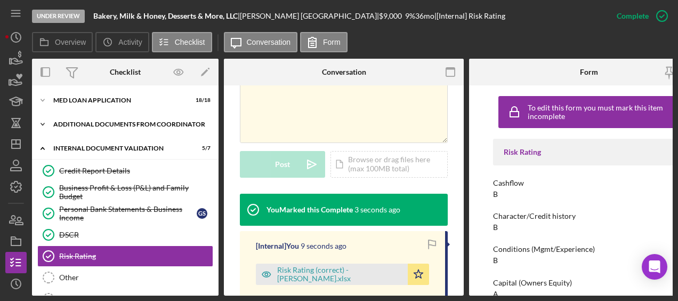
click at [111, 114] on div "Icon/Expander Additional Documents from Coordinator 1 / 2" at bounding box center [125, 123] width 186 height 21
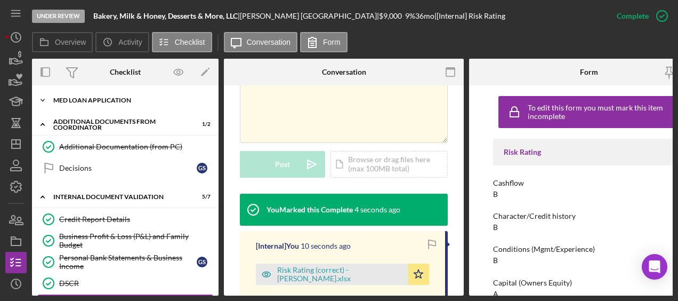
click at [107, 104] on div "Icon/Expander MED Loan Application 18 / 18" at bounding box center [125, 100] width 186 height 21
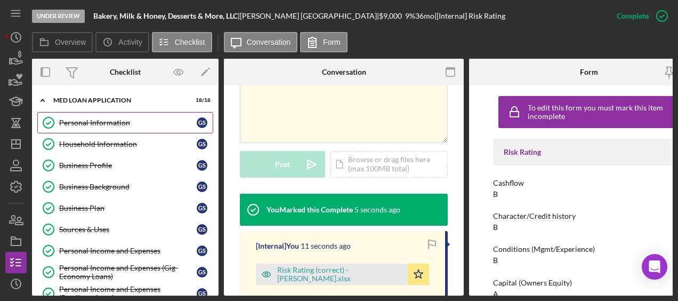
click at [103, 116] on link "Personal Information Personal Information G S" at bounding box center [125, 122] width 176 height 21
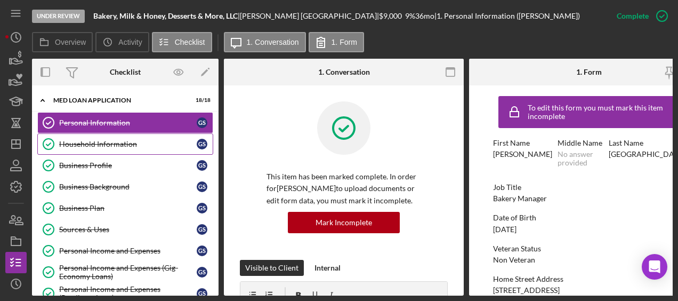
click at [100, 144] on div "Household Information" at bounding box center [127, 144] width 137 height 9
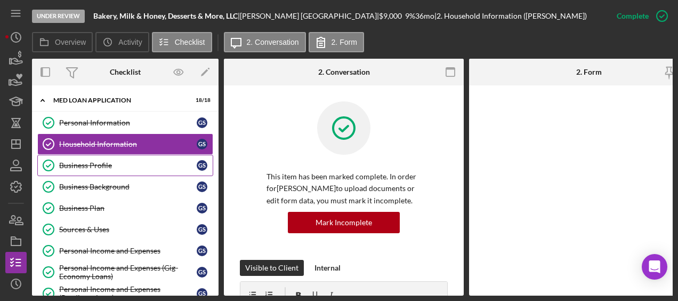
click at [97, 163] on div "Business Profile" at bounding box center [127, 165] width 137 height 9
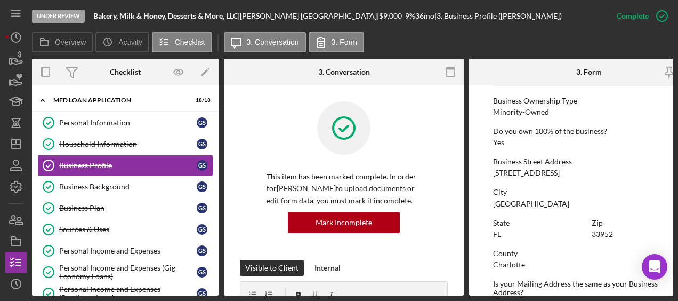
scroll to position [605, 0]
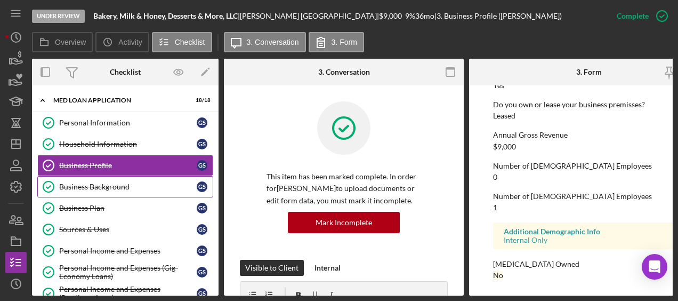
click at [83, 189] on link "Business Background Business Background G S" at bounding box center [125, 186] width 176 height 21
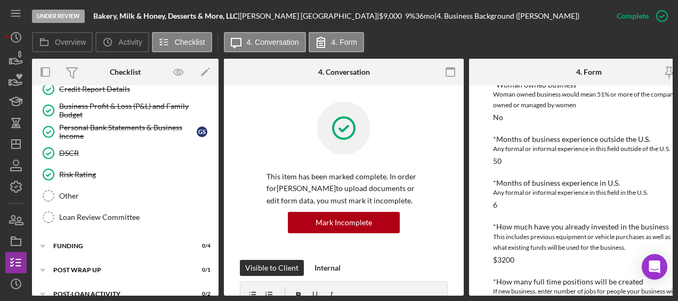
scroll to position [529, 0]
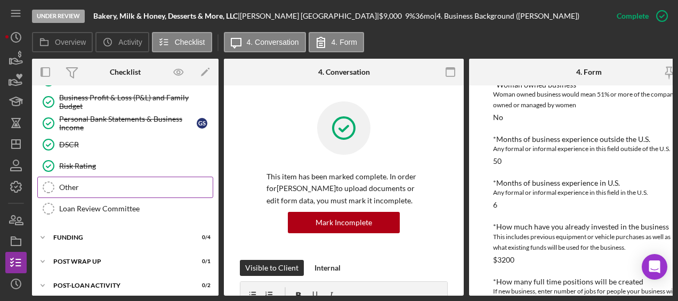
click at [103, 183] on div "Other" at bounding box center [135, 187] width 153 height 9
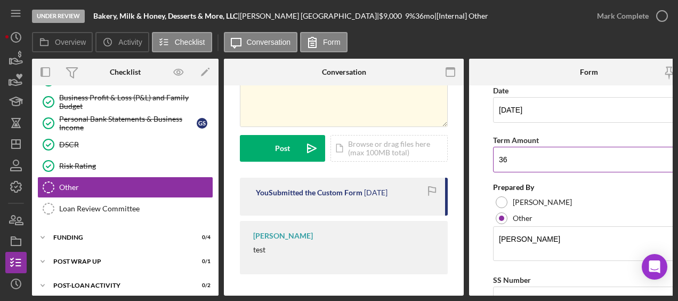
scroll to position [110, 0]
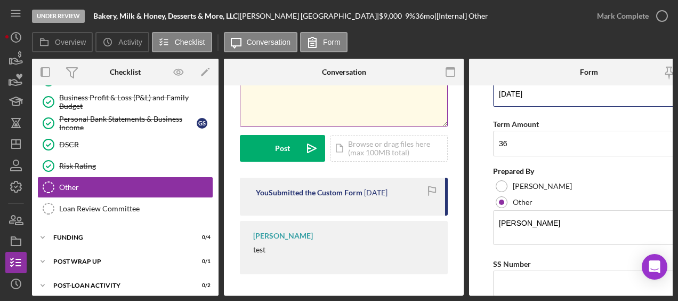
drag, startPoint x: 540, startPoint y: 100, endPoint x: 426, endPoint y: 93, distance: 114.2
click at [426, 93] on div "Overview Internal Workflow Stage Under Review Icon/Dropdown Arrow Archive (can …" at bounding box center [352, 177] width 640 height 237
type input "09"
click at [482, 145] on form "Credit Memo Information Revision Amount Requested $9,000 Date 09 Term Amount 36…" at bounding box center [589, 190] width 240 height 210
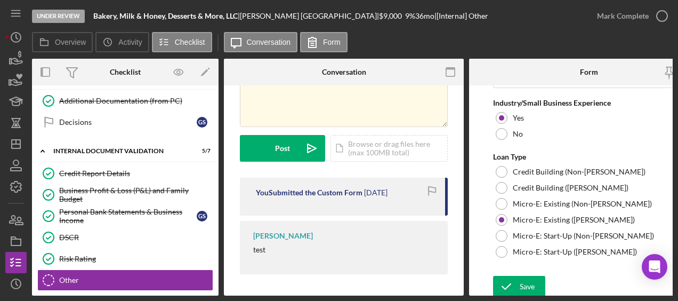
scroll to position [832, 0]
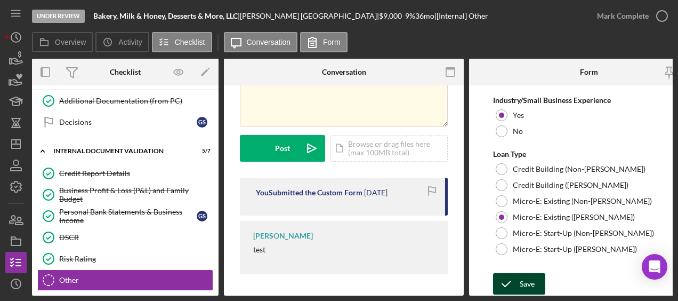
click at [517, 272] on icon "submit" at bounding box center [506, 283] width 27 height 27
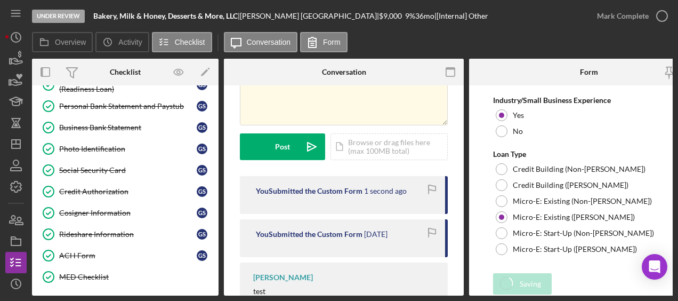
scroll to position [179, 0]
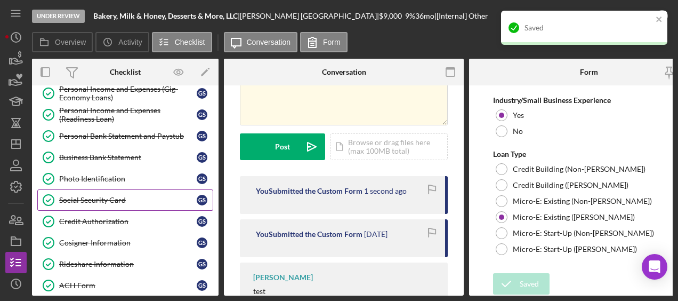
click at [133, 196] on div "Social Security Card" at bounding box center [127, 200] width 137 height 9
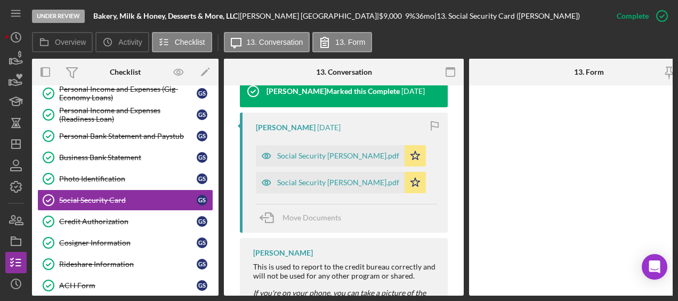
scroll to position [382, 0]
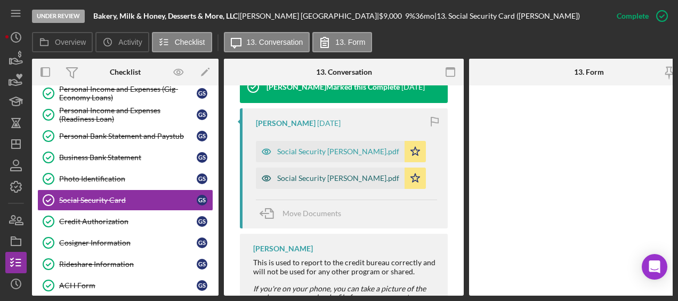
click at [330, 181] on div "Social Security Gabriel.pdf" at bounding box center [338, 178] width 122 height 9
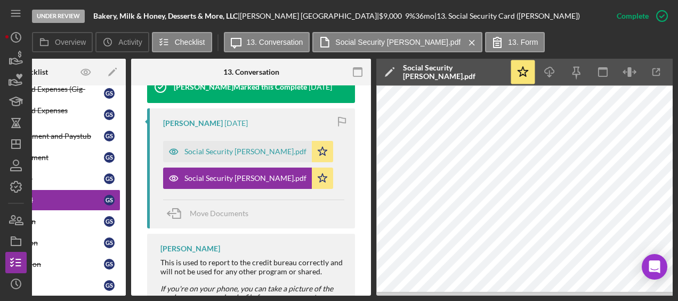
scroll to position [0, 95]
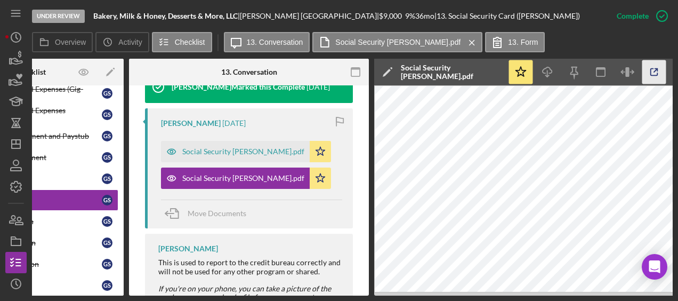
click at [656, 73] on icon "button" at bounding box center [654, 72] width 24 height 24
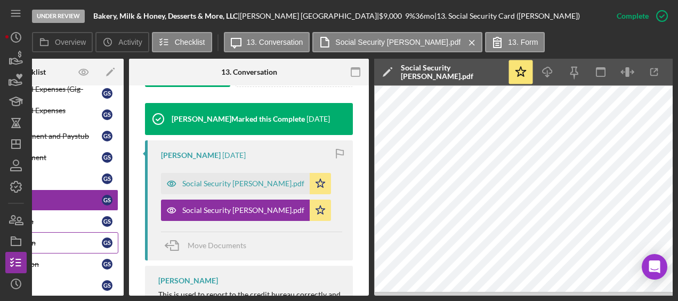
scroll to position [0, 0]
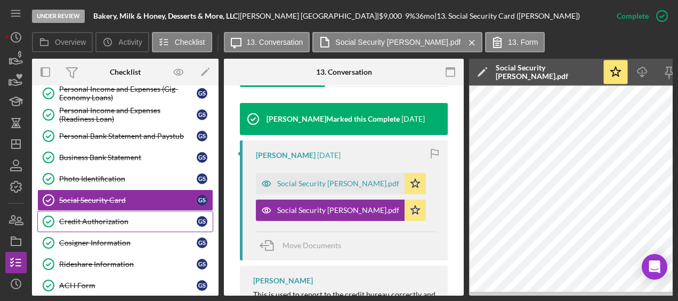
click at [111, 224] on link "Credit Authorization Credit Authorization G S" at bounding box center [125, 220] width 176 height 21
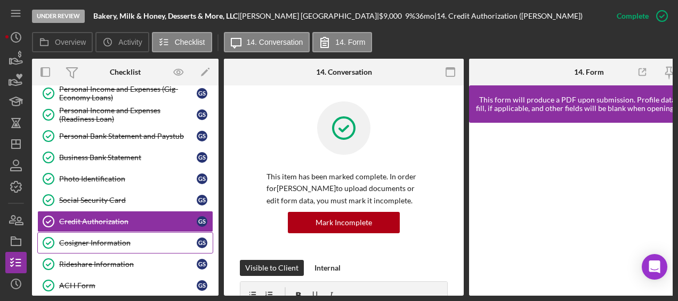
click at [102, 232] on link "Cosigner Information Cosigner Information G S" at bounding box center [125, 242] width 176 height 21
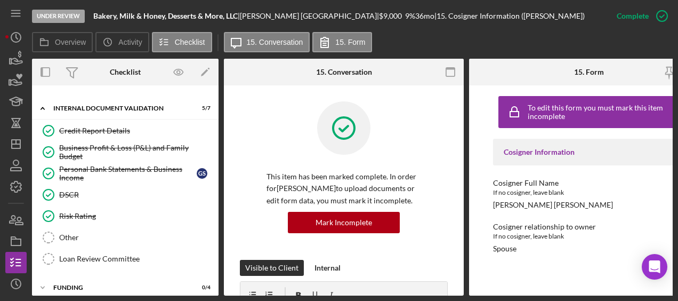
scroll to position [478, 0]
click at [85, 233] on div "Other" at bounding box center [135, 237] width 153 height 9
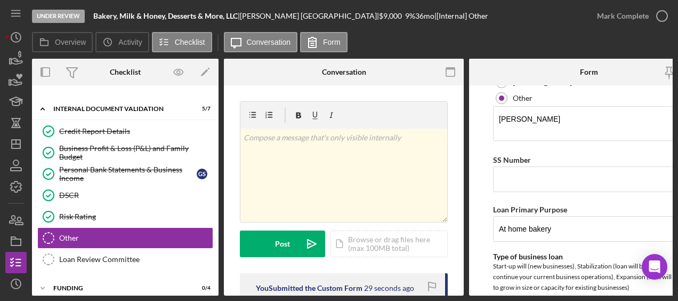
scroll to position [213, 0]
click at [554, 179] on input "SS Number" at bounding box center [589, 180] width 192 height 26
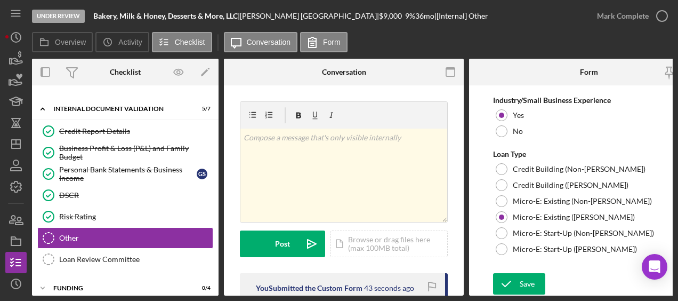
scroll to position [832, 0]
type input "001438088"
click at [533, 278] on div "Save" at bounding box center [527, 283] width 15 height 21
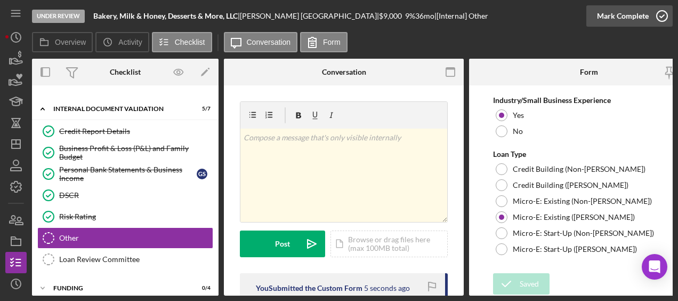
click at [664, 16] on icon "button" at bounding box center [661, 16] width 27 height 27
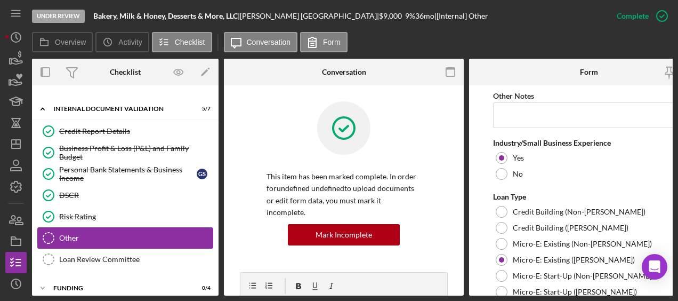
scroll to position [875, 0]
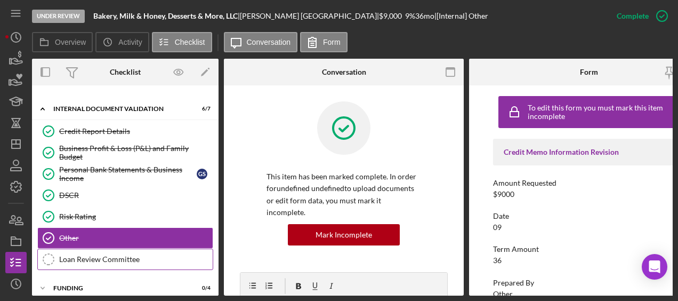
click at [131, 248] on link "Loan Review Committee Loan Review Committee" at bounding box center [125, 258] width 176 height 21
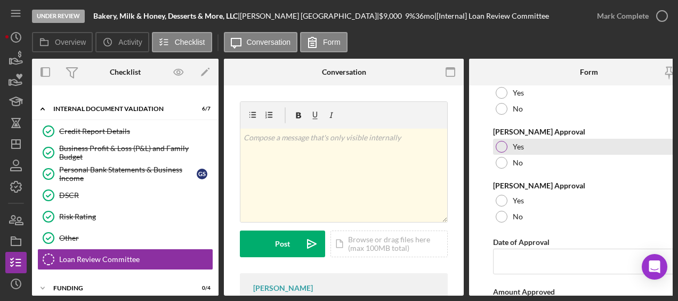
scroll to position [110, 0]
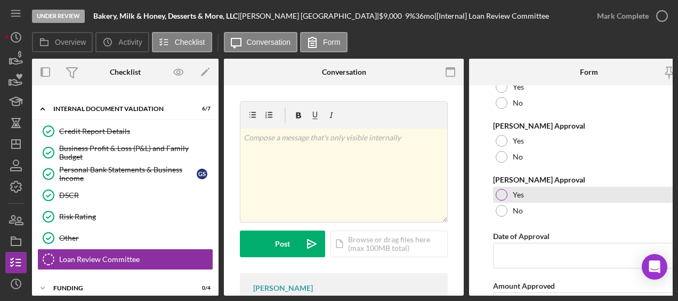
click at [505, 196] on div at bounding box center [502, 195] width 12 height 12
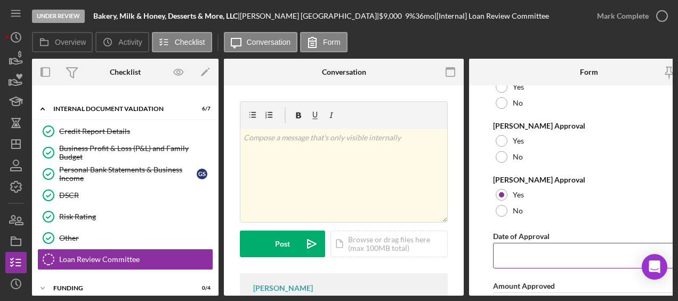
click at [503, 254] on input "Date of Approval" at bounding box center [589, 255] width 192 height 26
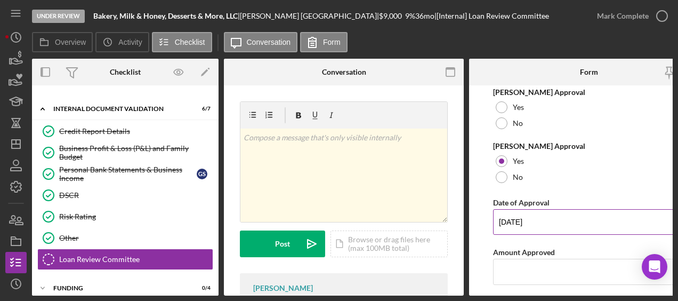
scroll to position [144, 0]
type input "09/08/2025"
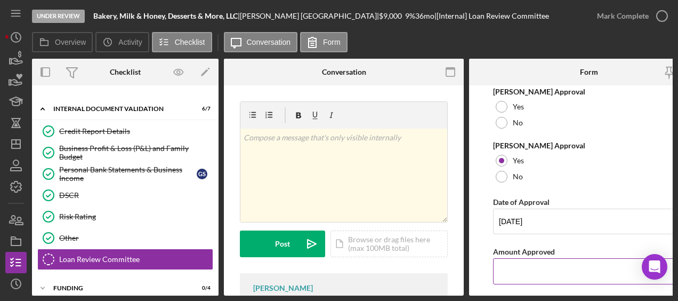
click at [505, 269] on input "Amount Approved" at bounding box center [589, 271] width 192 height 26
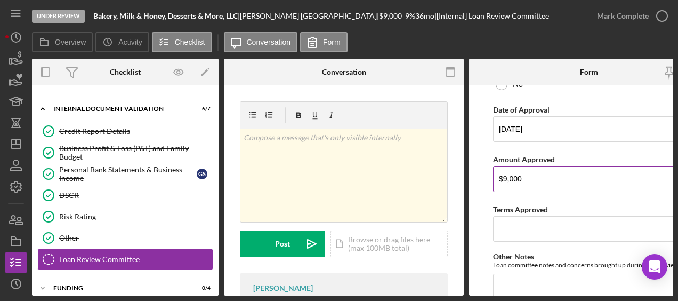
scroll to position [239, 0]
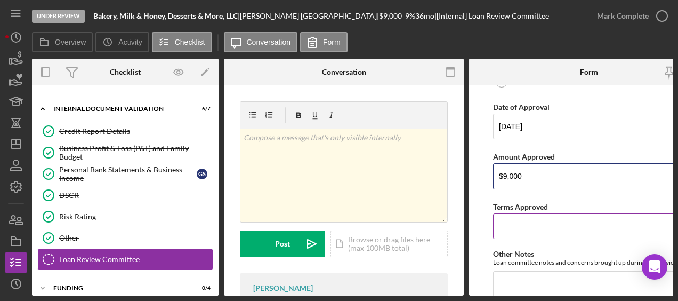
type input "$9,000"
drag, startPoint x: 530, startPoint y: 236, endPoint x: 507, endPoint y: 234, distance: 22.4
click at [507, 234] on input "Terms Approved" at bounding box center [589, 226] width 192 height 26
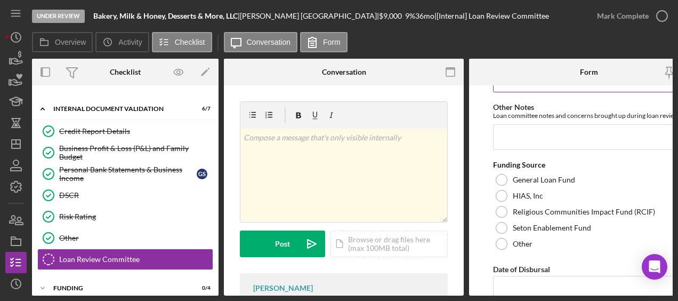
scroll to position [385, 0]
type input "36"
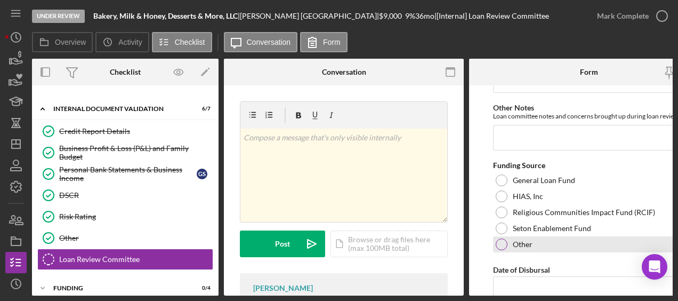
click at [501, 246] on div at bounding box center [502, 244] width 12 height 12
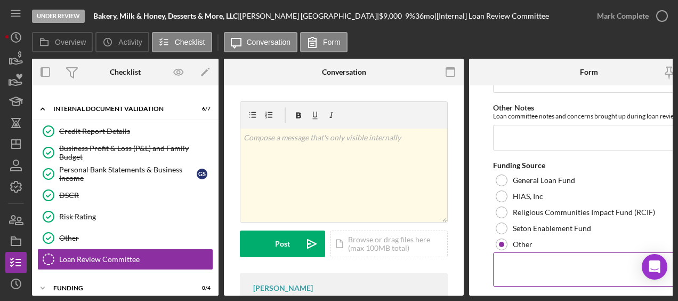
click at [507, 266] on textarea at bounding box center [589, 269] width 192 height 34
type textarea "M"
type textarea "e"
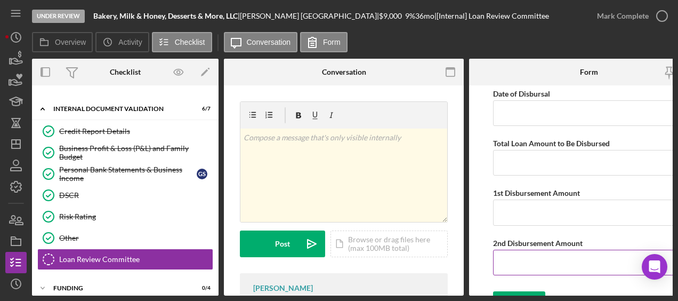
scroll to position [614, 0]
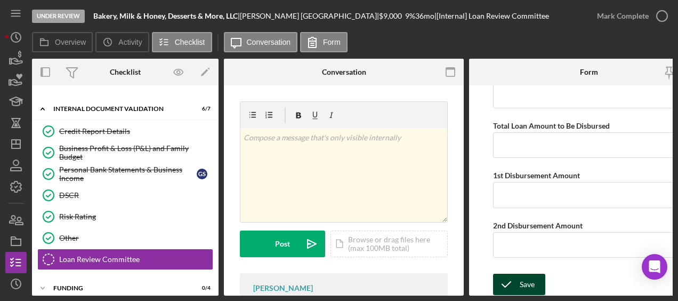
type textarea "Mercy Investment Services"
click at [516, 281] on icon "submit" at bounding box center [506, 284] width 27 height 27
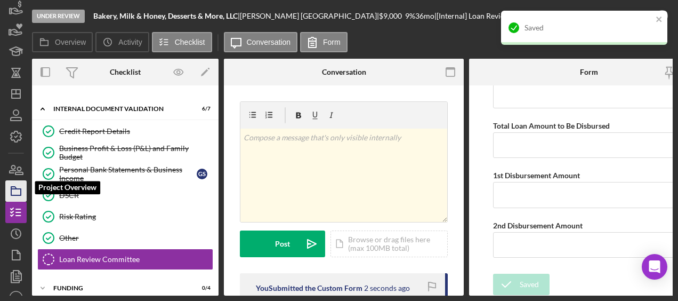
scroll to position [54, 0]
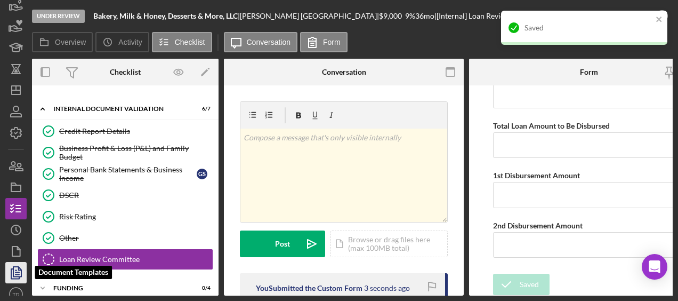
click at [19, 271] on icon "button" at bounding box center [17, 272] width 4 height 4
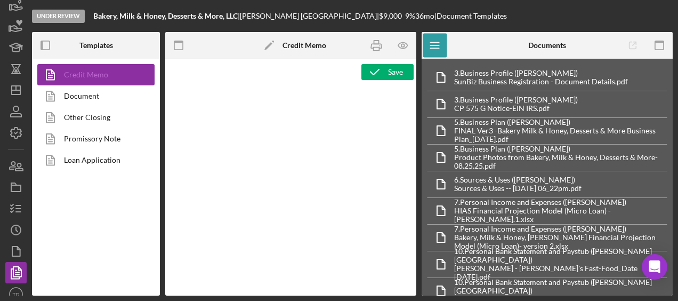
type textarea "<div style="page-break-before: always; clear: both;"> <h2><img src="https://hia…"
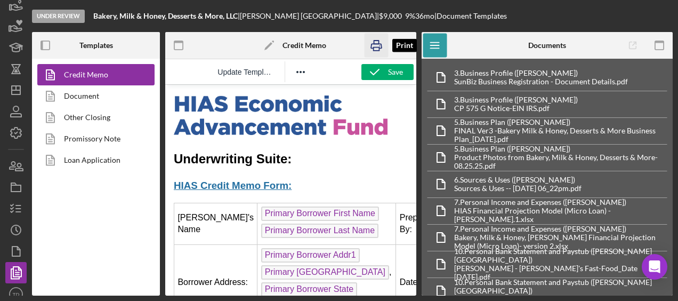
click at [380, 47] on icon "button" at bounding box center [376, 46] width 24 height 24
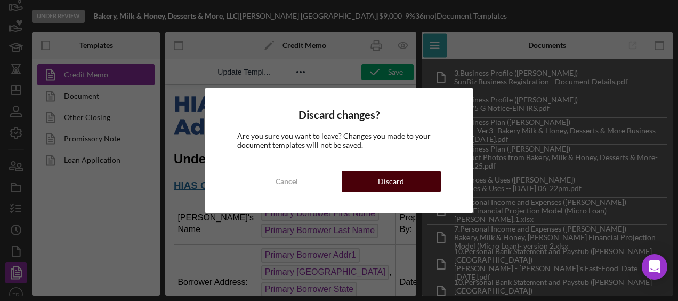
click at [381, 183] on div "Discard" at bounding box center [391, 181] width 26 height 21
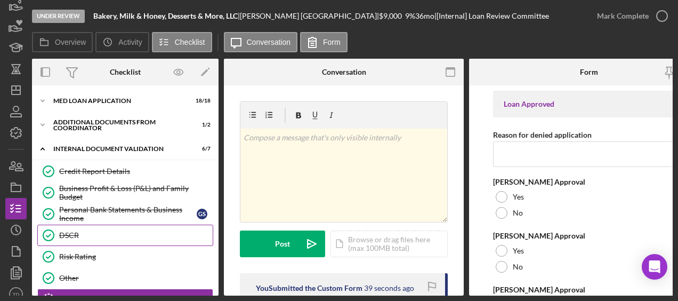
click at [77, 241] on link "DSCR DSCR" at bounding box center [125, 234] width 176 height 21
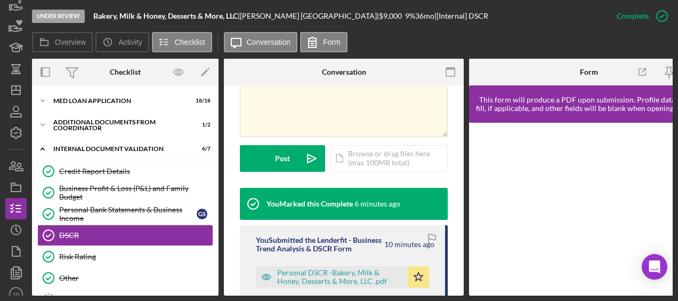
scroll to position [258, 0]
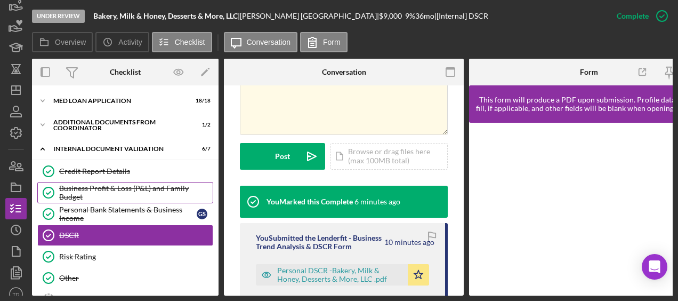
click at [113, 194] on div "Business Profit & Loss (P&L) and Family Budget" at bounding box center [135, 192] width 153 height 17
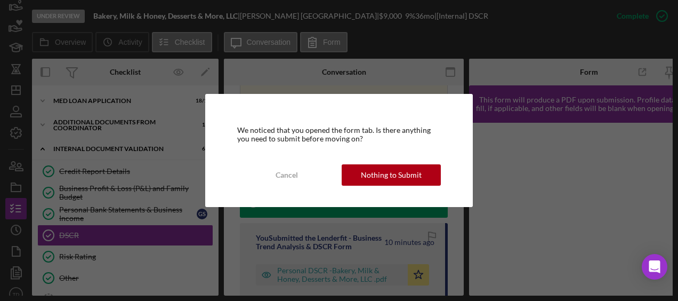
click at [396, 188] on div "We noticed that you opened the form tab. Is there anything you need to submit b…" at bounding box center [338, 150] width 267 height 113
click at [388, 169] on div "Nothing to Submit" at bounding box center [391, 174] width 61 height 21
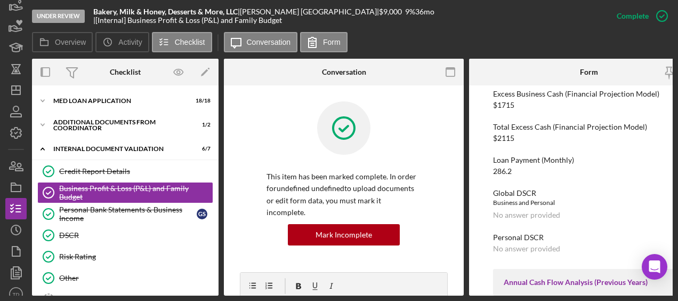
scroll to position [606, 0]
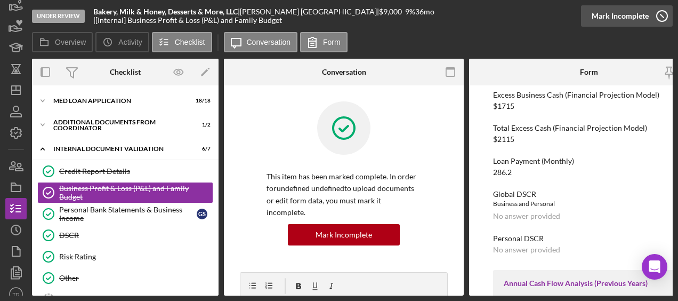
click at [666, 15] on icon "button" at bounding box center [661, 16] width 27 height 27
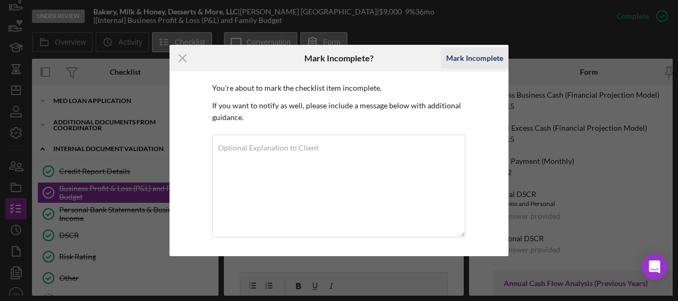
click at [473, 61] on div "Mark Incomplete" at bounding box center [474, 57] width 57 height 21
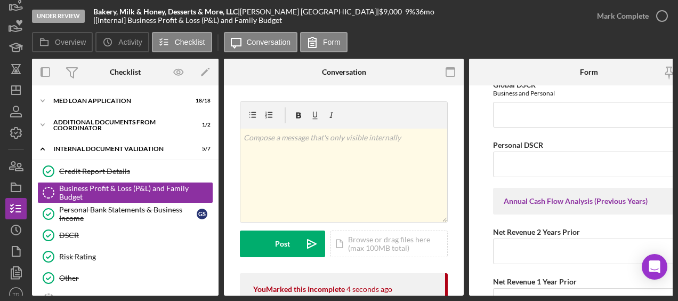
scroll to position [957, 0]
click at [508, 158] on input "Personal DSCR" at bounding box center [589, 164] width 192 height 26
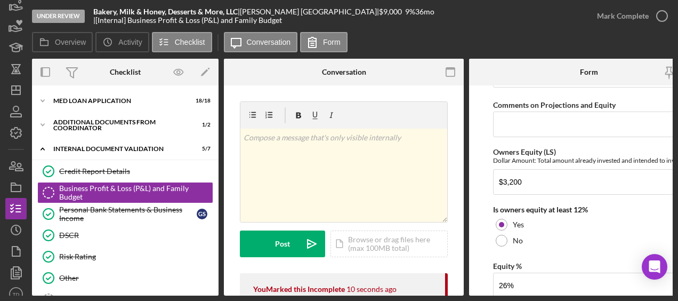
scroll to position [1658, 0]
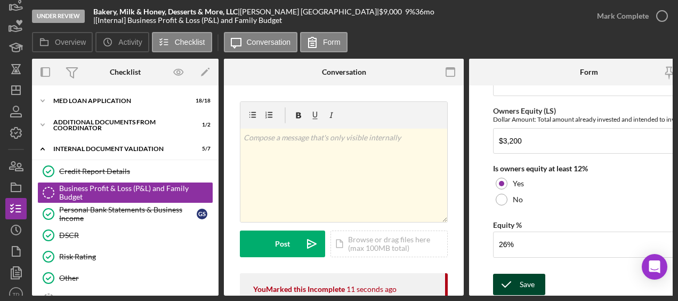
type input "1.5"
click at [529, 279] on div "Save" at bounding box center [527, 283] width 15 height 21
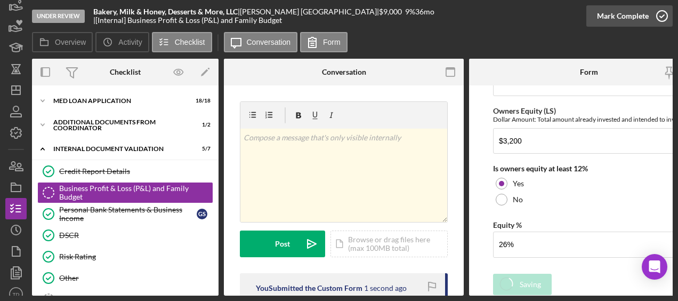
click at [662, 15] on icon "button" at bounding box center [661, 16] width 27 height 27
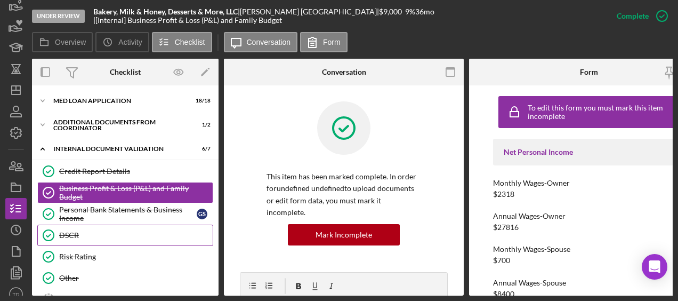
scroll to position [121, 0]
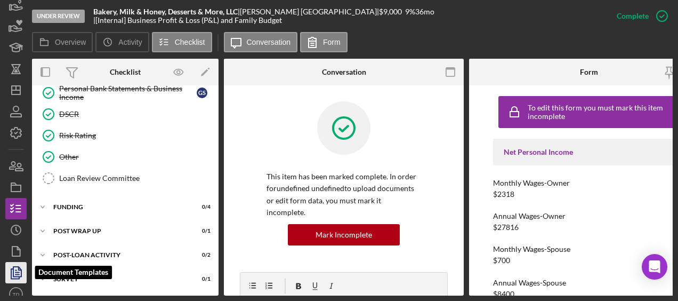
click at [15, 267] on icon "button" at bounding box center [16, 272] width 27 height 27
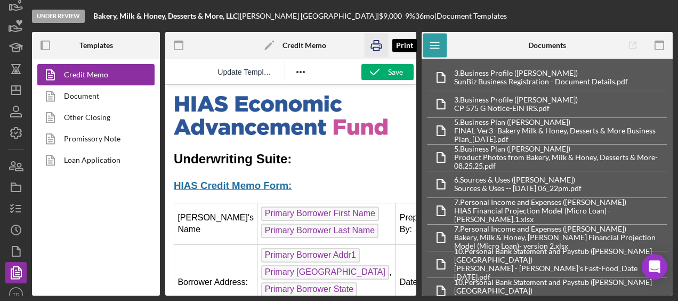
click at [375, 40] on rect "button" at bounding box center [376, 41] width 5 height 3
click at [16, 210] on icon "button" at bounding box center [16, 208] width 27 height 27
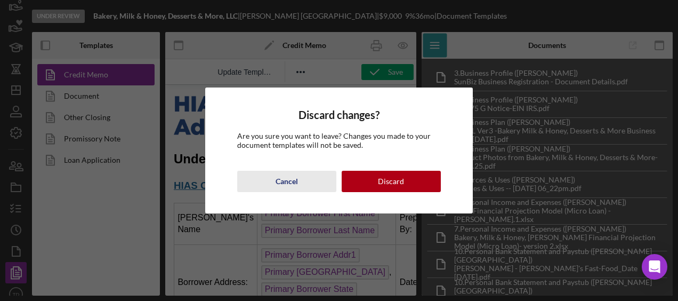
click at [284, 177] on div "Cancel" at bounding box center [286, 181] width 22 height 21
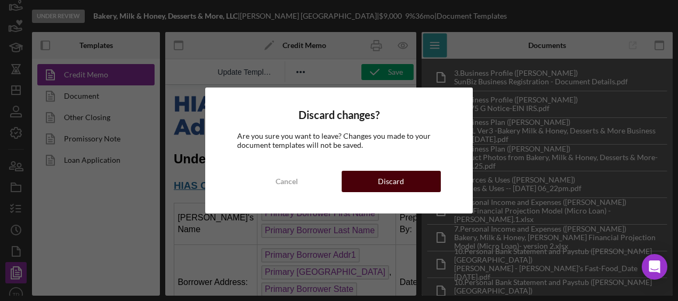
click at [396, 171] on div "Discard" at bounding box center [391, 181] width 26 height 21
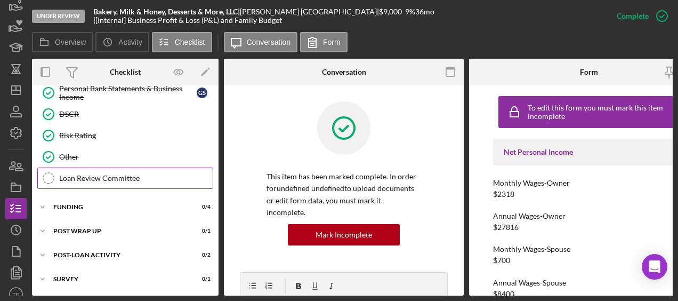
click at [129, 184] on link "Loan Review Committee Loan Review Committee" at bounding box center [125, 177] width 176 height 21
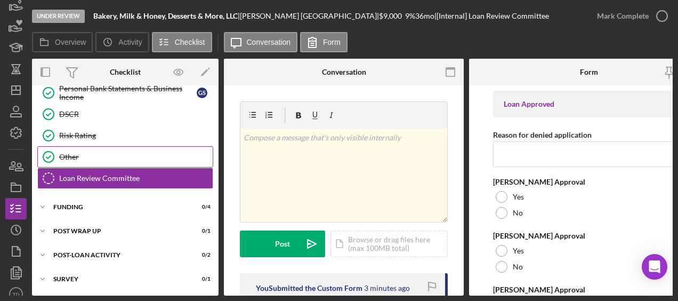
click at [114, 158] on div "Other" at bounding box center [135, 156] width 153 height 9
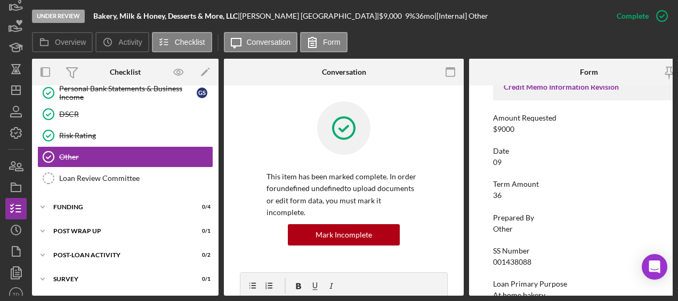
scroll to position [66, 0]
click at [667, 15] on icon "button" at bounding box center [661, 16] width 27 height 27
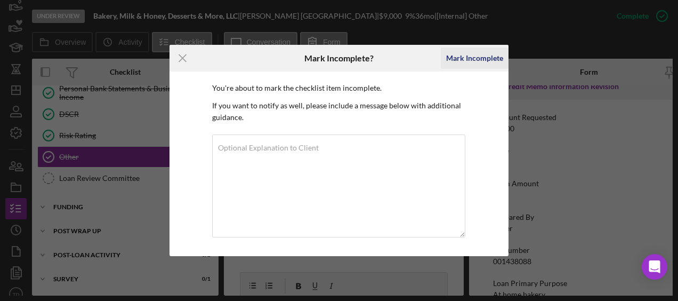
click at [468, 61] on div "Mark Incomplete" at bounding box center [474, 57] width 57 height 21
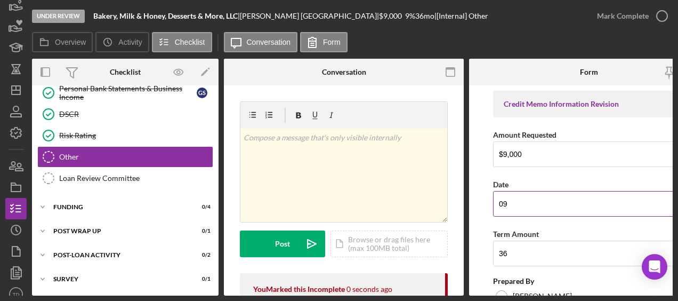
click at [526, 204] on input "09" at bounding box center [589, 204] width 192 height 26
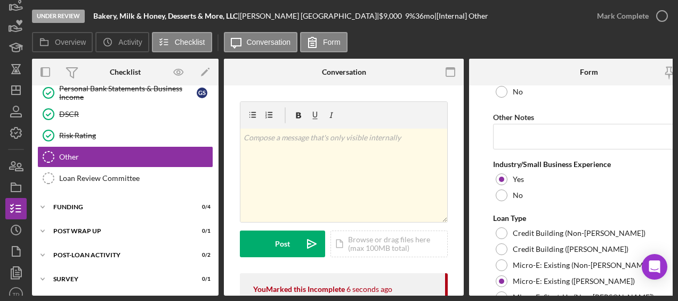
scroll to position [832, 0]
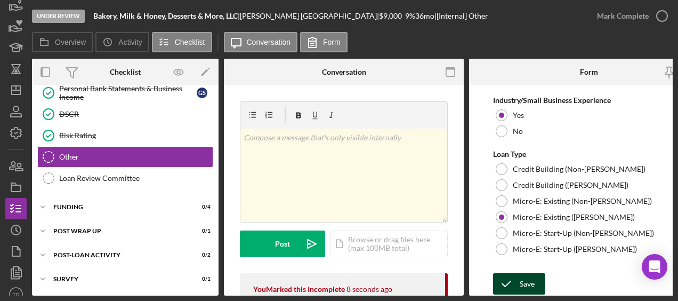
type input "09/08/2025"
click at [537, 279] on button "Save" at bounding box center [519, 283] width 52 height 21
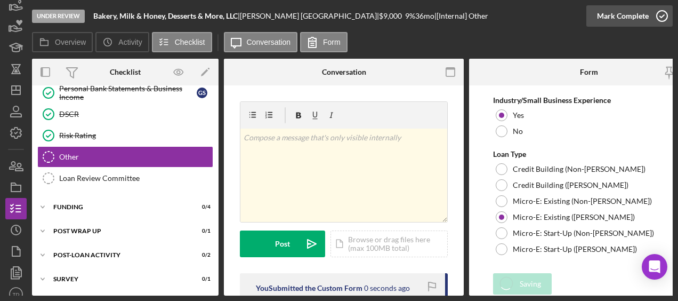
click at [655, 15] on icon "button" at bounding box center [661, 16] width 27 height 27
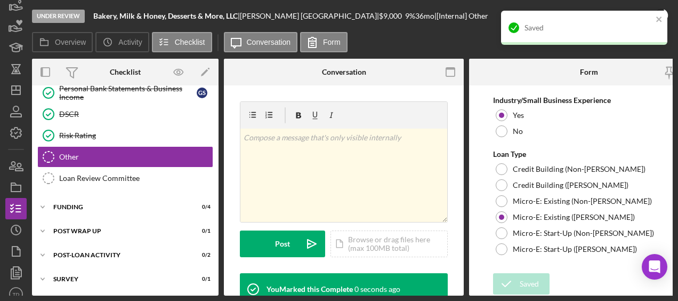
scroll to position [875, 0]
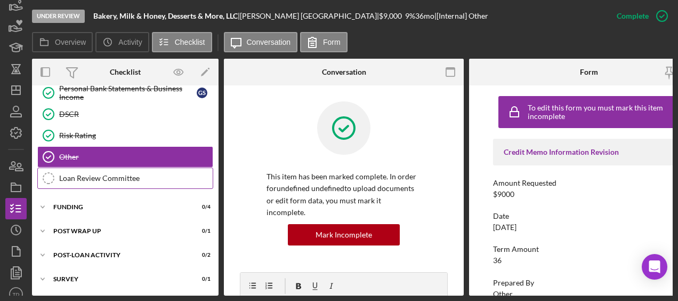
click at [130, 175] on div "Loan Review Committee" at bounding box center [135, 178] width 153 height 9
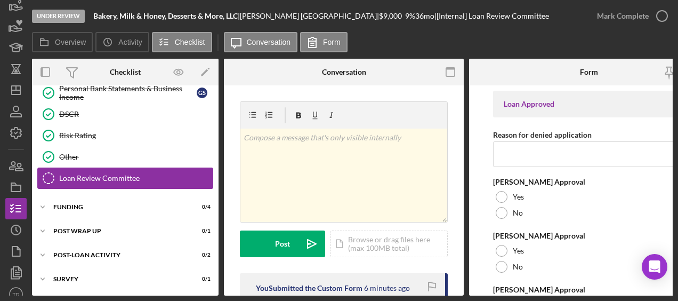
scroll to position [121, 0]
click at [125, 196] on div "Icon/Expander Funding 0 / 4" at bounding box center [125, 206] width 186 height 21
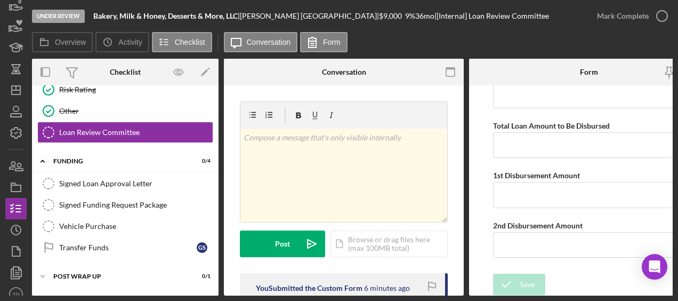
scroll to position [0, 0]
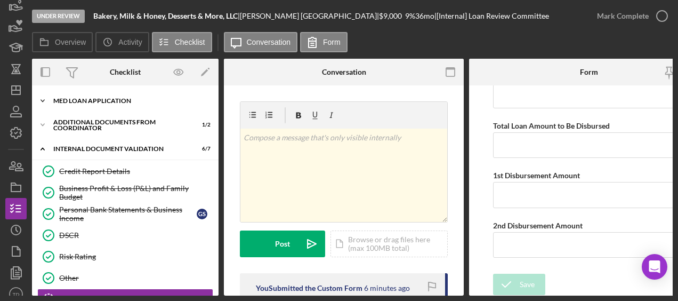
click at [118, 109] on div "Icon/Expander MED Loan Application 18 / 18" at bounding box center [125, 100] width 186 height 21
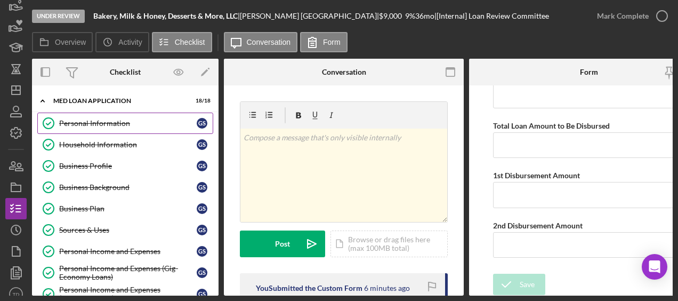
click at [115, 123] on div "Personal Information" at bounding box center [127, 123] width 137 height 9
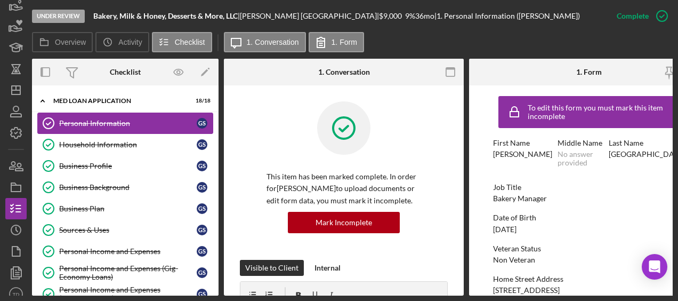
click at [102, 116] on link "Personal Information Personal Information G S" at bounding box center [125, 122] width 176 height 21
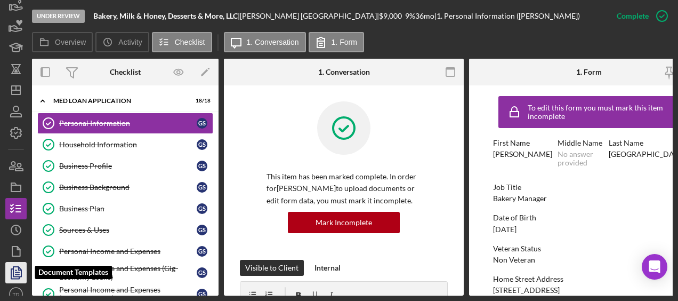
click at [18, 275] on icon "button" at bounding box center [16, 272] width 27 height 27
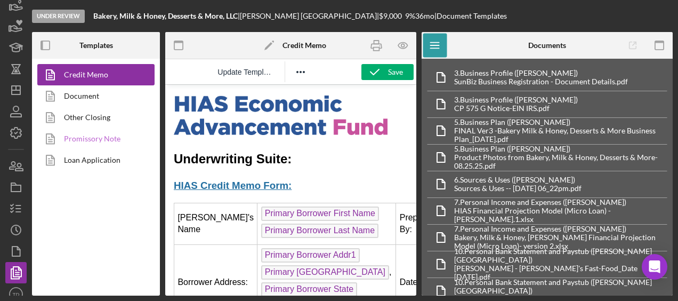
click at [100, 141] on link "Promissory Note" at bounding box center [93, 138] width 112 height 21
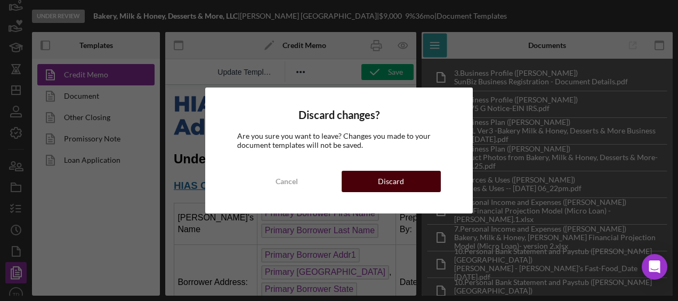
click at [392, 180] on div "Discard" at bounding box center [391, 181] width 26 height 21
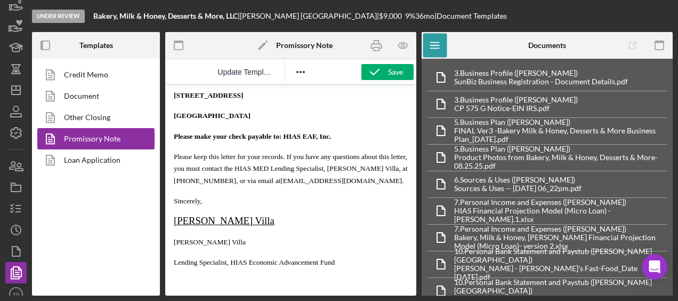
scroll to position [798, 0]
drag, startPoint x: 269, startPoint y: 220, endPoint x: 167, endPoint y: 223, distance: 101.3
drag, startPoint x: 249, startPoint y: 245, endPoint x: 173, endPoint y: 248, distance: 76.8
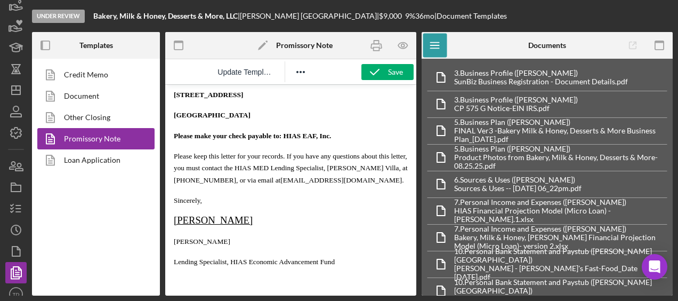
click at [198, 267] on p "Lending Specialist, HIAS Economic Advancement Fund" at bounding box center [291, 261] width 234 height 12
click at [313, 172] on span "Please keep this letter for your records. If you have any questions about this …" at bounding box center [291, 168] width 234 height 32
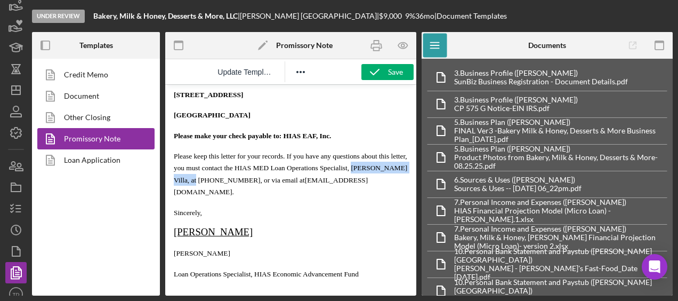
drag, startPoint x: 221, startPoint y: 184, endPoint x: 369, endPoint y: 173, distance: 148.5
click at [369, 173] on span "Please keep this letter for your records. If you have any questions about this …" at bounding box center [290, 168] width 233 height 32
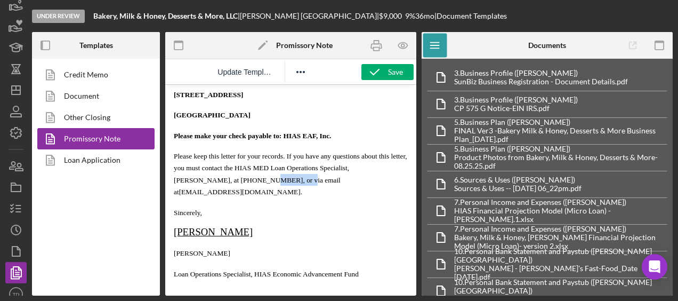
drag, startPoint x: 269, startPoint y: 182, endPoint x: 233, endPoint y: 184, distance: 36.3
click at [233, 184] on span "Please keep this letter for your records. If you have any questions about this …" at bounding box center [290, 174] width 233 height 44
drag, startPoint x: 286, startPoint y: 173, endPoint x: 271, endPoint y: 175, distance: 15.1
click at [271, 175] on p "Please keep this letter for your records. If you have any questions about this …" at bounding box center [291, 174] width 234 height 48
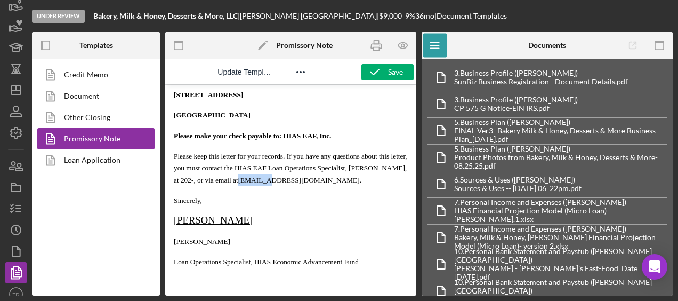
drag, startPoint x: 319, startPoint y: 183, endPoint x: 288, endPoint y: 185, distance: 30.4
click at [288, 184] on span "Please keep this letter for your records. If you have any questions about this …" at bounding box center [290, 168] width 233 height 32
click at [327, 180] on link "lending@hias.org" at bounding box center [298, 180] width 121 height 8
click at [328, 183] on link "lending@hias.org" at bounding box center [298, 180] width 121 height 8
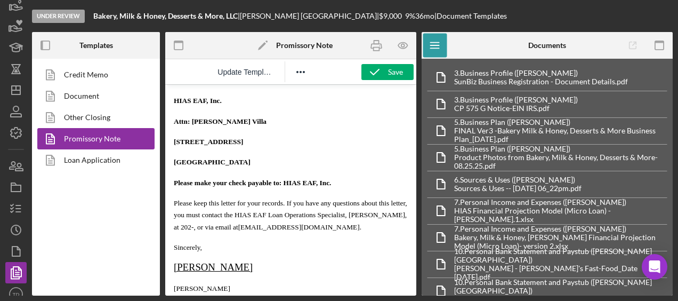
scroll to position [751, 0]
drag, startPoint x: 277, startPoint y: 127, endPoint x: 193, endPoint y: 125, distance: 83.7
click at [193, 125] on p "Attn: Brenda Montecinos Villa" at bounding box center [291, 122] width 234 height 12
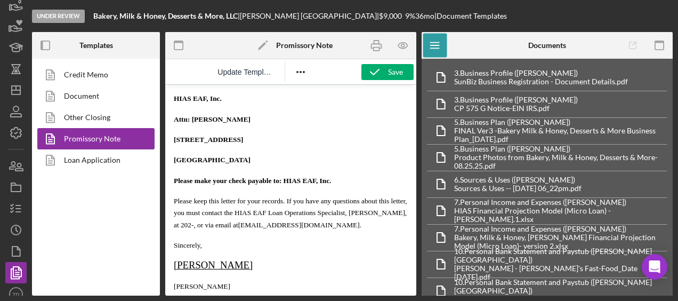
click at [241, 227] on span "Please keep this letter for your records. If you have any questions about this …" at bounding box center [290, 213] width 233 height 32
click at [241, 226] on span "Please keep this letter for your records. If you have any questions about this …" at bounding box center [290, 213] width 233 height 32
click at [271, 226] on span "Please keep this letter for your records. If you have any questions about this …" at bounding box center [290, 213] width 233 height 32
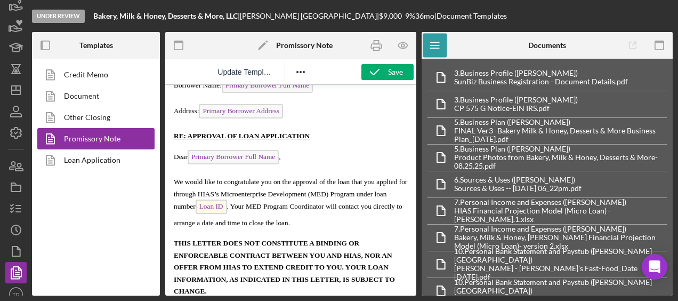
scroll to position [0, 0]
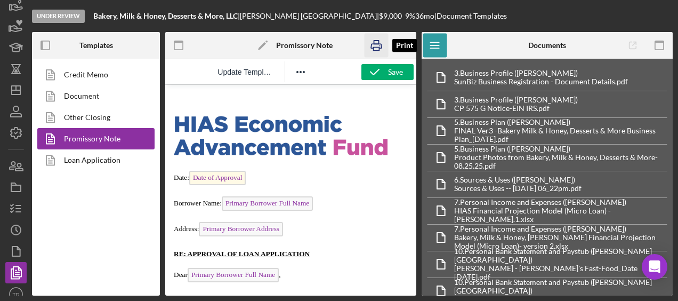
click at [376, 43] on icon "button" at bounding box center [376, 46] width 24 height 24
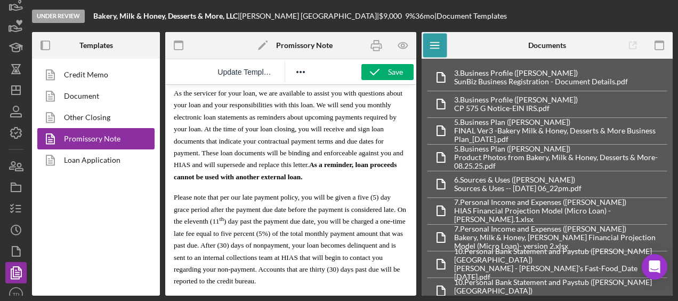
scroll to position [472, 0]
click at [346, 260] on span "Please note that per our late payment policy, you will be given a five (5) day …" at bounding box center [290, 238] width 232 height 92
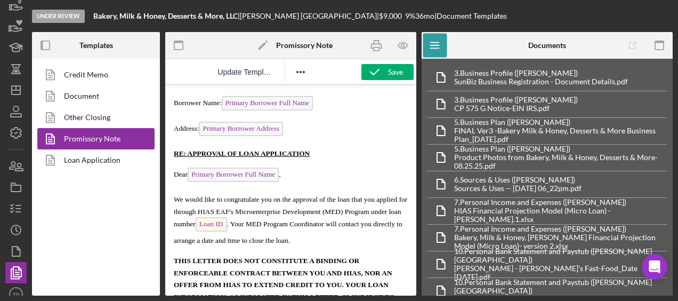
scroll to position [101, 0]
click at [225, 211] on span "We would like to congratulate you on the approval of the loan that you applied …" at bounding box center [290, 218] width 233 height 49
click at [326, 212] on span "We would like to congratulate you on the approval of the loan that you applied …" at bounding box center [291, 218] width 234 height 49
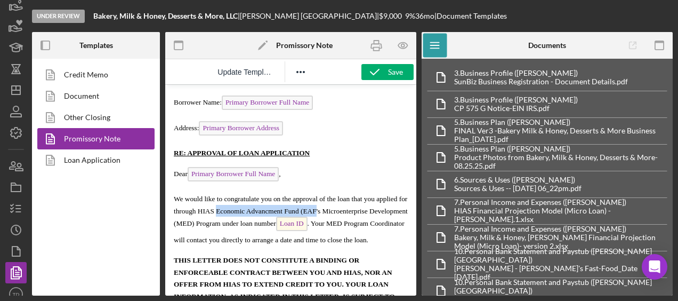
drag, startPoint x: 326, startPoint y: 212, endPoint x: 225, endPoint y: 213, distance: 100.7
click at [225, 213] on span "We would like to congratulate you on the approval of the loan that you applied …" at bounding box center [291, 218] width 234 height 49
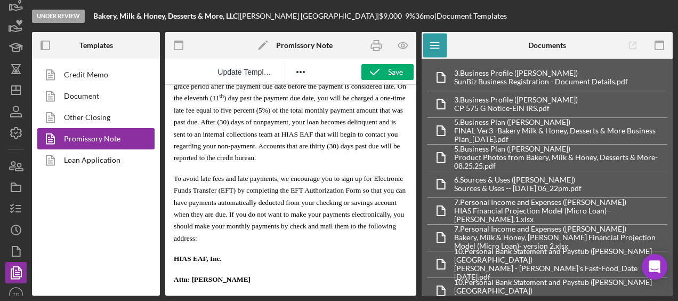
scroll to position [594, 0]
click at [363, 135] on span "Please note that per our late payment policy, you will be given a five (5) day …" at bounding box center [290, 115] width 232 height 92
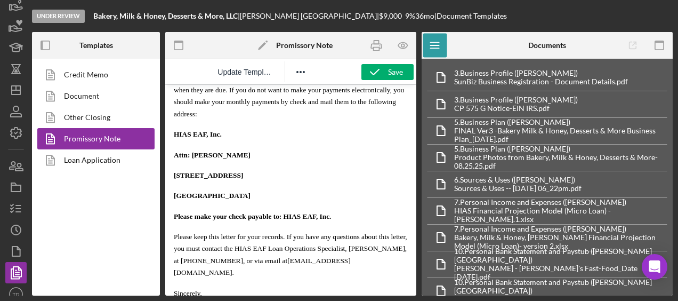
scroll to position [801, 0]
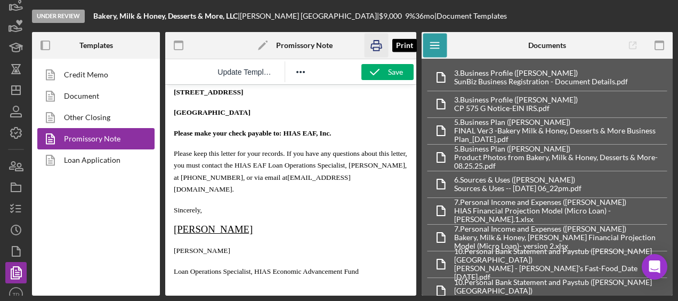
click at [377, 47] on rect "button" at bounding box center [377, 48] width 6 height 3
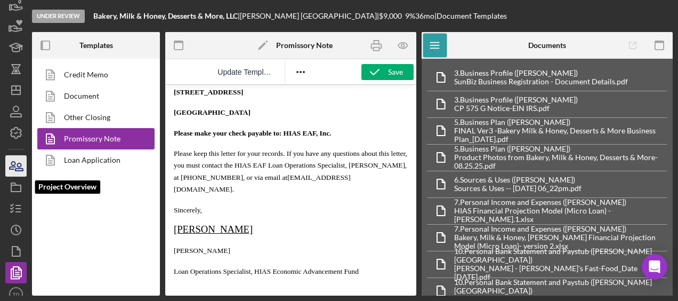
click at [18, 175] on icon "button" at bounding box center [16, 165] width 27 height 27
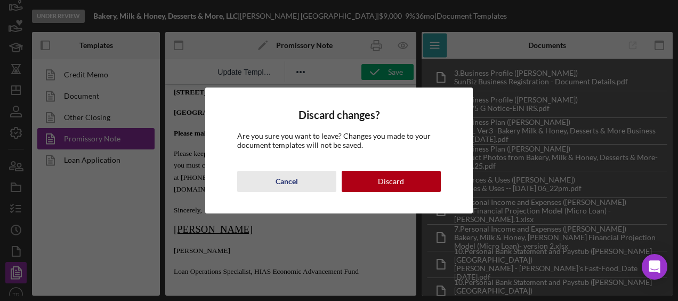
click at [315, 189] on button "Cancel" at bounding box center [286, 181] width 99 height 21
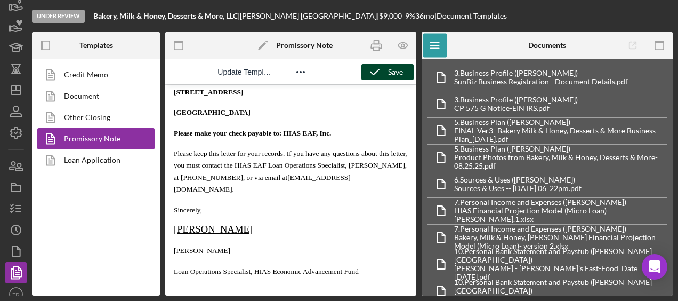
click at [370, 68] on icon "button" at bounding box center [374, 72] width 27 height 27
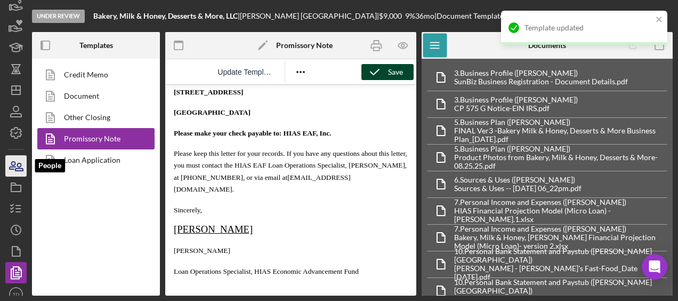
click at [13, 172] on icon "button" at bounding box center [16, 165] width 27 height 27
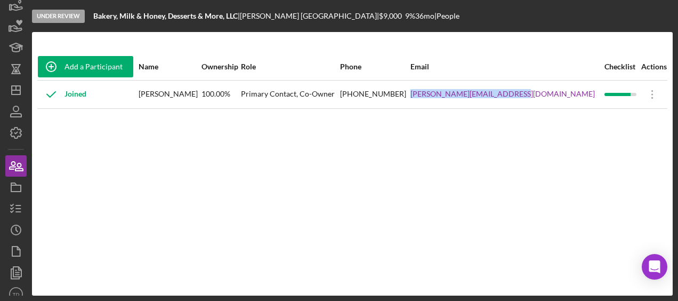
drag, startPoint x: 566, startPoint y: 92, endPoint x: 457, endPoint y: 95, distance: 109.3
click at [457, 95] on tr "Joined Gabriel Segovia 100.00% Primary Contact, Co-Owner (941) 787-0517 Gabriel…" at bounding box center [352, 94] width 630 height 28
copy tr "[PERSON_NAME][EMAIL_ADDRESS][DOMAIN_NAME]"
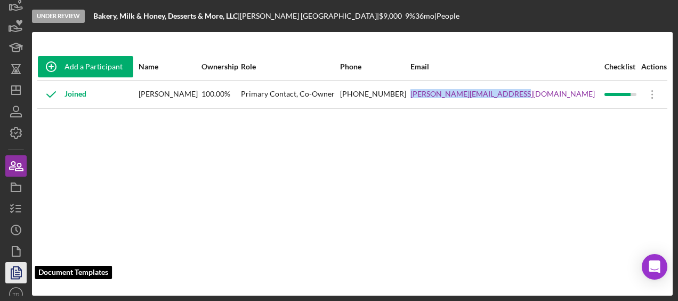
click at [22, 265] on icon "button" at bounding box center [16, 272] width 27 height 27
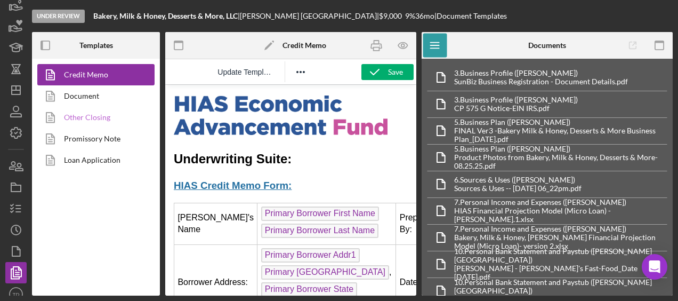
click at [98, 117] on link "Other Closing" at bounding box center [93, 117] width 112 height 21
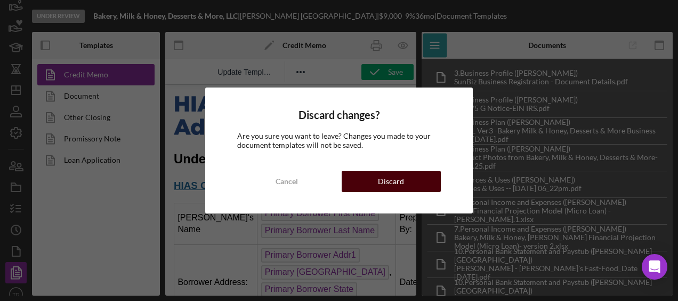
click at [398, 190] on div "Discard" at bounding box center [391, 181] width 26 height 21
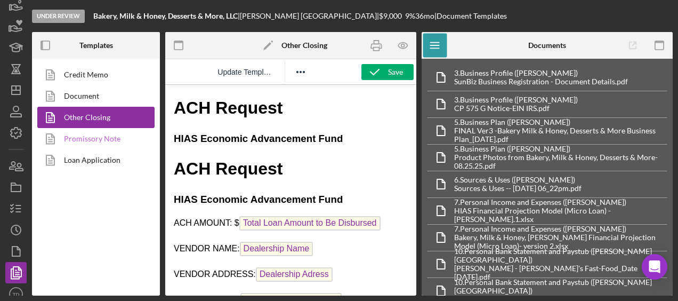
click at [92, 140] on link "Promissory Note" at bounding box center [93, 138] width 112 height 21
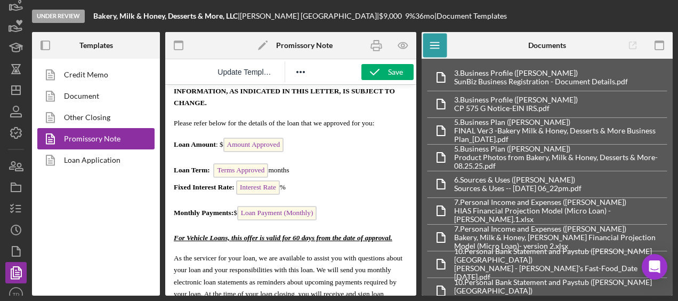
scroll to position [299, 0]
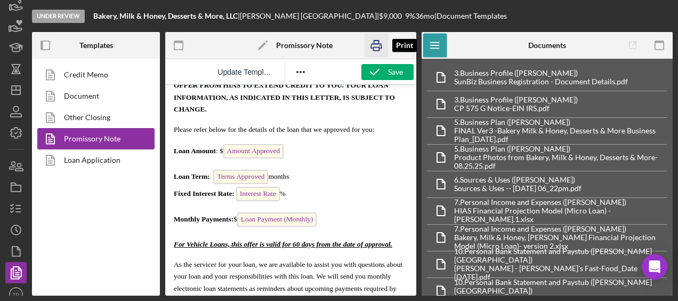
click at [379, 45] on icon "button" at bounding box center [376, 46] width 24 height 24
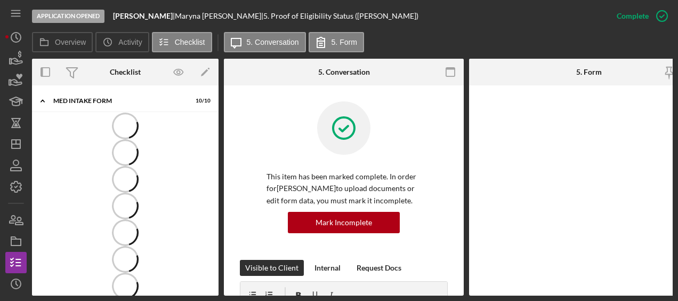
scroll to position [18, 0]
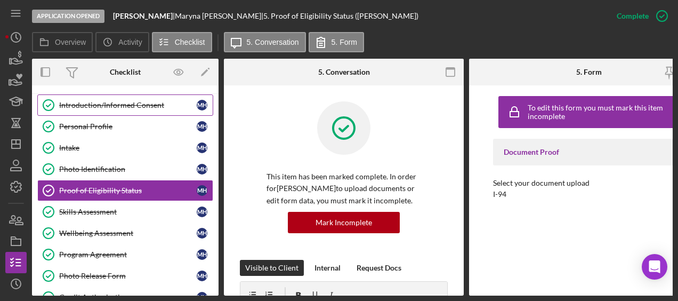
click at [103, 109] on div "Introduction/Informed Consent" at bounding box center [127, 105] width 137 height 9
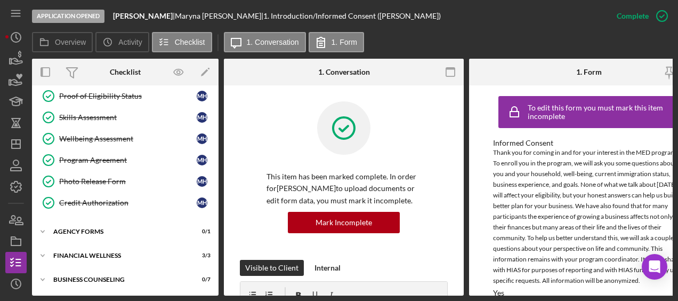
scroll to position [111, 0]
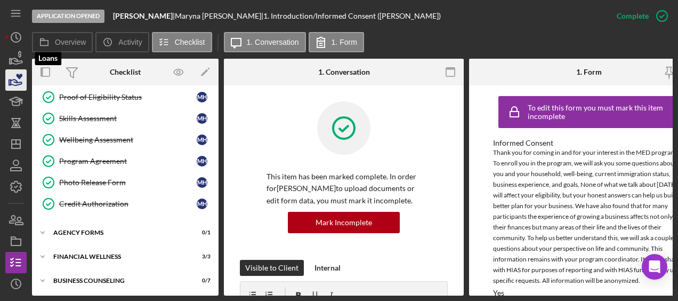
click at [20, 70] on icon "button" at bounding box center [16, 80] width 27 height 27
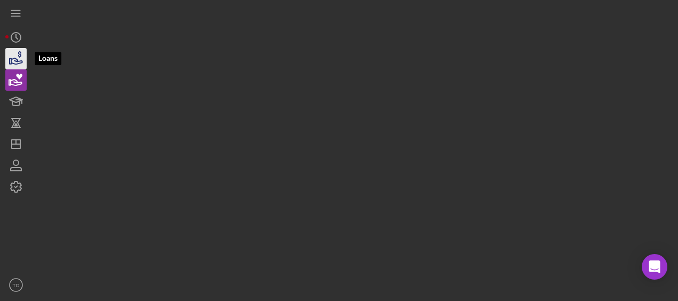
click at [17, 62] on icon "button" at bounding box center [16, 58] width 27 height 27
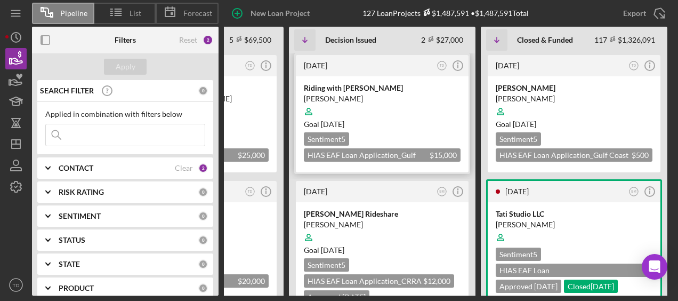
click at [345, 85] on div "Riding with [PERSON_NAME]" at bounding box center [382, 88] width 157 height 11
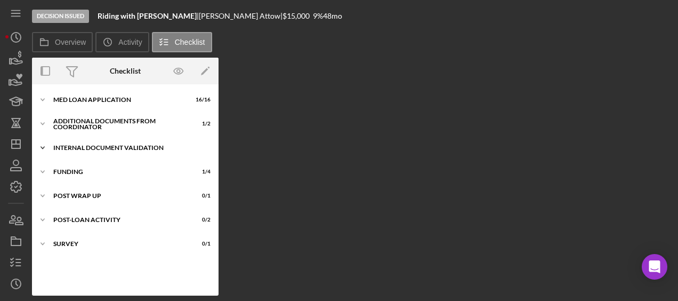
click at [83, 149] on div "Internal Document Validation" at bounding box center [129, 147] width 152 height 6
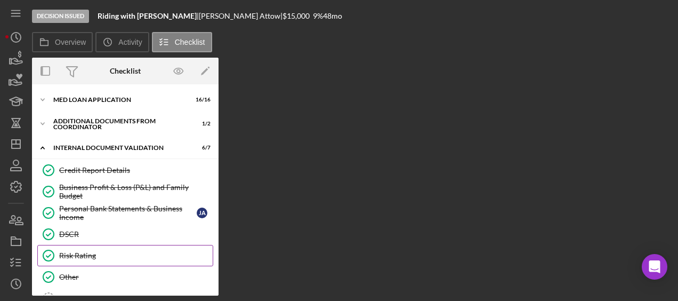
click at [86, 254] on div "Risk Rating" at bounding box center [135, 255] width 153 height 9
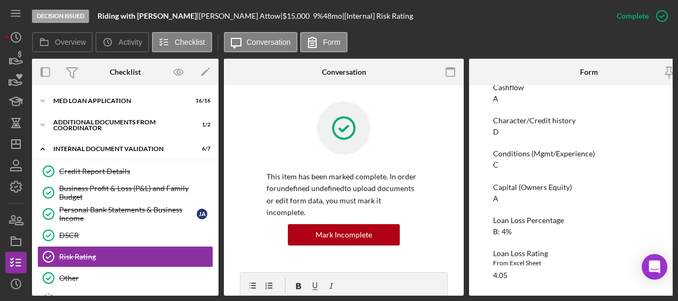
scroll to position [97, 0]
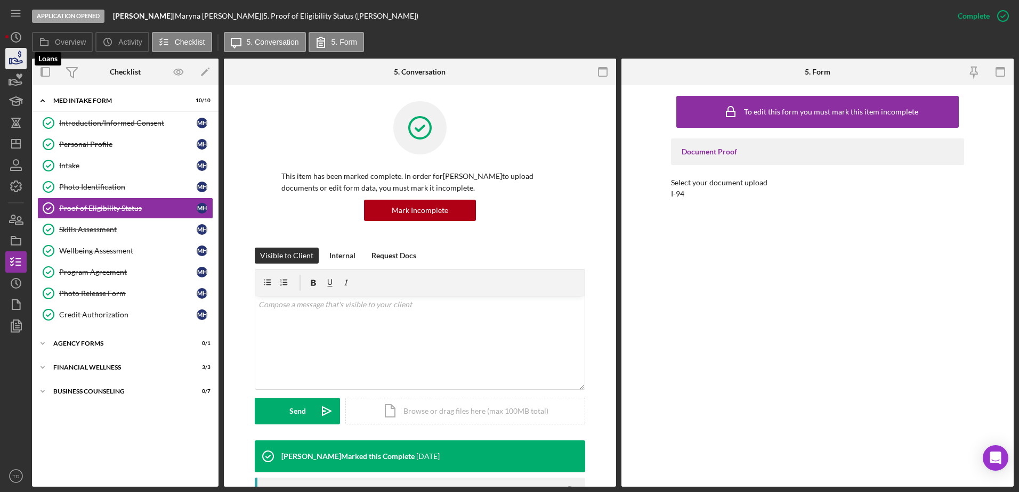
click at [14, 52] on icon "button" at bounding box center [16, 58] width 27 height 27
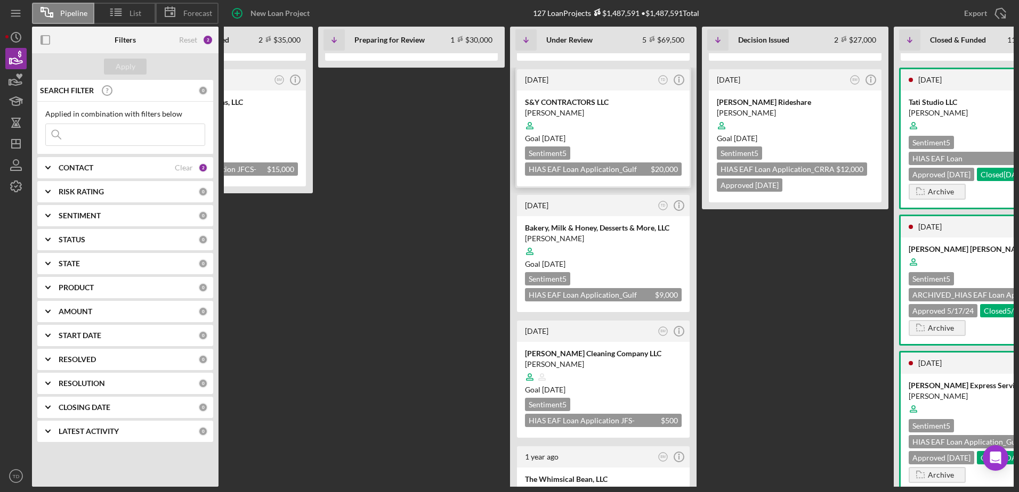
scroll to position [142, 0]
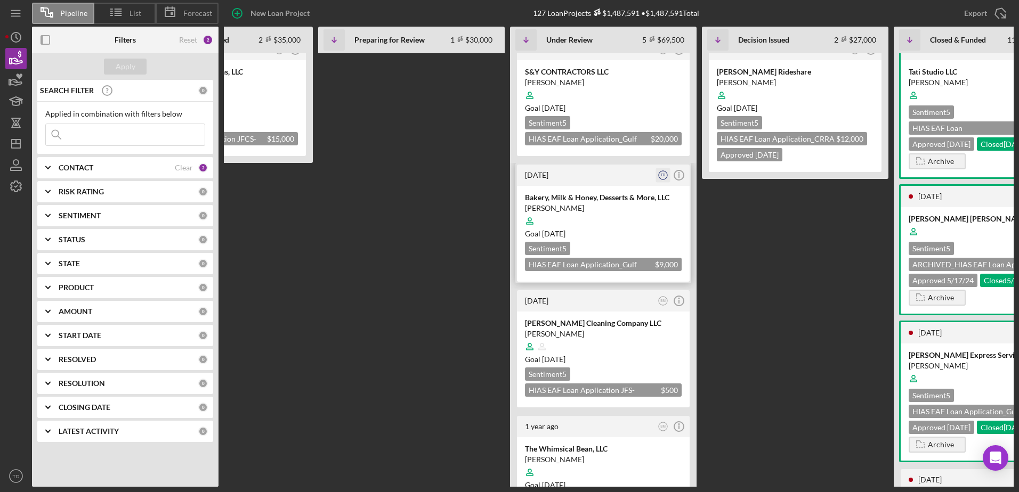
click at [661, 177] on icon "TD" at bounding box center [663, 175] width 14 height 14
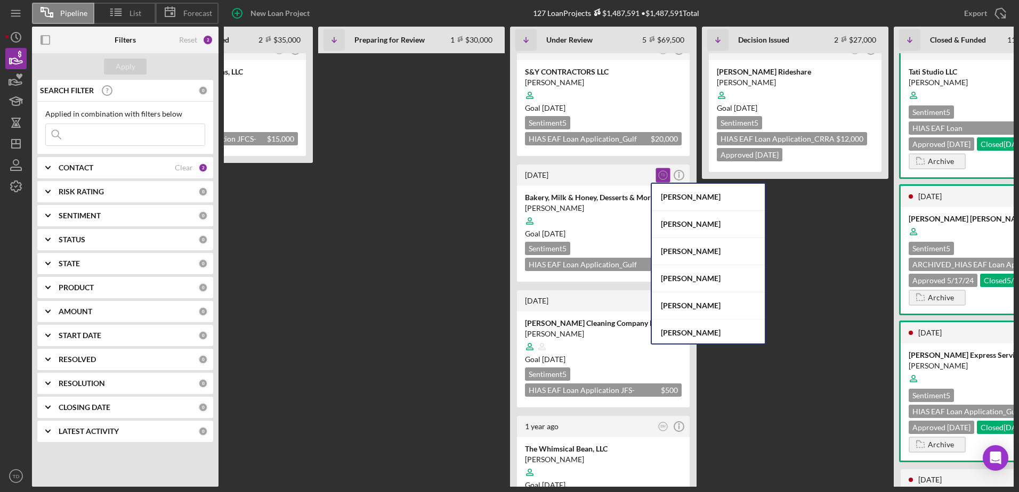
click at [878, 250] on Issued "[DATE] TD Icon/Info Riding with [PERSON_NAME] [PERSON_NAME] Goal [DATE] Sentime…" at bounding box center [795, 129] width 186 height 434
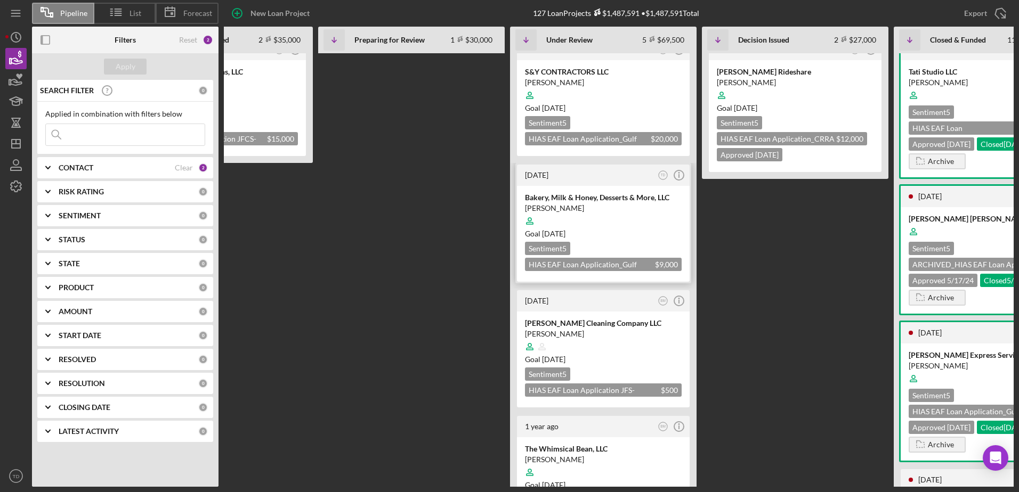
click at [566, 182] on div "[DATE] TD Icon/Info" at bounding box center [603, 175] width 173 height 21
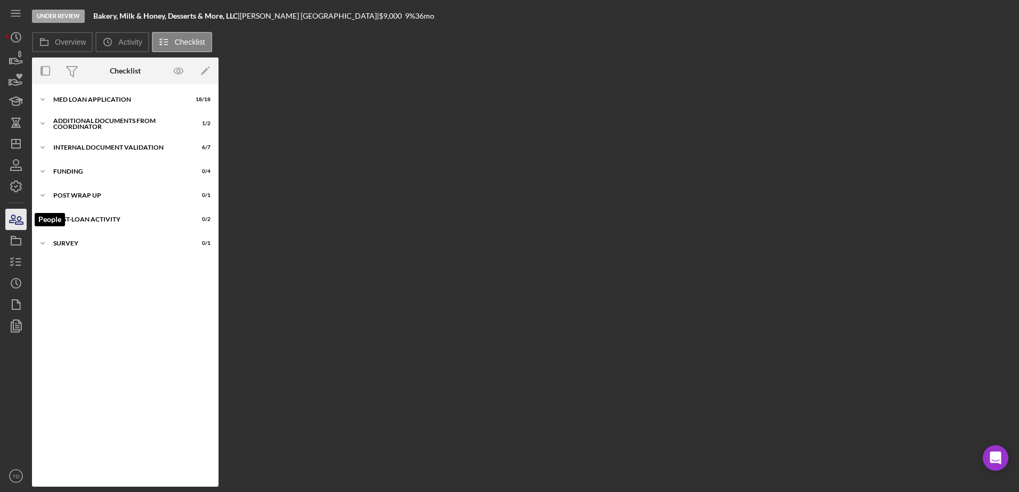
click at [17, 229] on icon "button" at bounding box center [16, 219] width 27 height 27
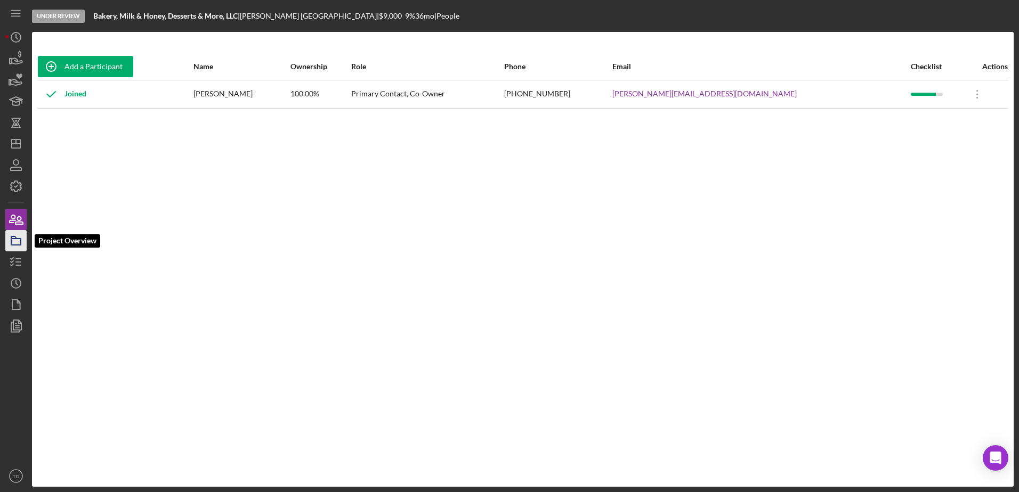
click at [14, 242] on icon "button" at bounding box center [16, 241] width 27 height 27
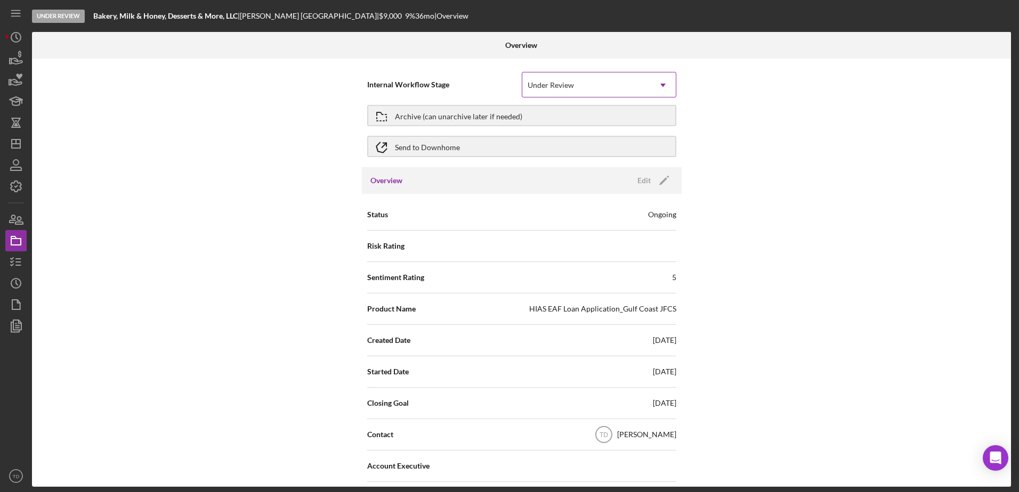
click at [644, 94] on div "Under Review" at bounding box center [586, 85] width 128 height 25
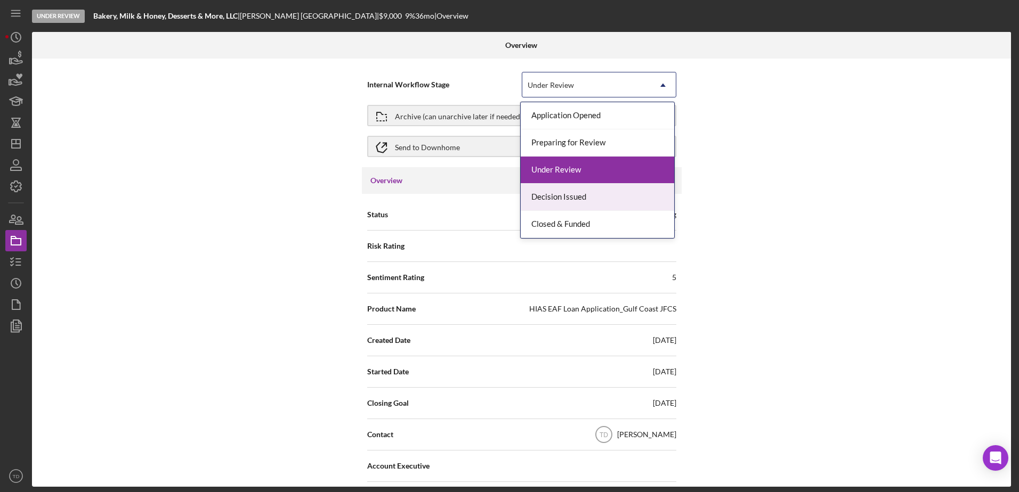
click at [591, 197] on div "Decision Issued" at bounding box center [597, 197] width 153 height 27
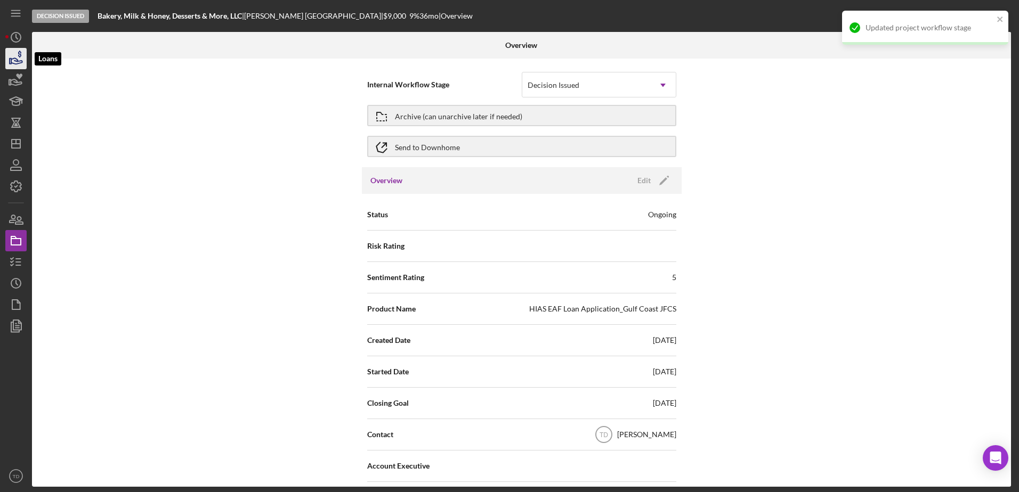
click at [17, 56] on icon "button" at bounding box center [16, 58] width 27 height 27
